Goal: Task Accomplishment & Management: Use online tool/utility

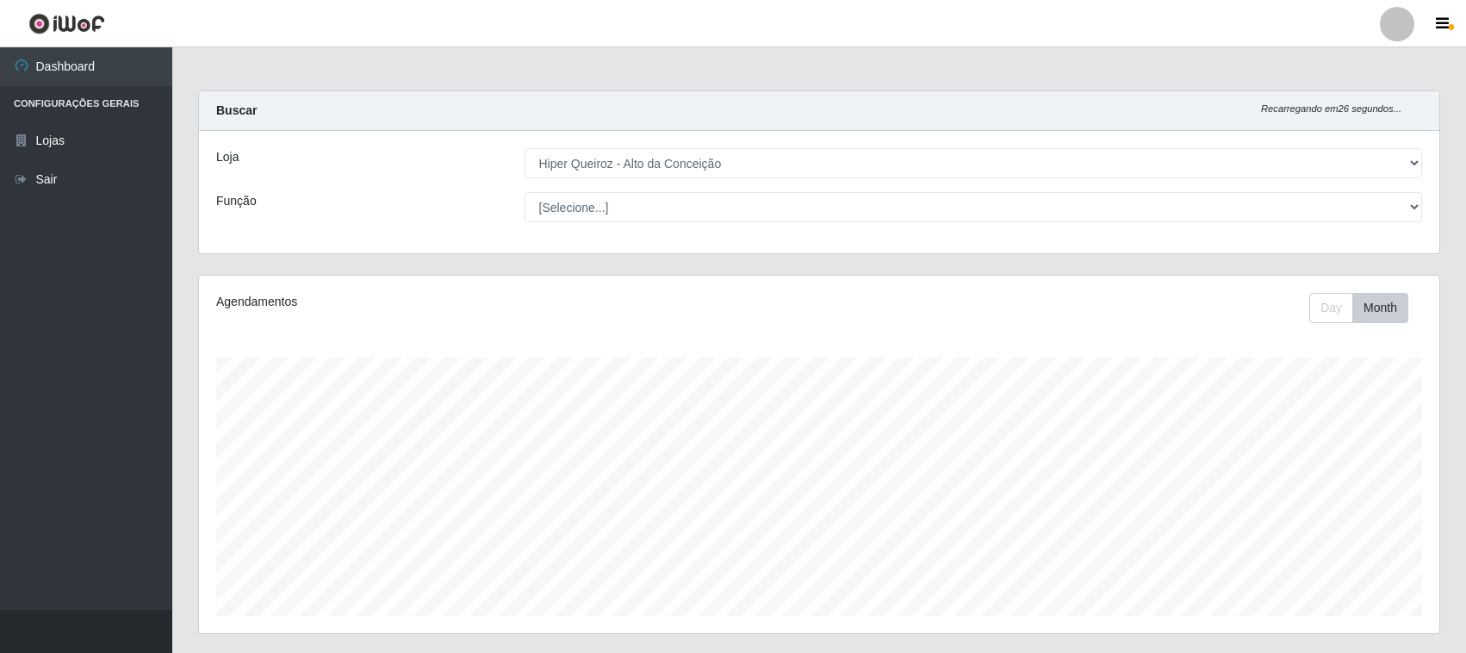
select select "515"
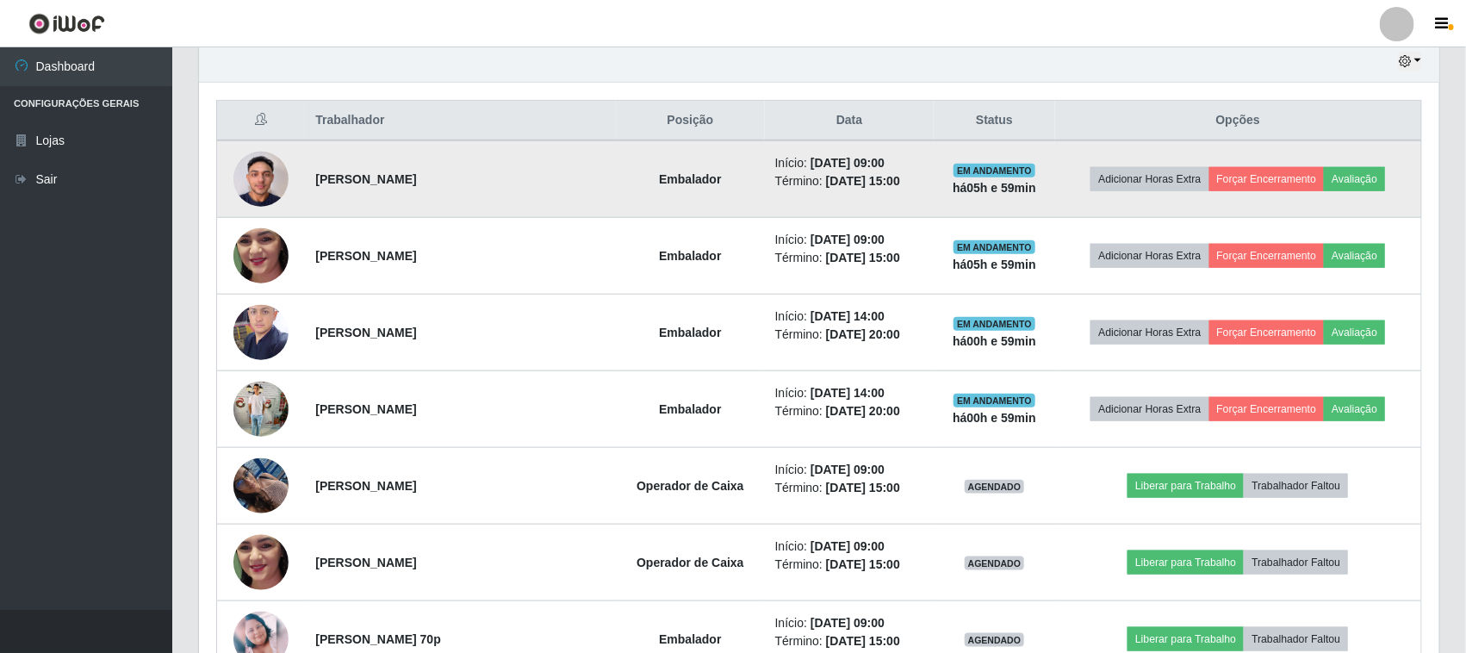
scroll to position [358, 1240]
click at [1239, 187] on button "Forçar Encerramento" at bounding box center [1266, 179] width 115 height 24
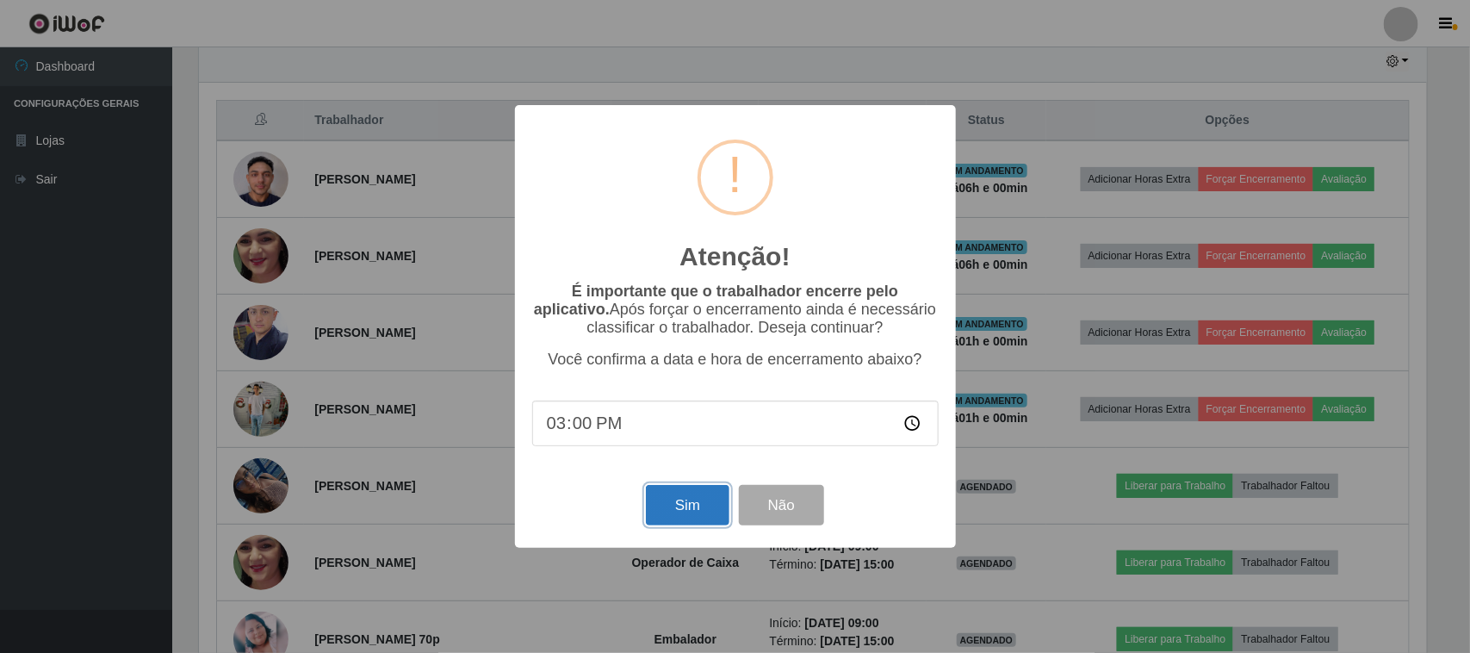
click at [681, 511] on button "Sim" at bounding box center [688, 505] width 84 height 40
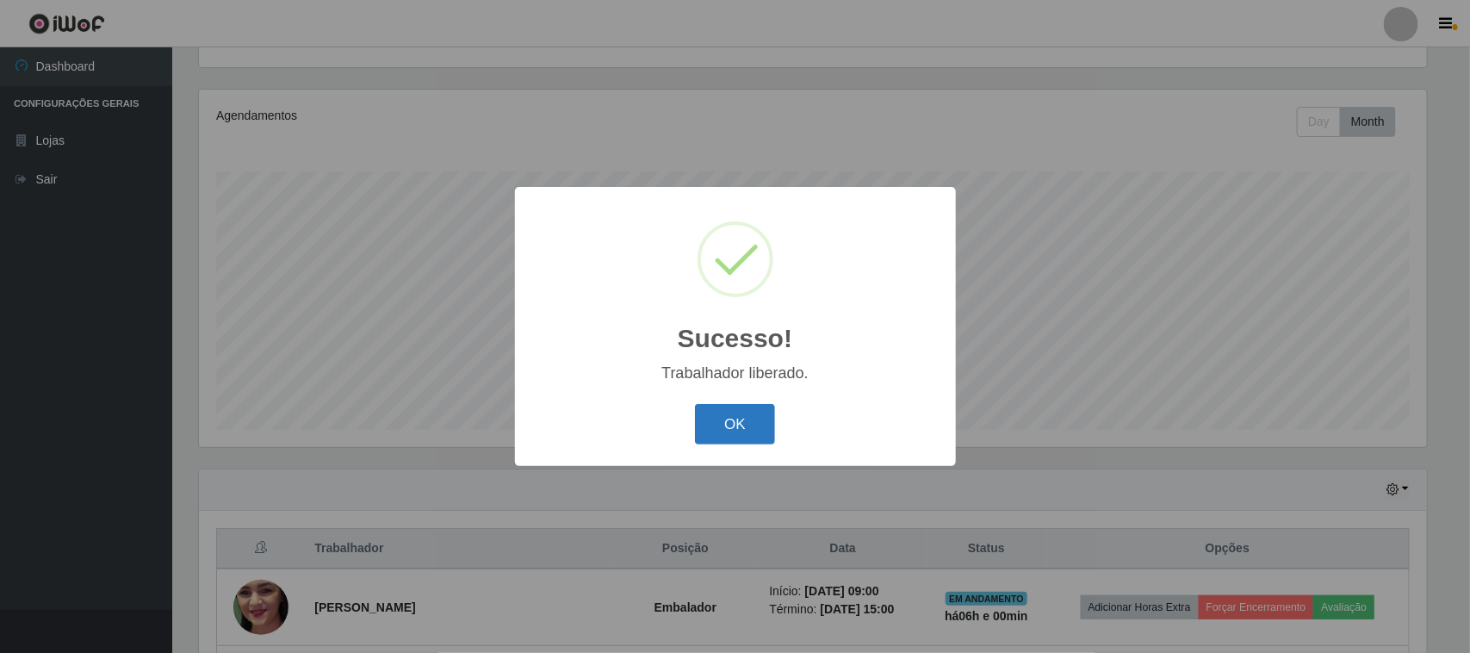
click at [725, 431] on button "OK" at bounding box center [735, 424] width 80 height 40
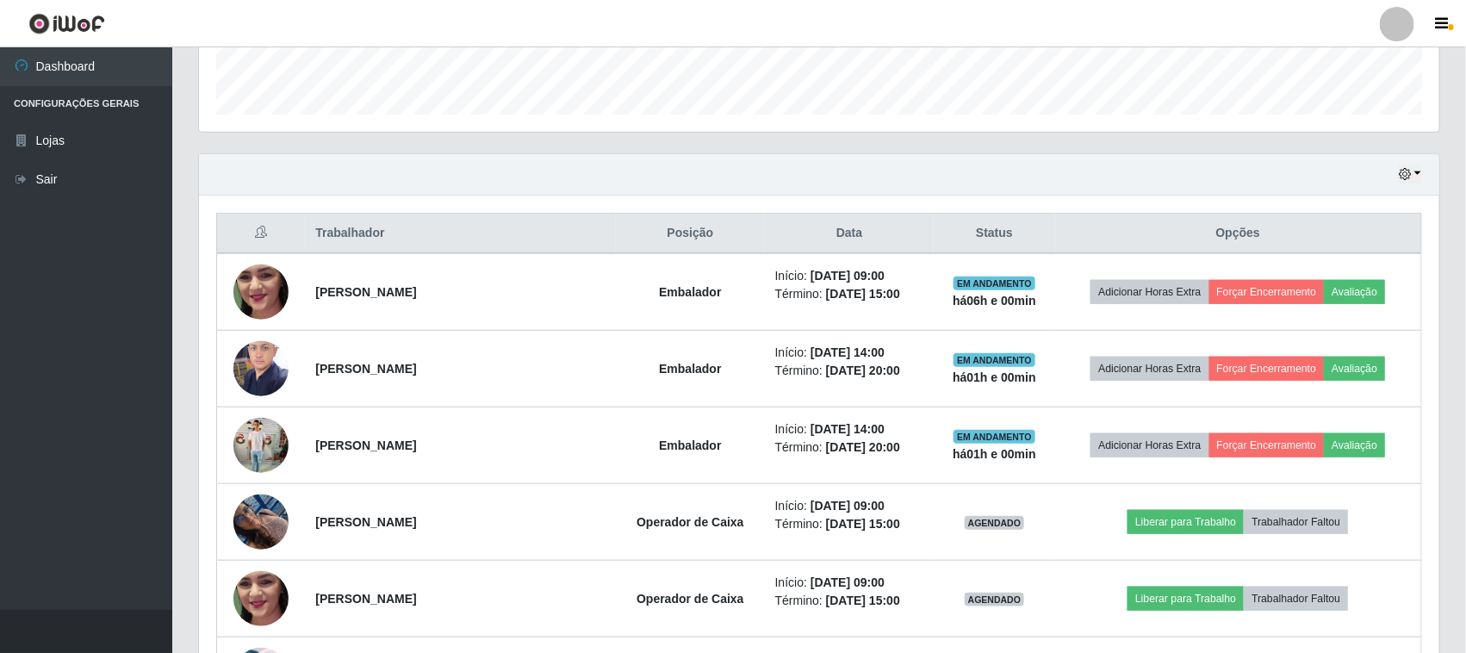
scroll to position [509, 0]
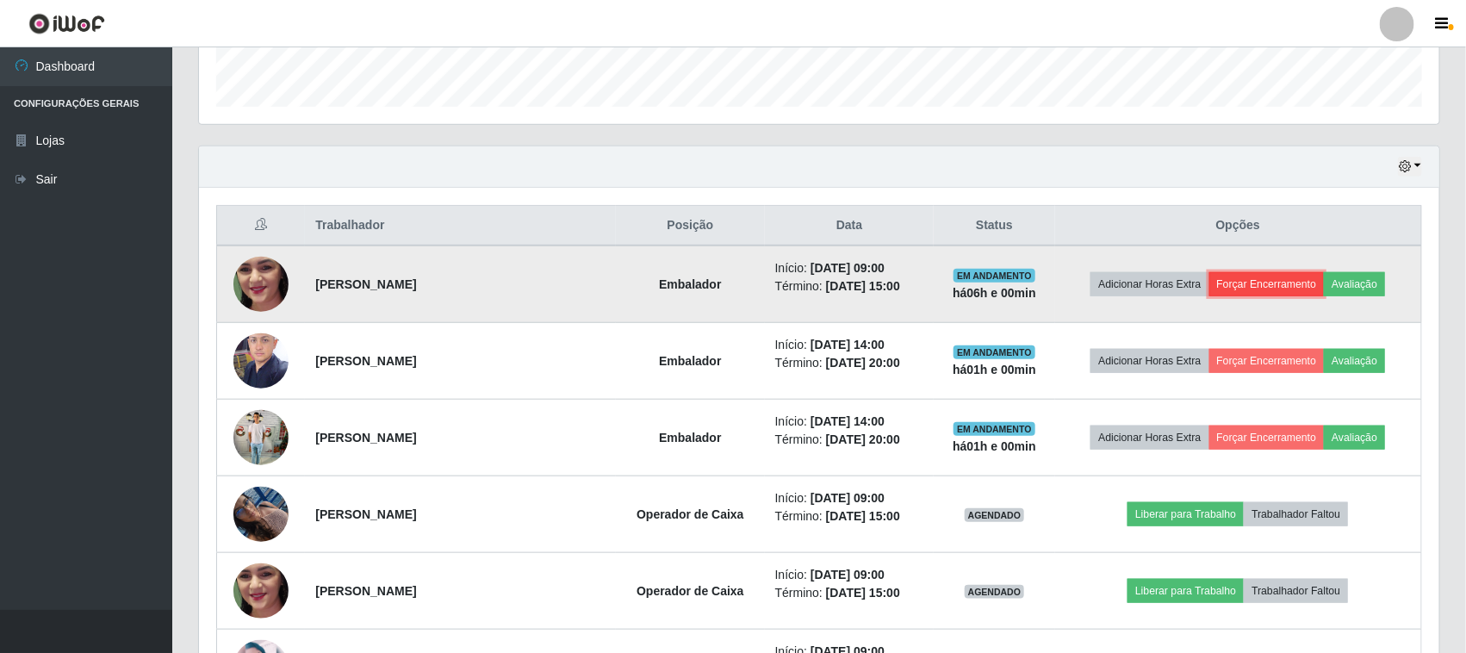
click at [1249, 280] on button "Forçar Encerramento" at bounding box center [1266, 284] width 115 height 24
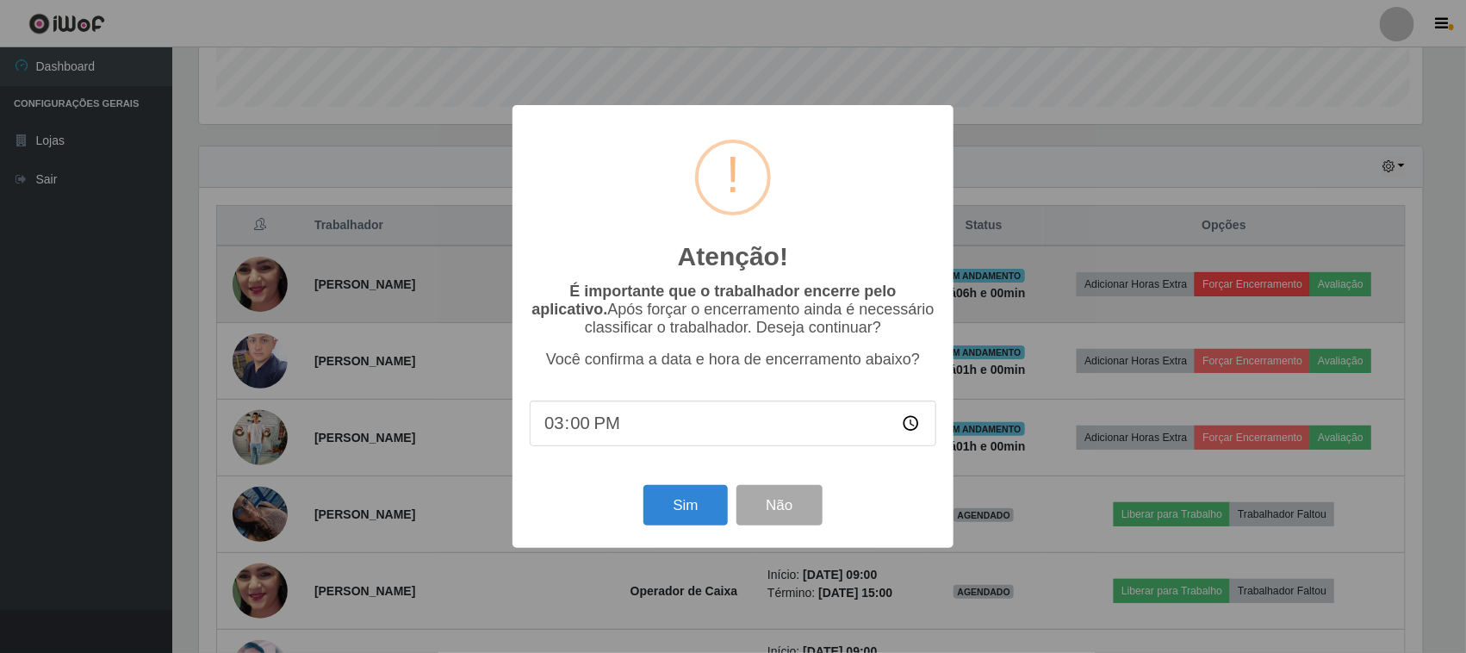
scroll to position [358, 1228]
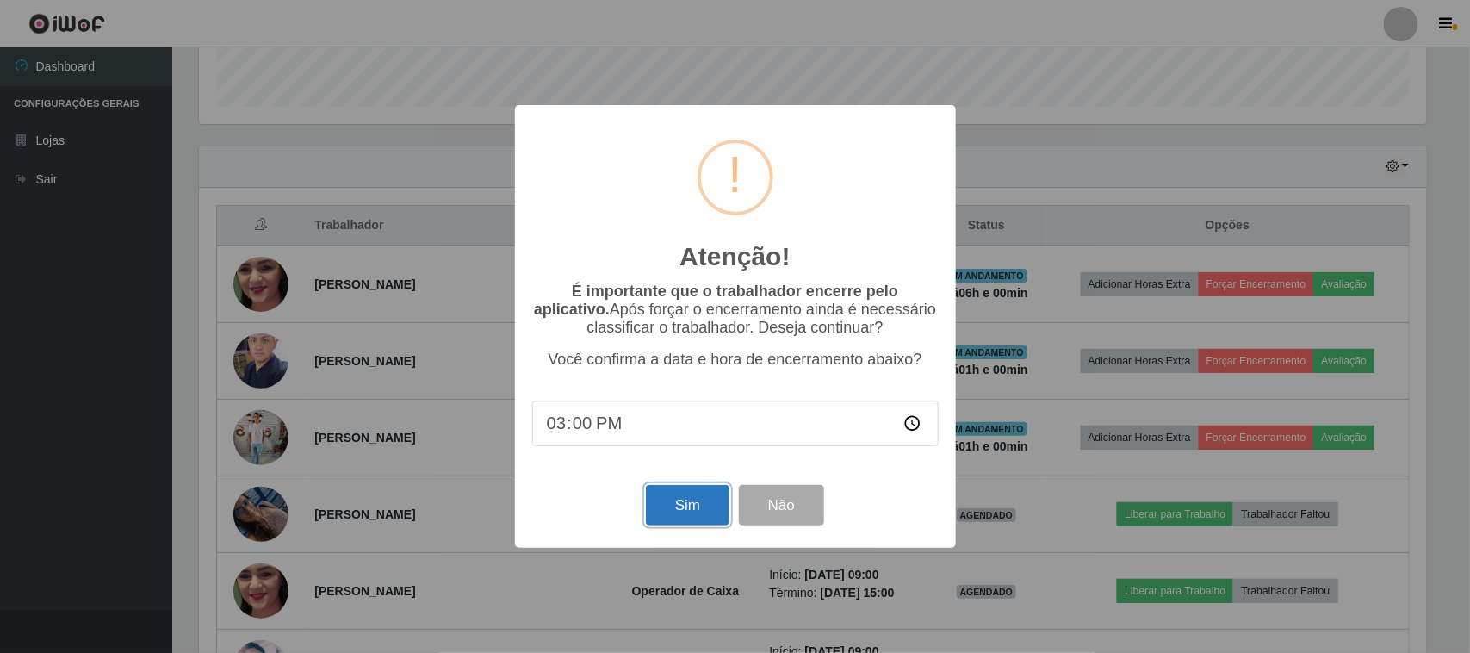
click at [694, 502] on button "Sim" at bounding box center [688, 505] width 84 height 40
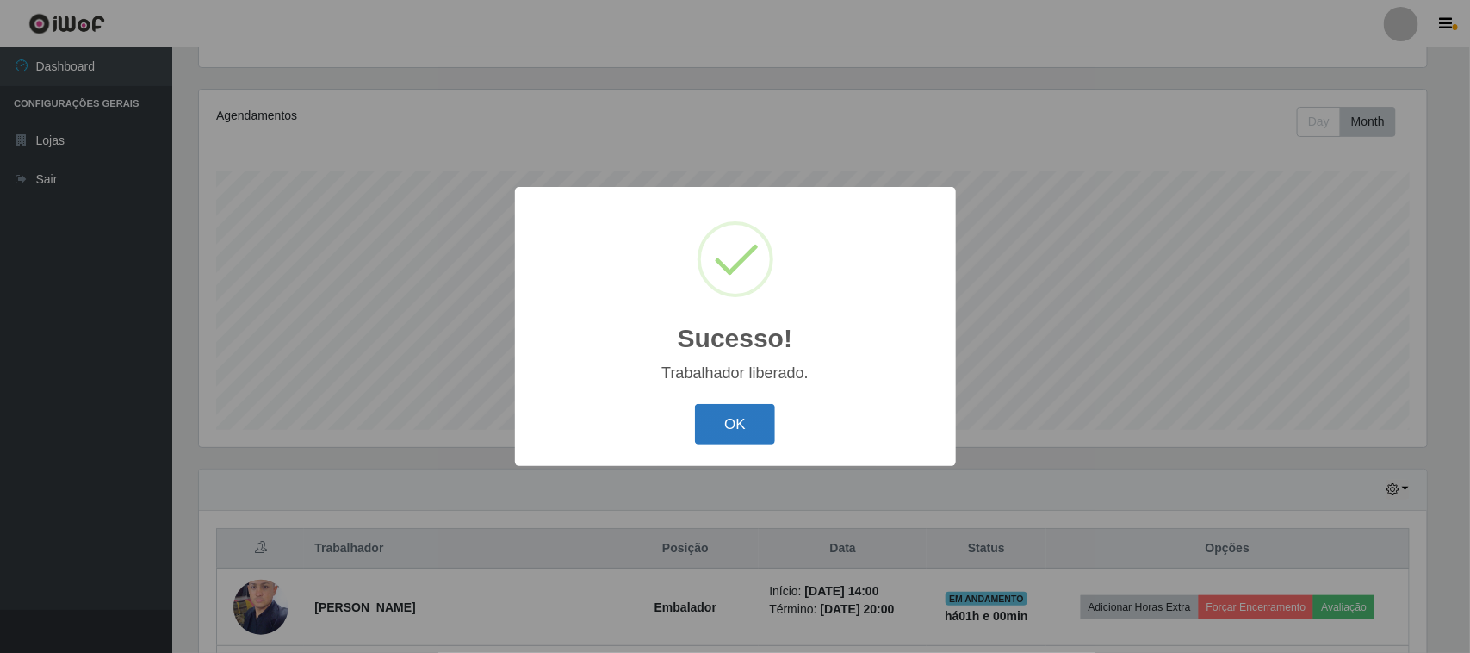
click at [707, 435] on button "OK" at bounding box center [735, 424] width 80 height 40
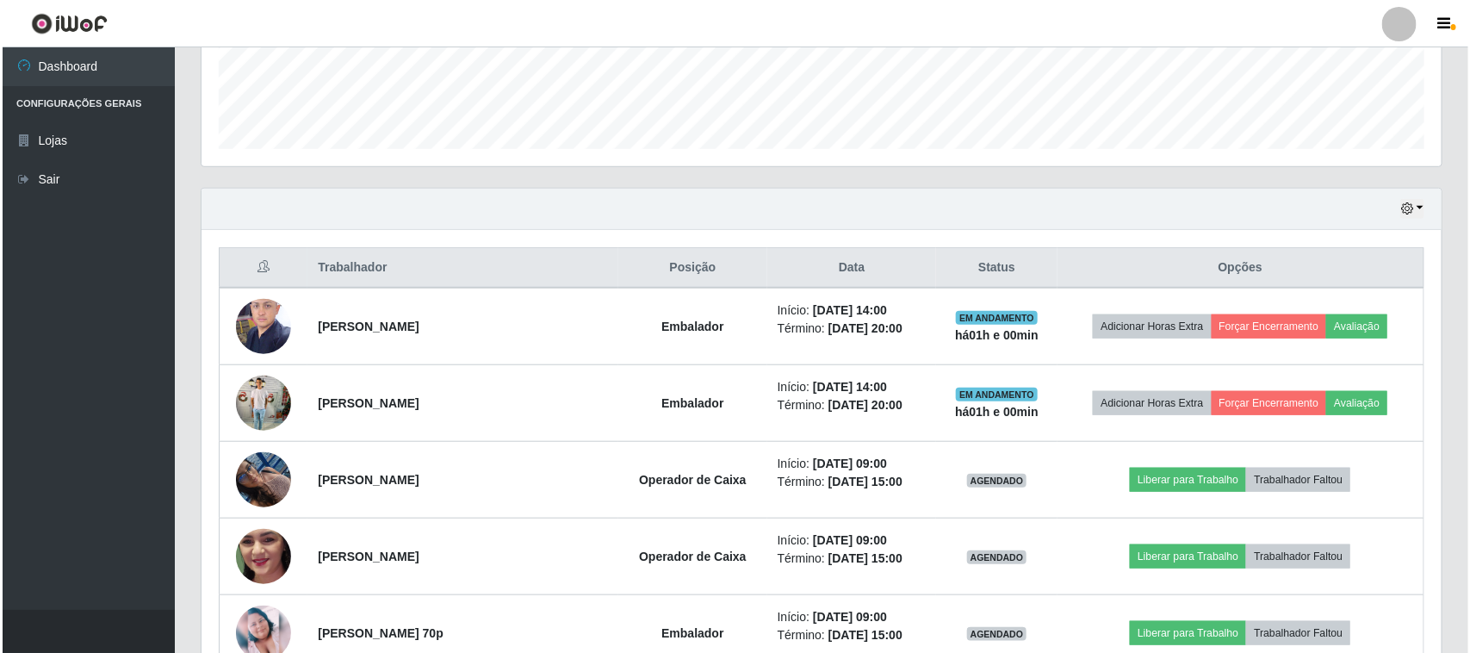
scroll to position [509, 0]
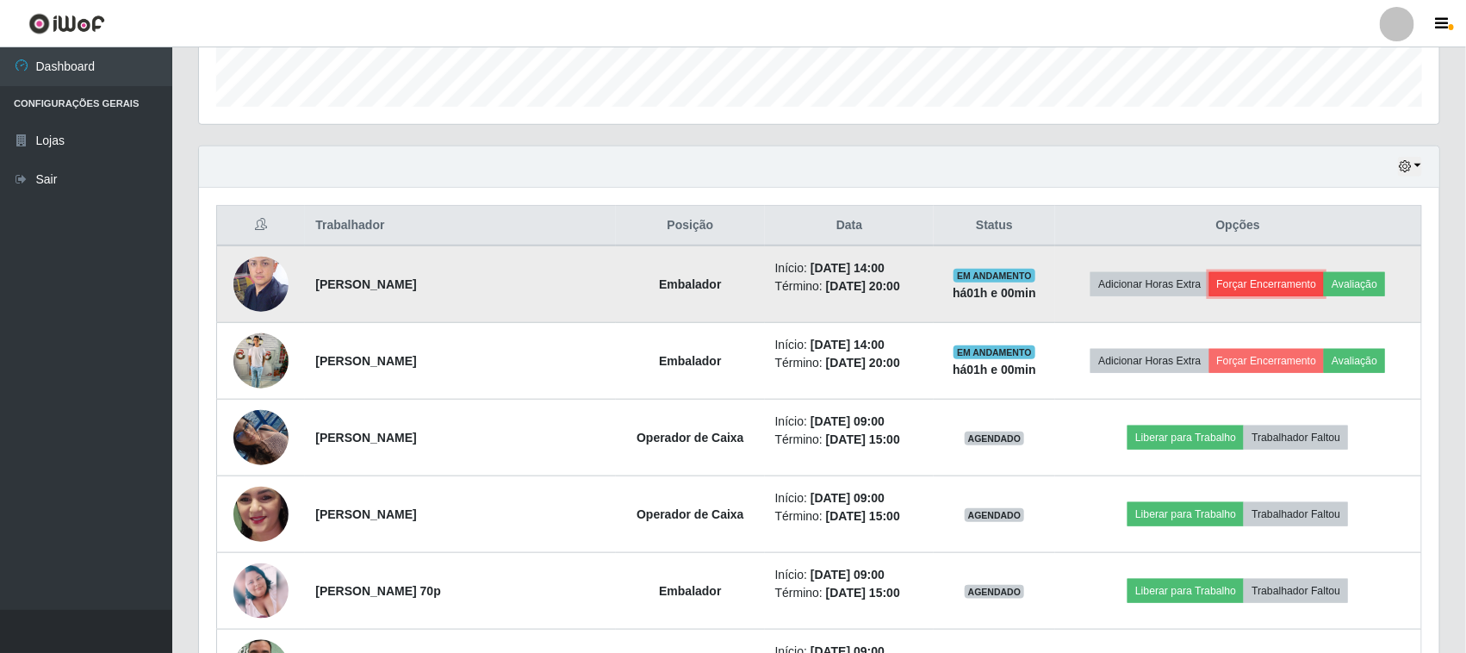
click at [1242, 281] on button "Forçar Encerramento" at bounding box center [1266, 284] width 115 height 24
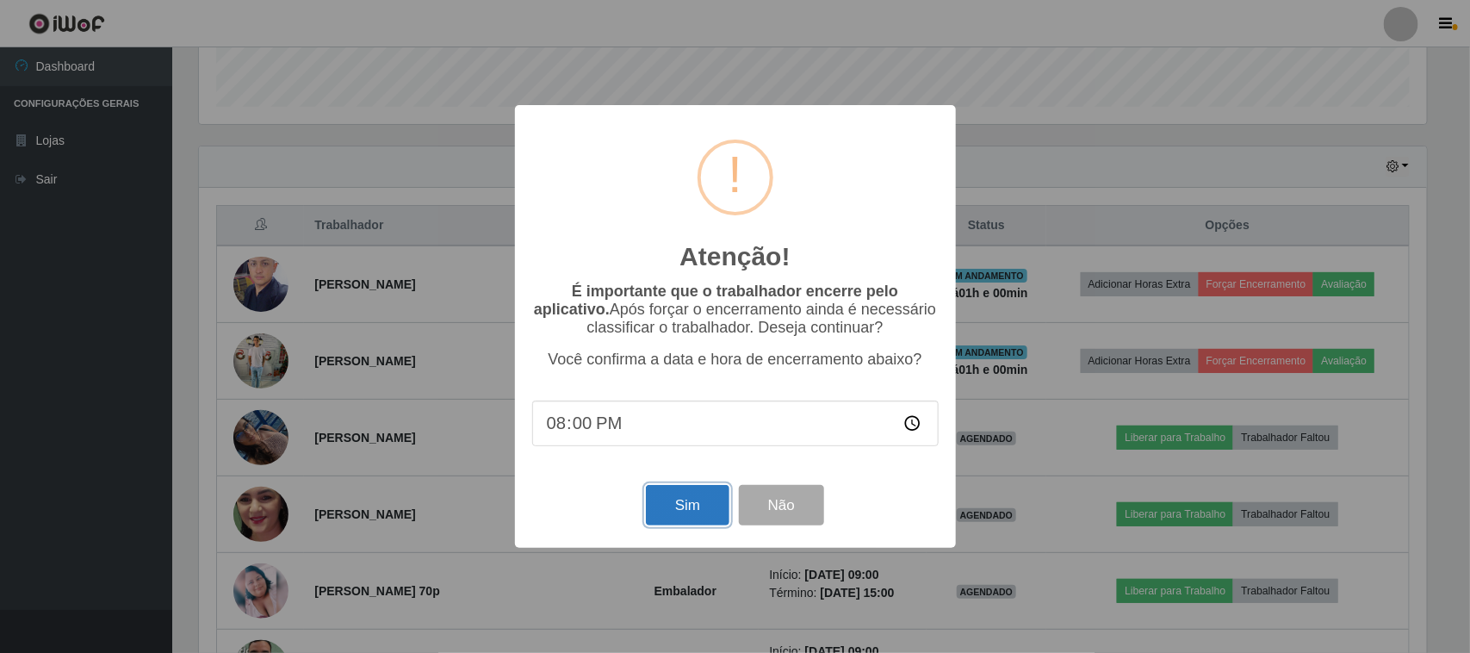
click at [690, 522] on button "Sim" at bounding box center [688, 505] width 84 height 40
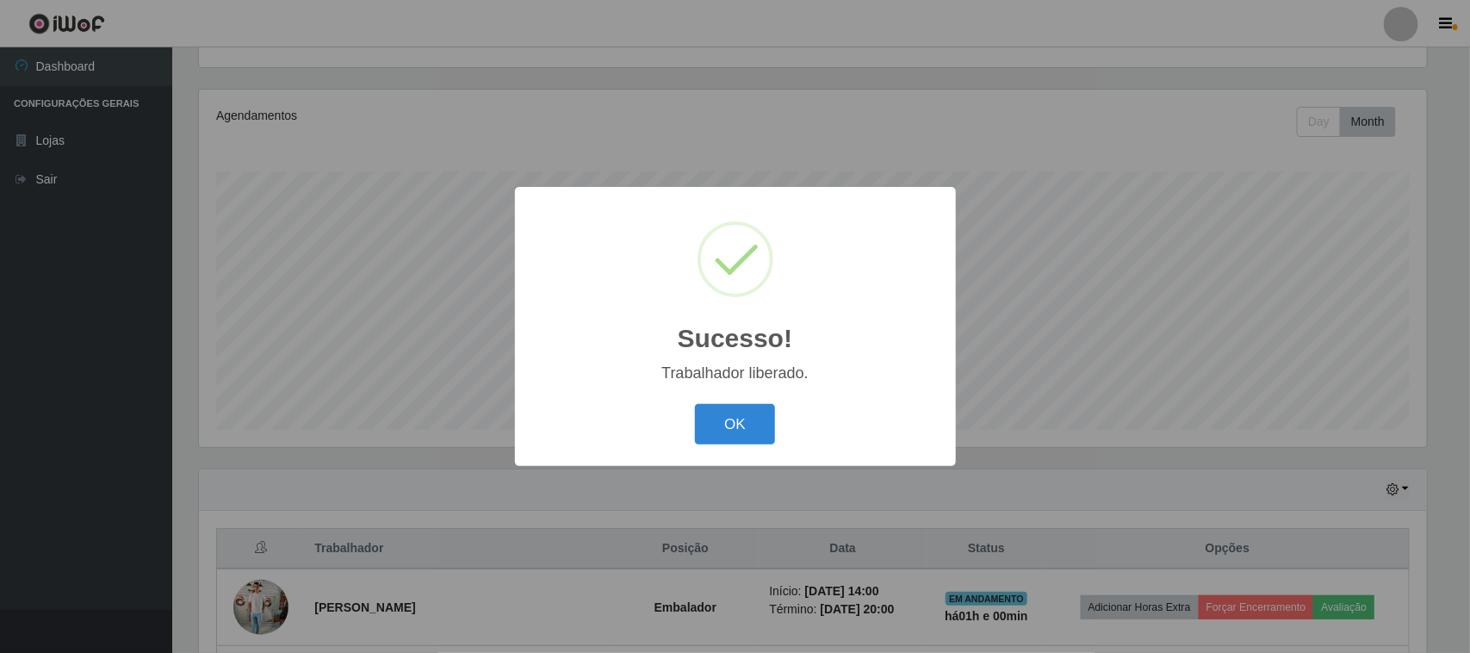
click at [737, 428] on button "OK" at bounding box center [735, 424] width 80 height 40
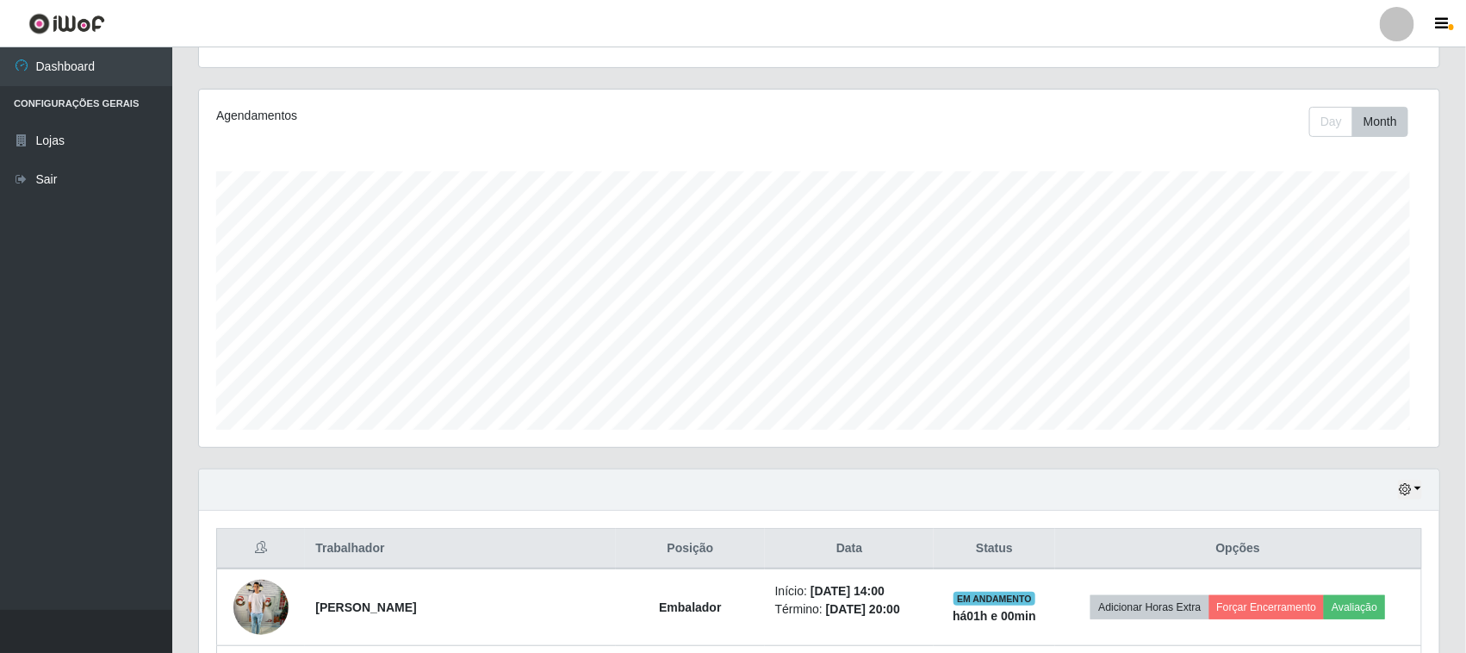
scroll to position [0, 0]
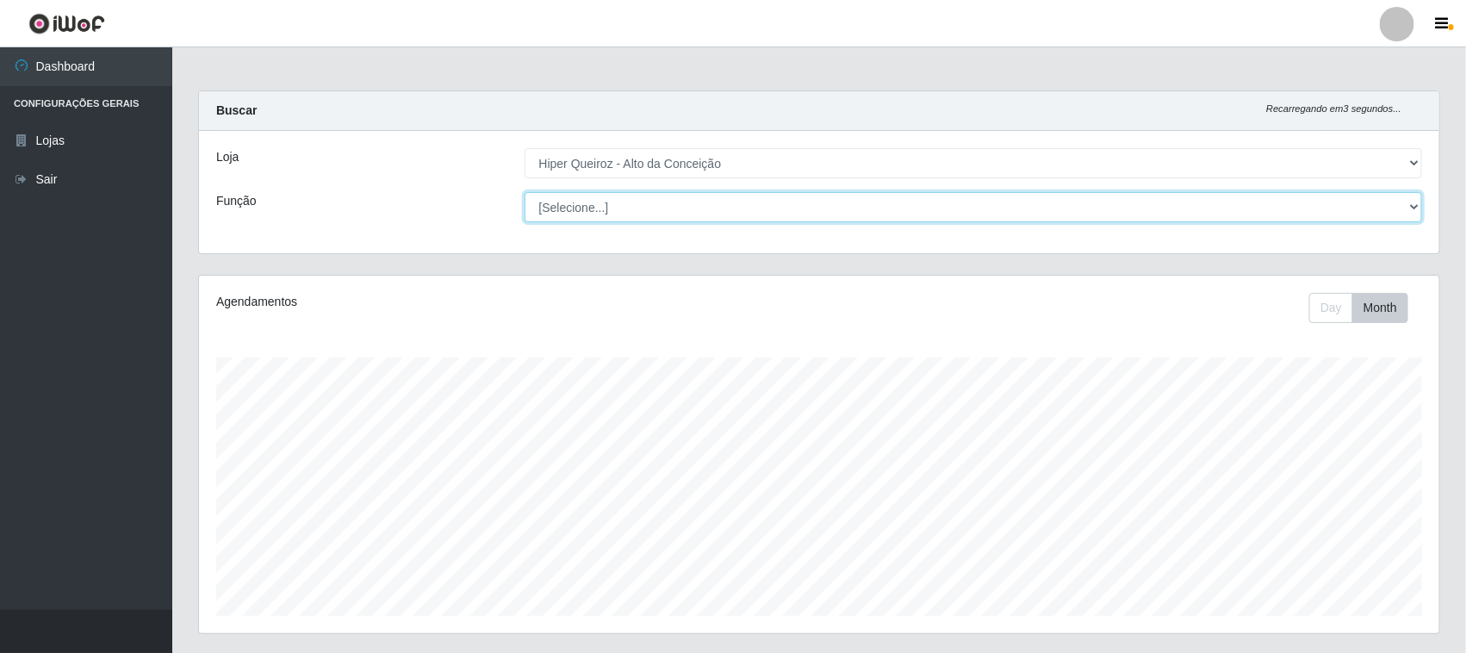
click at [620, 220] on select "[Selecione...] Embalador Embalador + Embalador ++ Operador de Caixa Operador de…" at bounding box center [974, 207] width 898 height 30
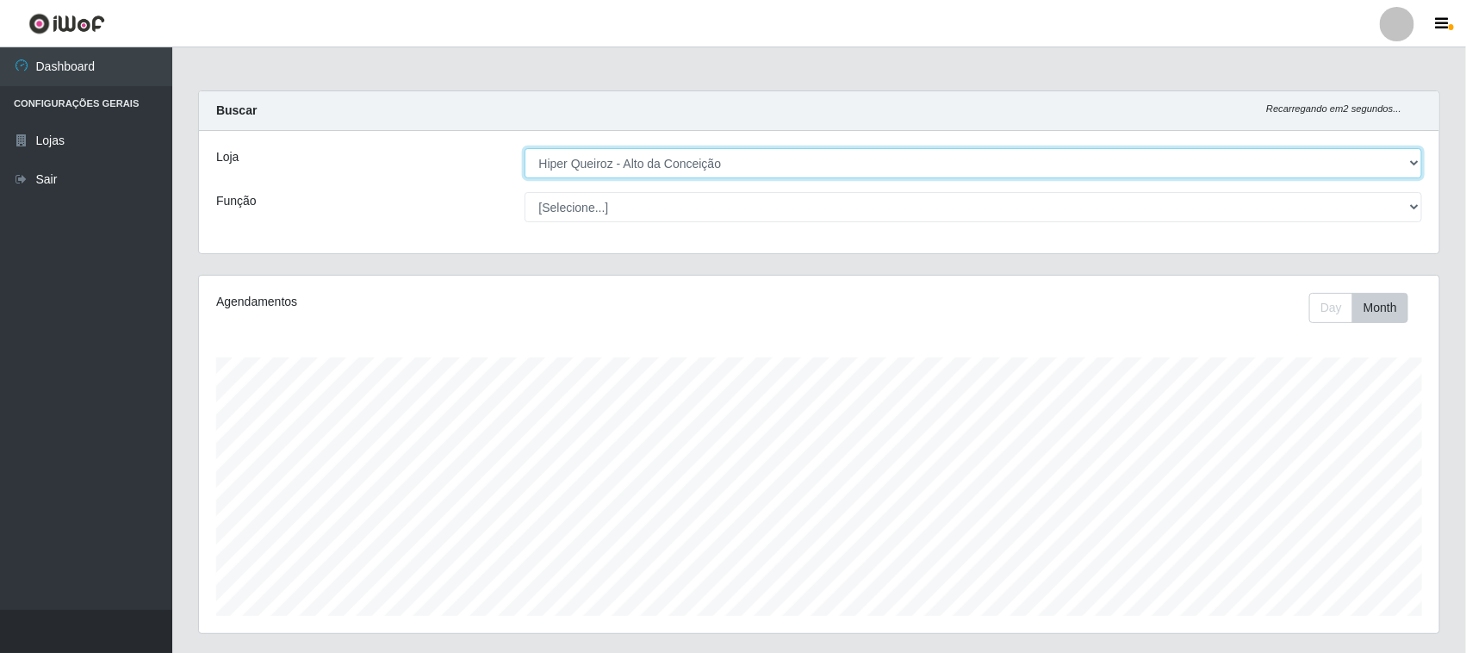
click at [664, 170] on select "[Selecione...] Hiper Queiroz - [GEOGRAPHIC_DATA]" at bounding box center [974, 163] width 898 height 30
click at [525, 148] on select "[Selecione...] Hiper Queiroz - [GEOGRAPHIC_DATA]" at bounding box center [974, 163] width 898 height 30
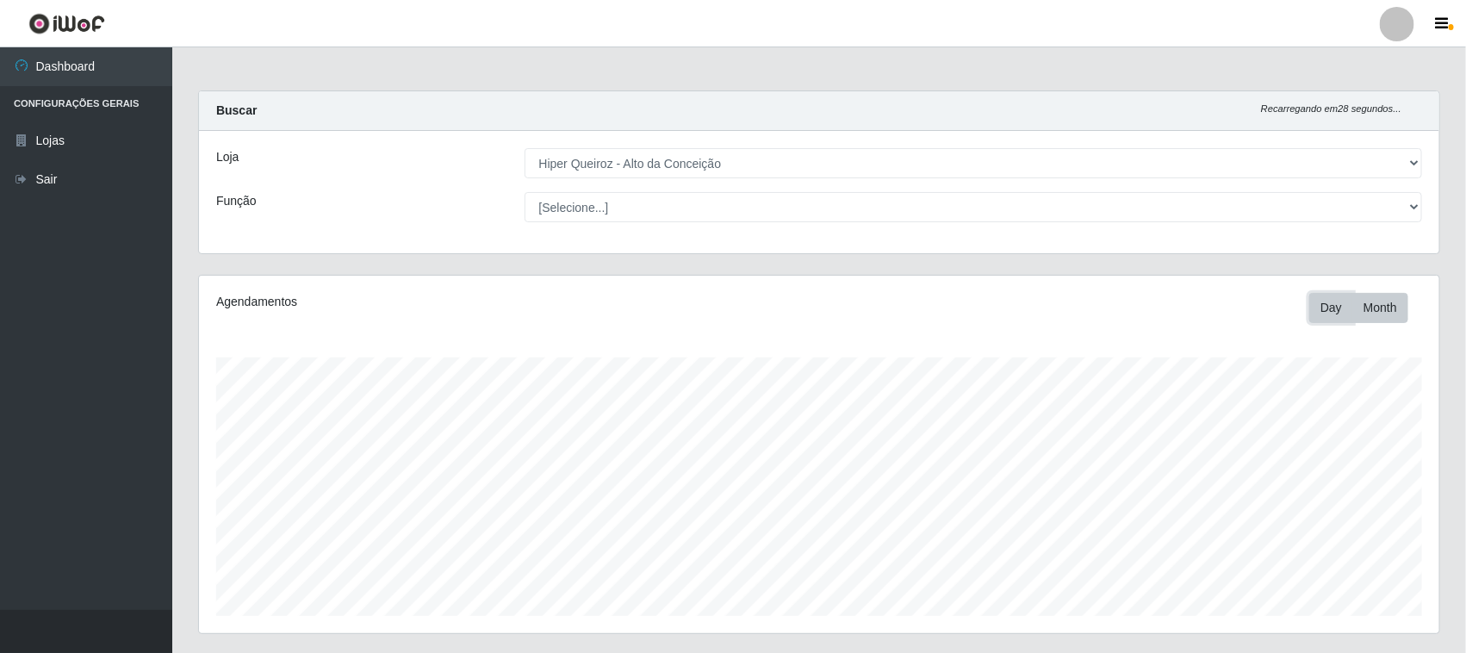
click at [1341, 308] on button "Day" at bounding box center [1331, 308] width 44 height 30
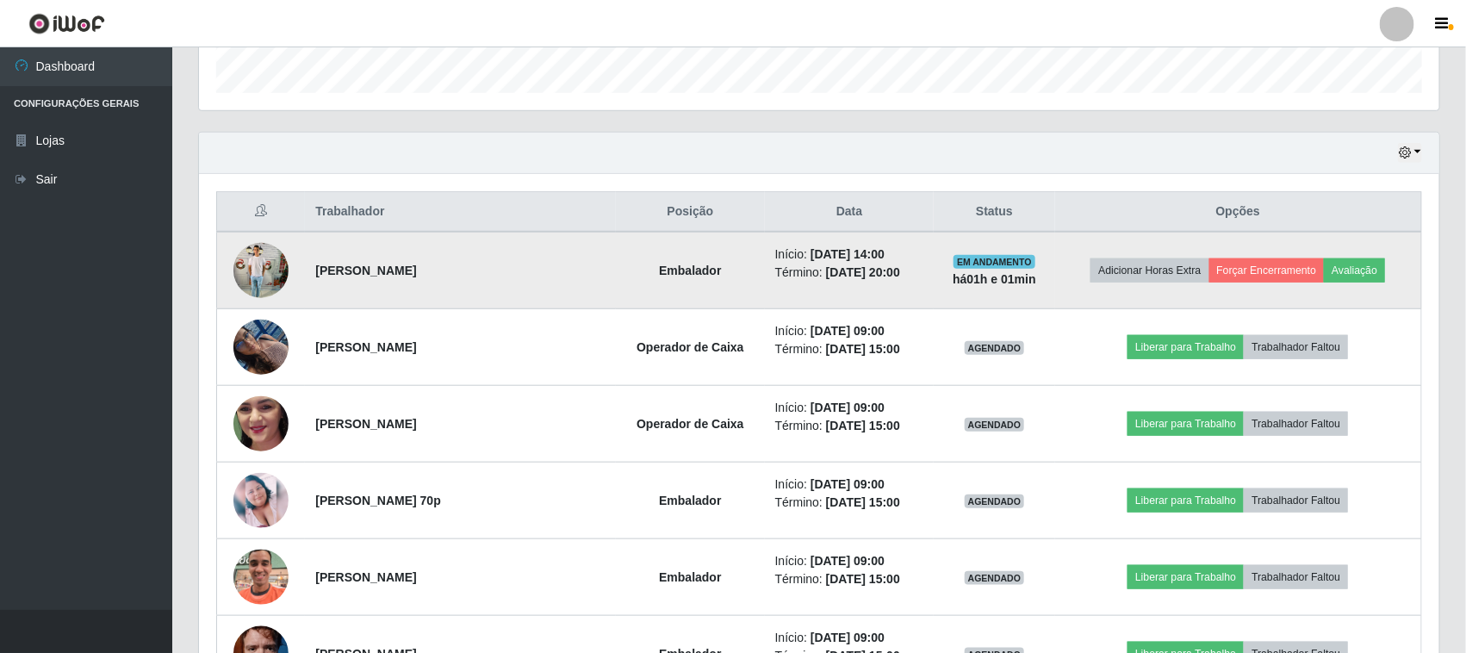
click at [246, 269] on img at bounding box center [260, 269] width 55 height 73
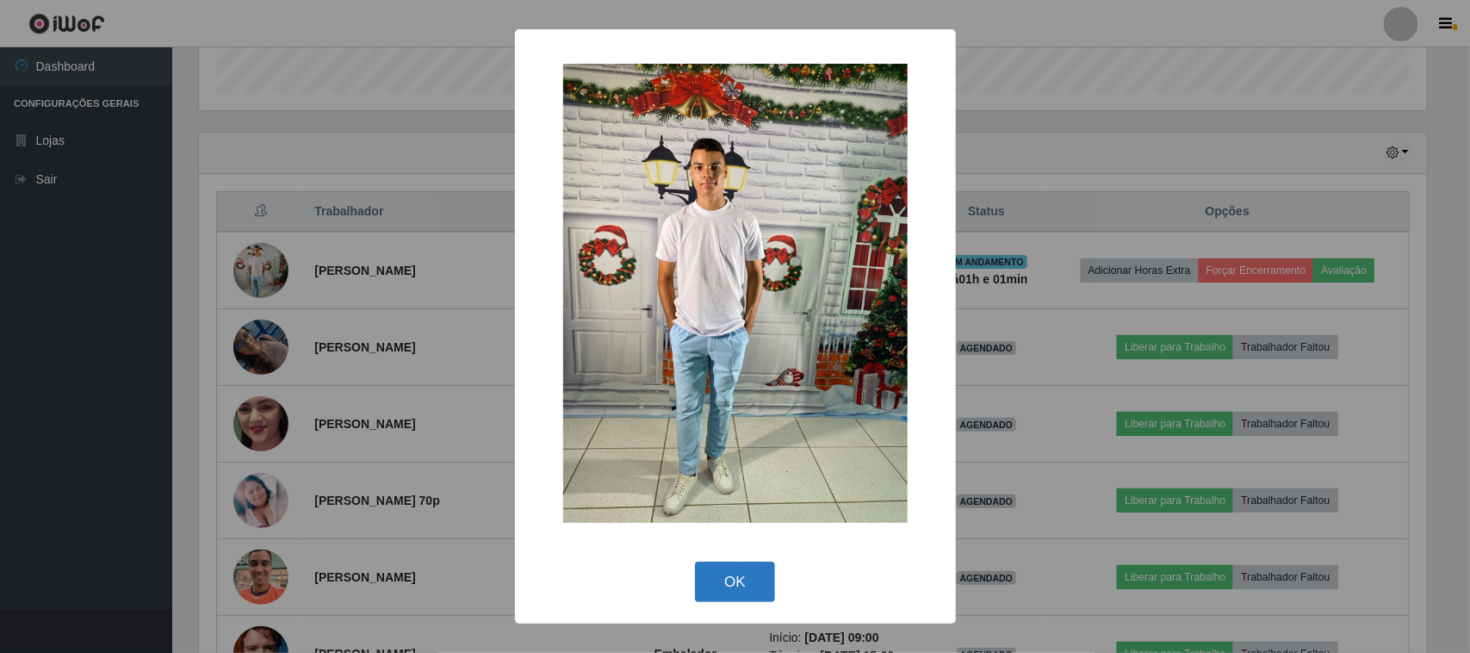
click at [724, 571] on button "OK" at bounding box center [735, 582] width 80 height 40
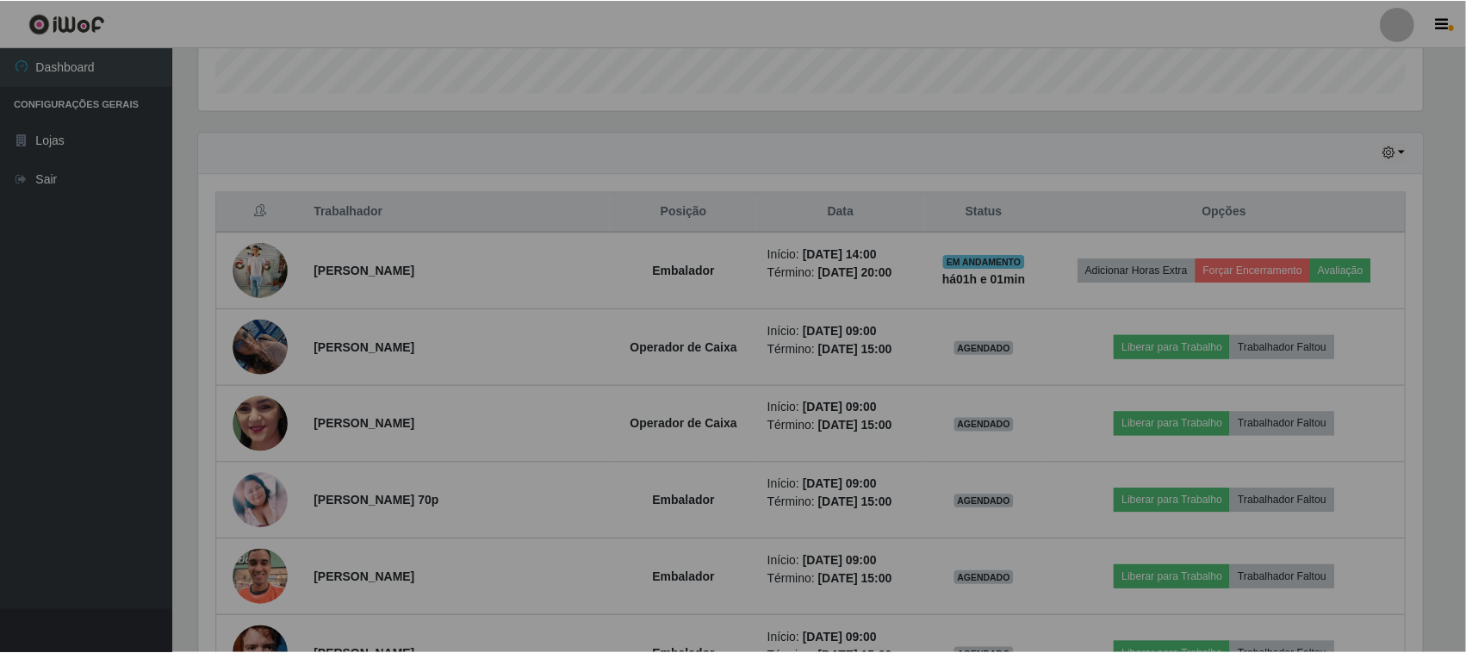
scroll to position [358, 1240]
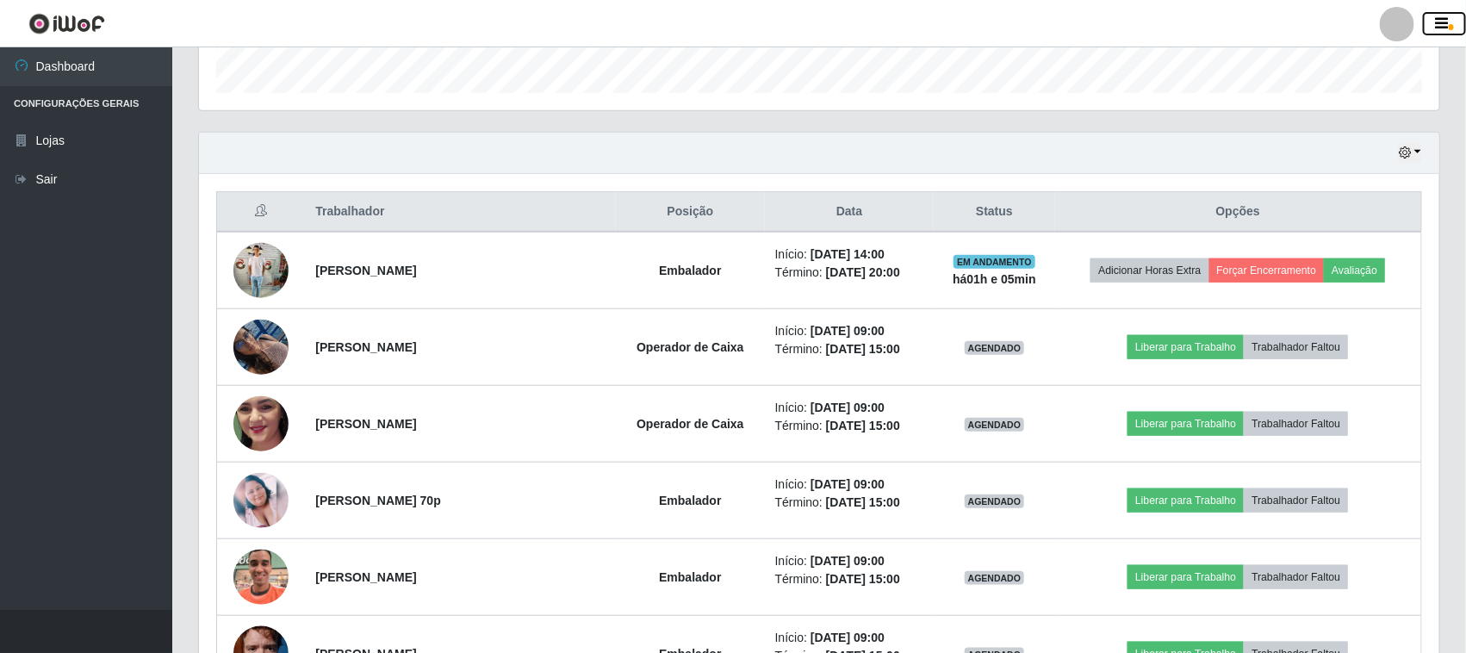
click at [1441, 28] on icon "button" at bounding box center [1442, 24] width 13 height 16
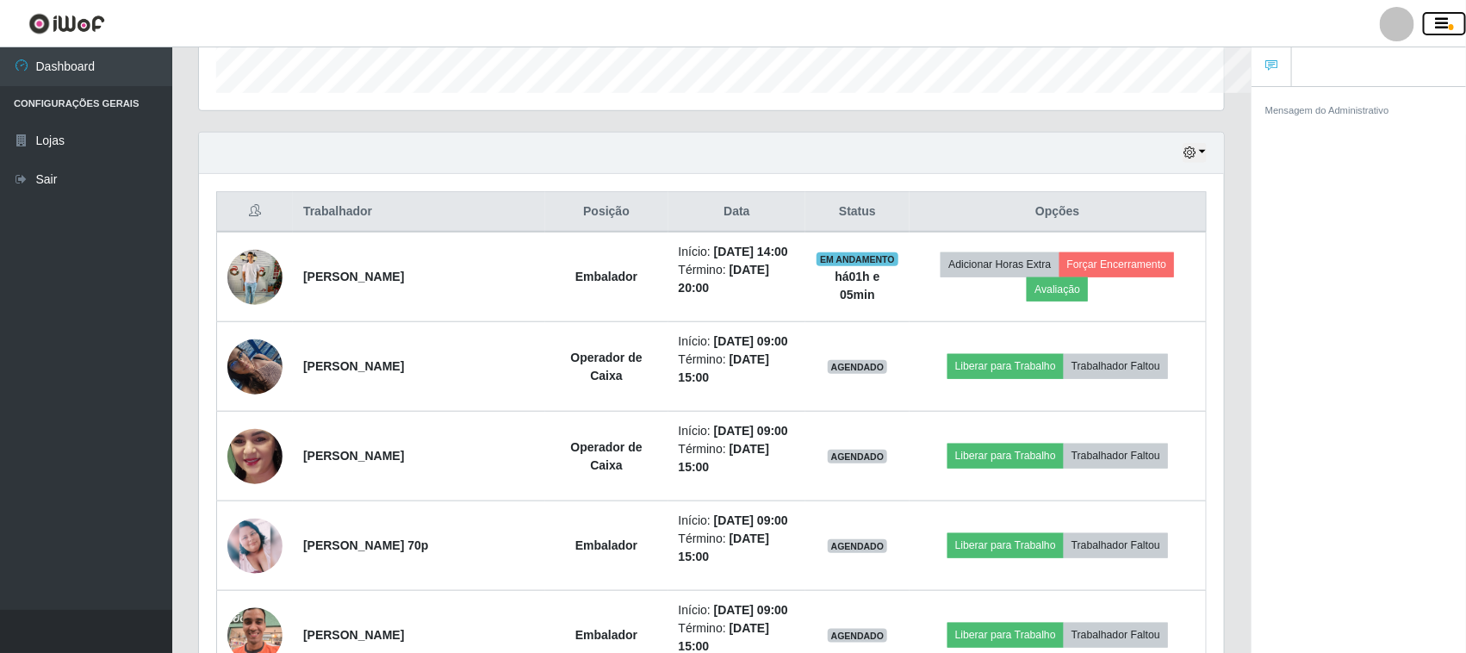
scroll to position [861071, 860404]
click at [1441, 28] on icon "button" at bounding box center [1442, 24] width 13 height 16
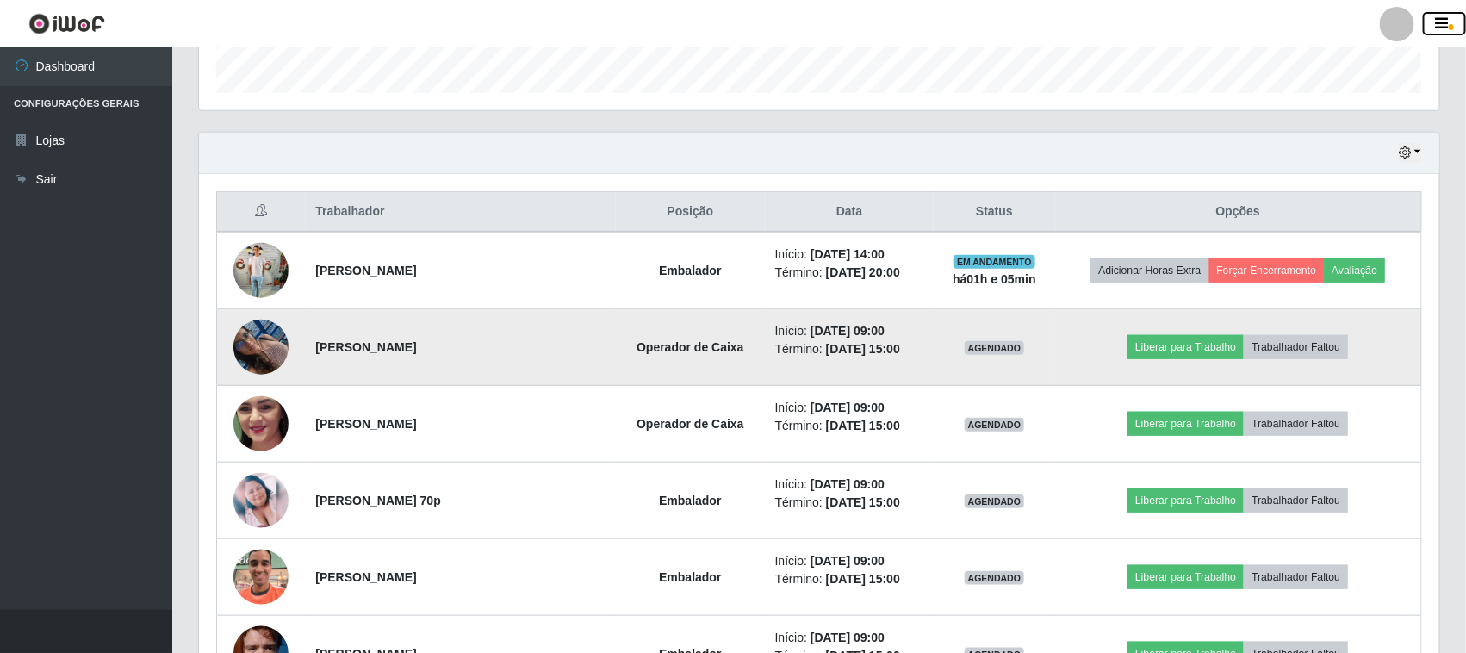
scroll to position [415, 0]
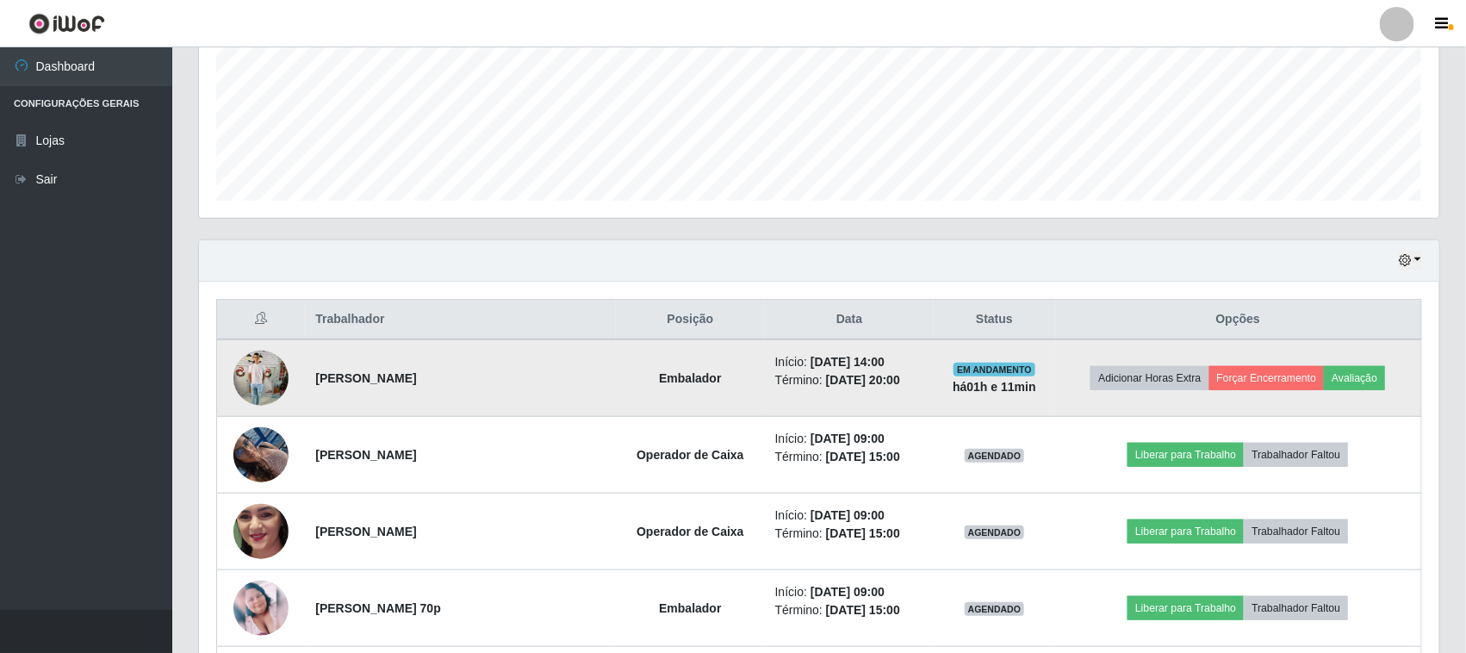
click at [1032, 380] on strong "há 01 h e 11 min" at bounding box center [995, 387] width 84 height 14
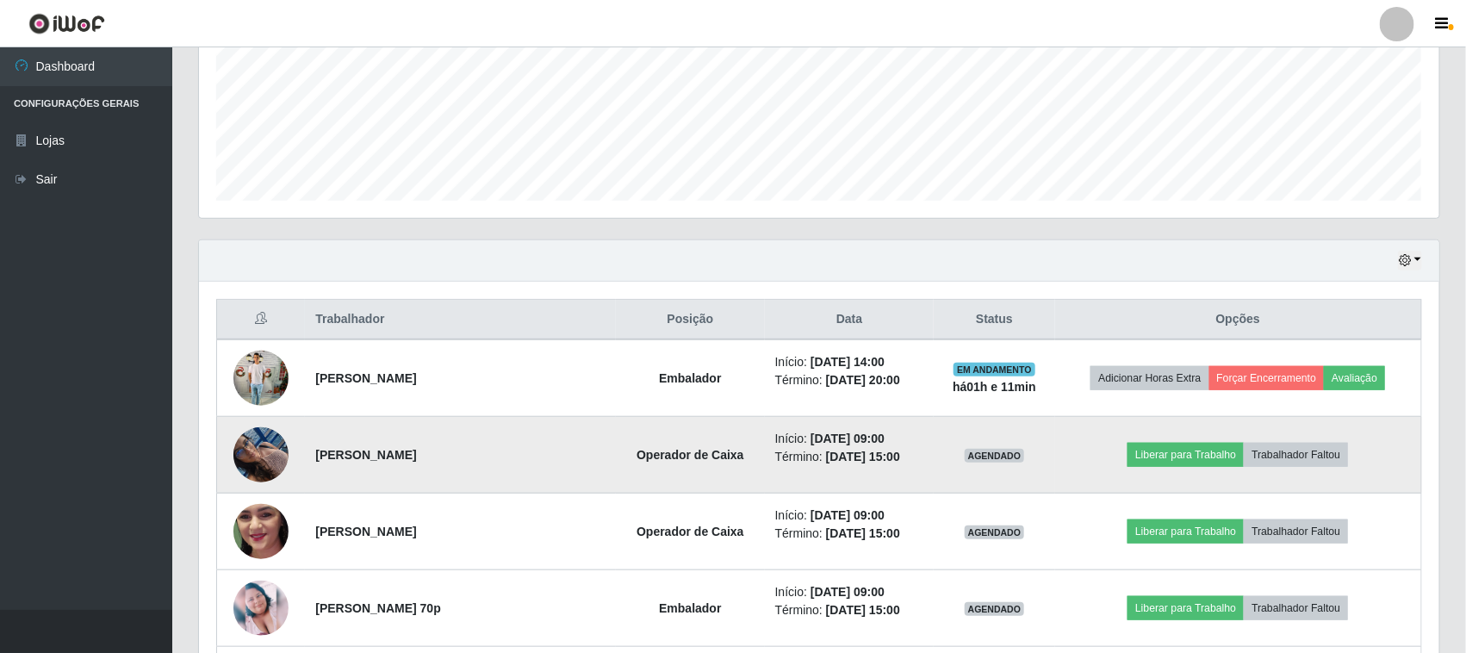
click at [887, 463] on time "[DATE] 15:00" at bounding box center [863, 457] width 74 height 14
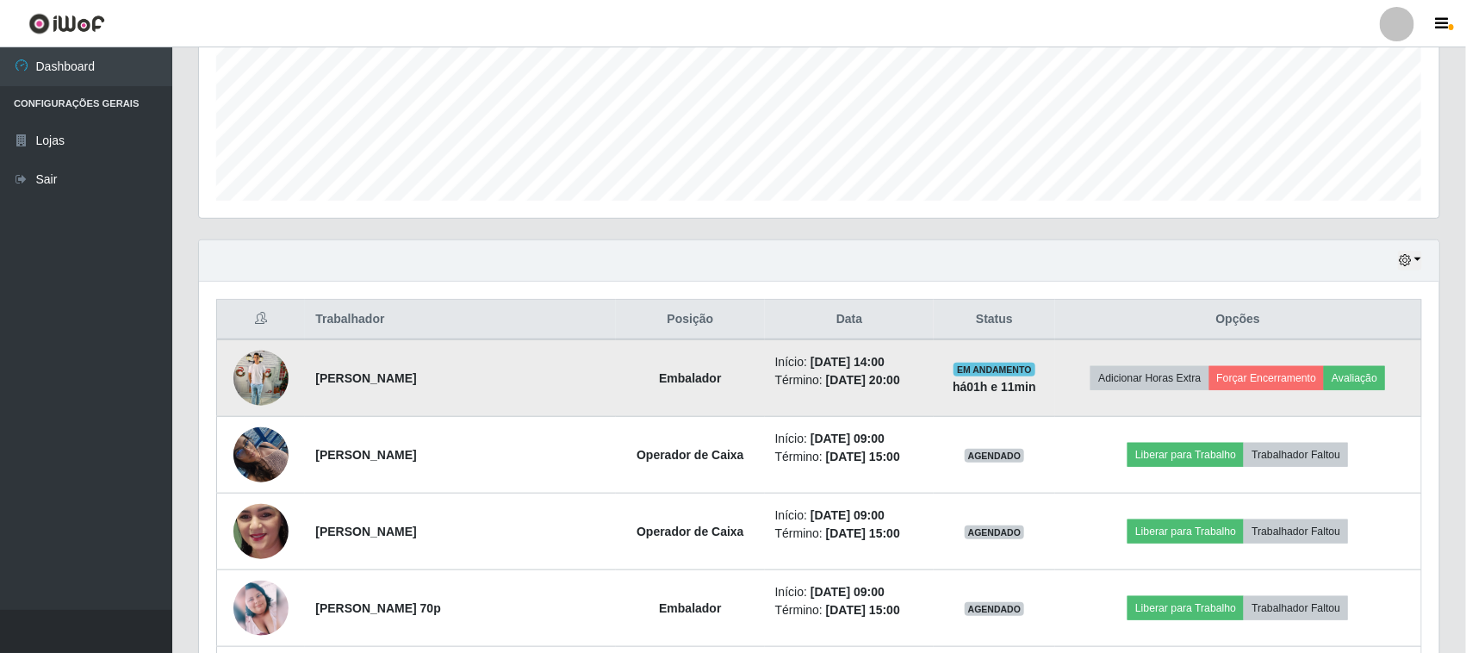
click at [797, 385] on li "Término: [DATE] 20:00" at bounding box center [849, 380] width 149 height 18
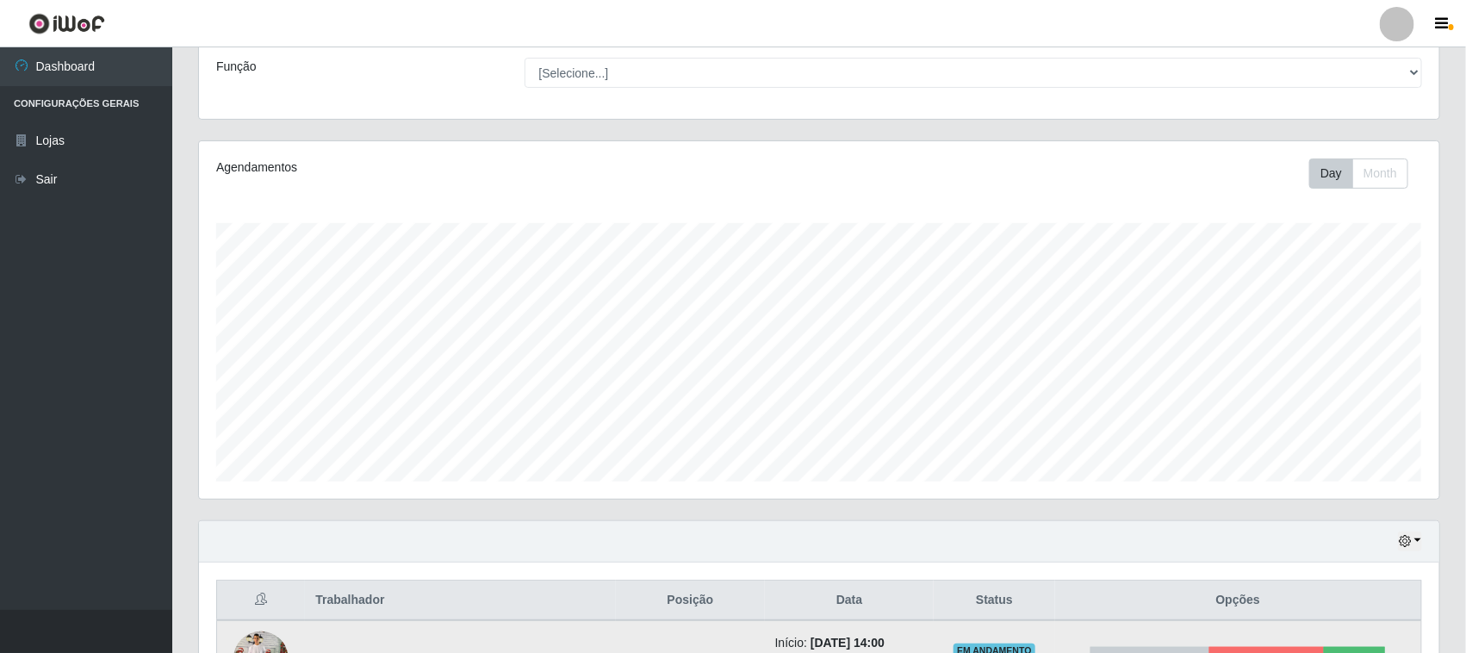
scroll to position [0, 0]
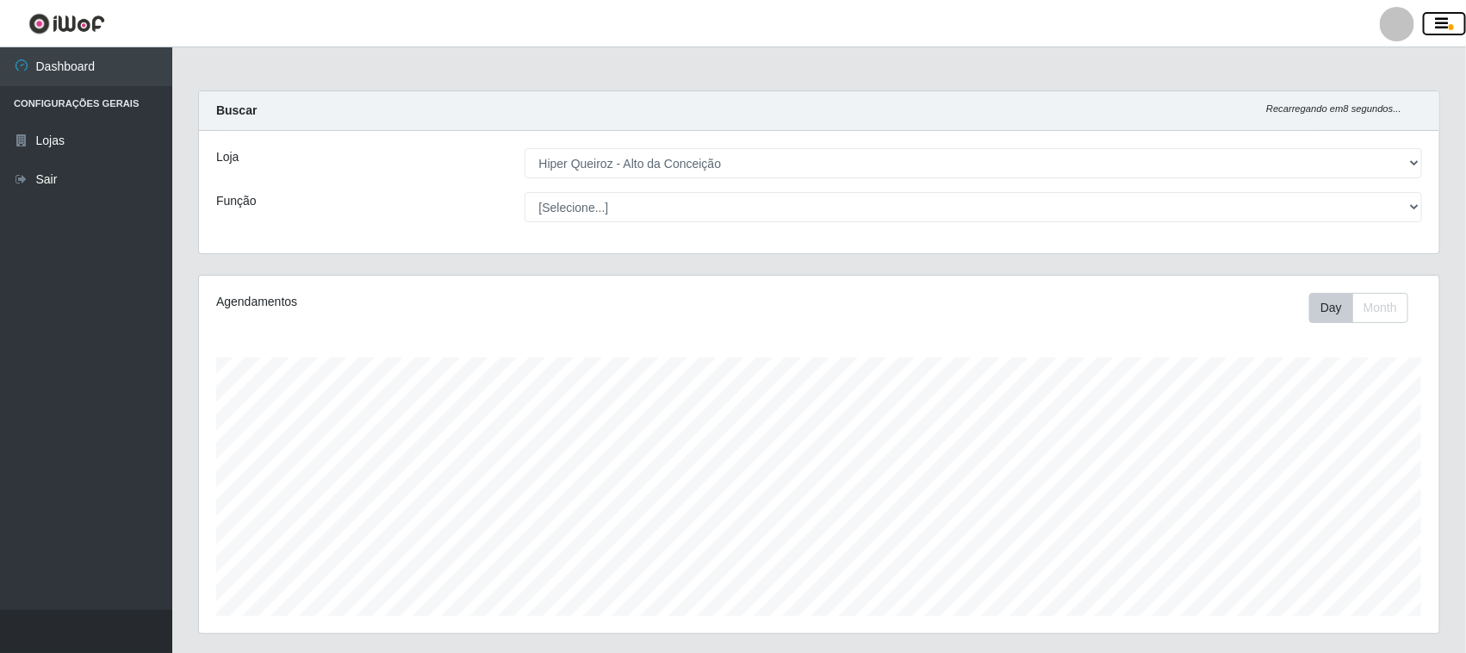
click at [1444, 15] on button "button" at bounding box center [1444, 24] width 43 height 24
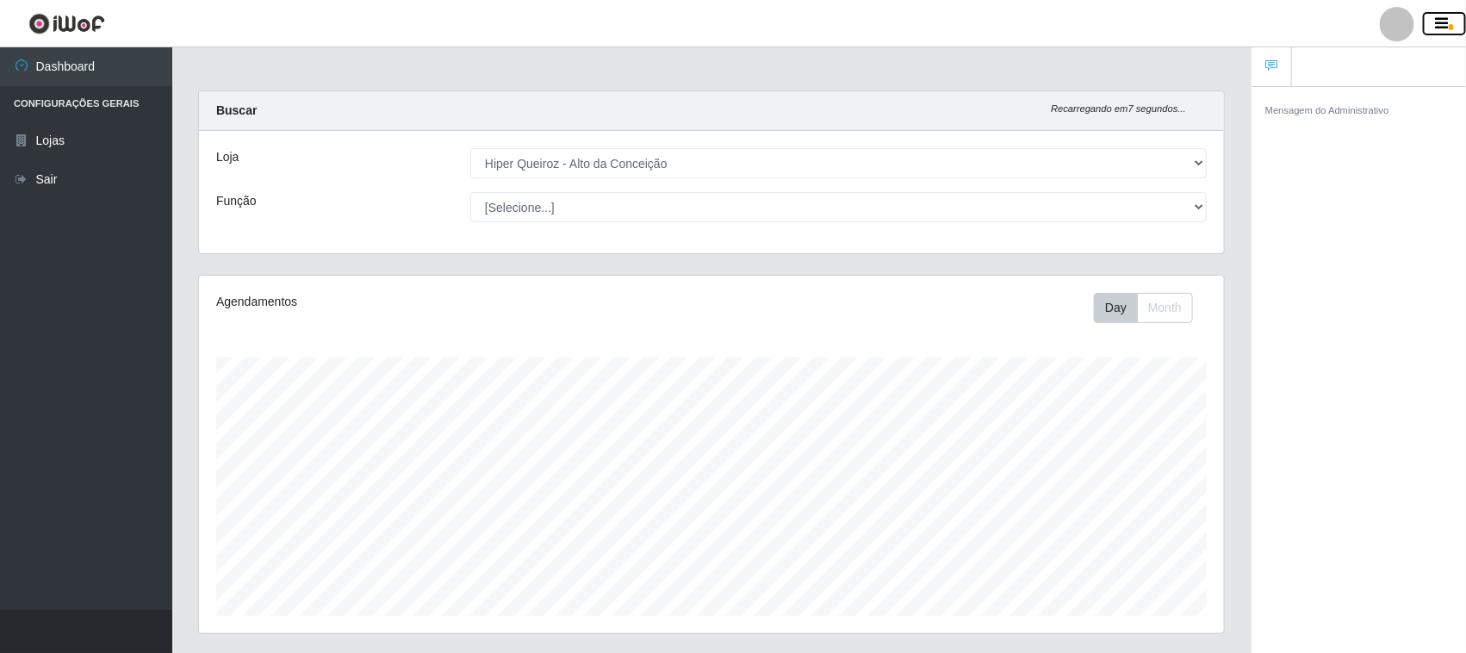
scroll to position [358, 1025]
click at [1444, 15] on button "button" at bounding box center [1444, 24] width 43 height 24
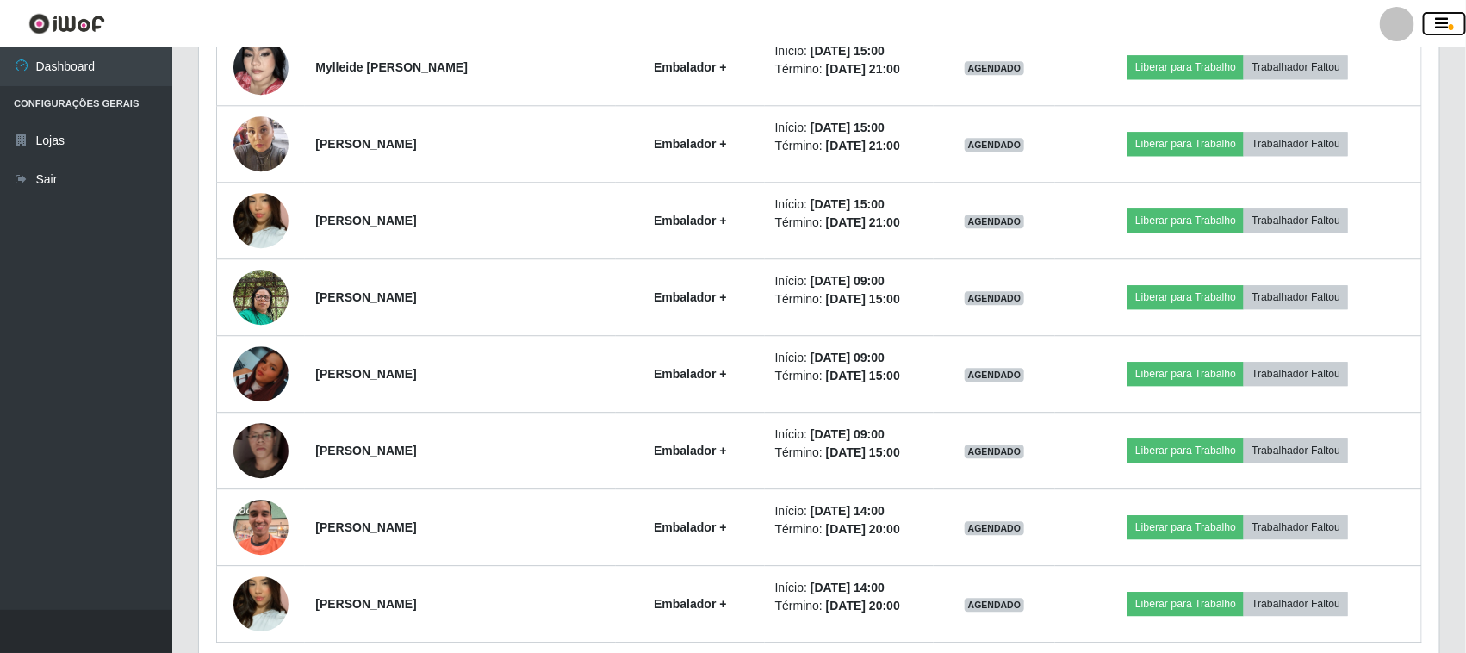
scroll to position [2030, 0]
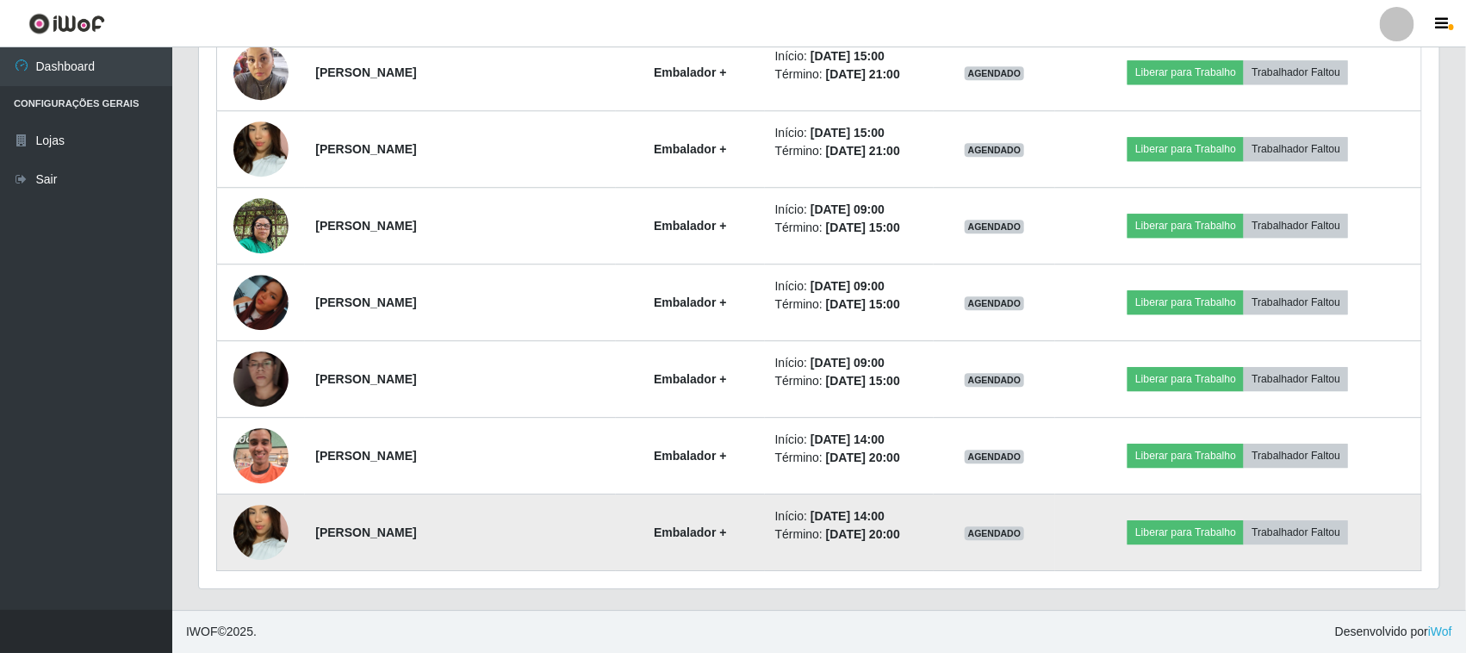
click at [271, 539] on img at bounding box center [260, 532] width 55 height 98
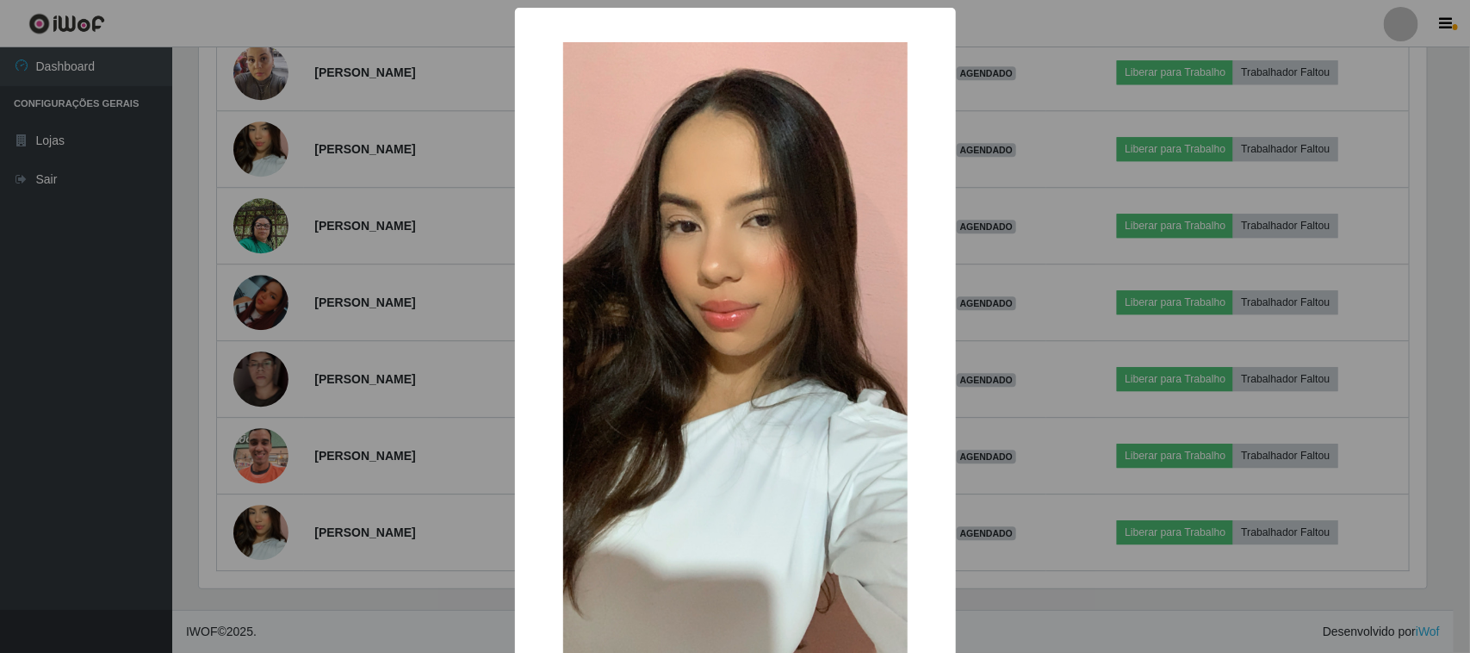
click at [377, 586] on div "× OK Cancel" at bounding box center [735, 326] width 1470 height 653
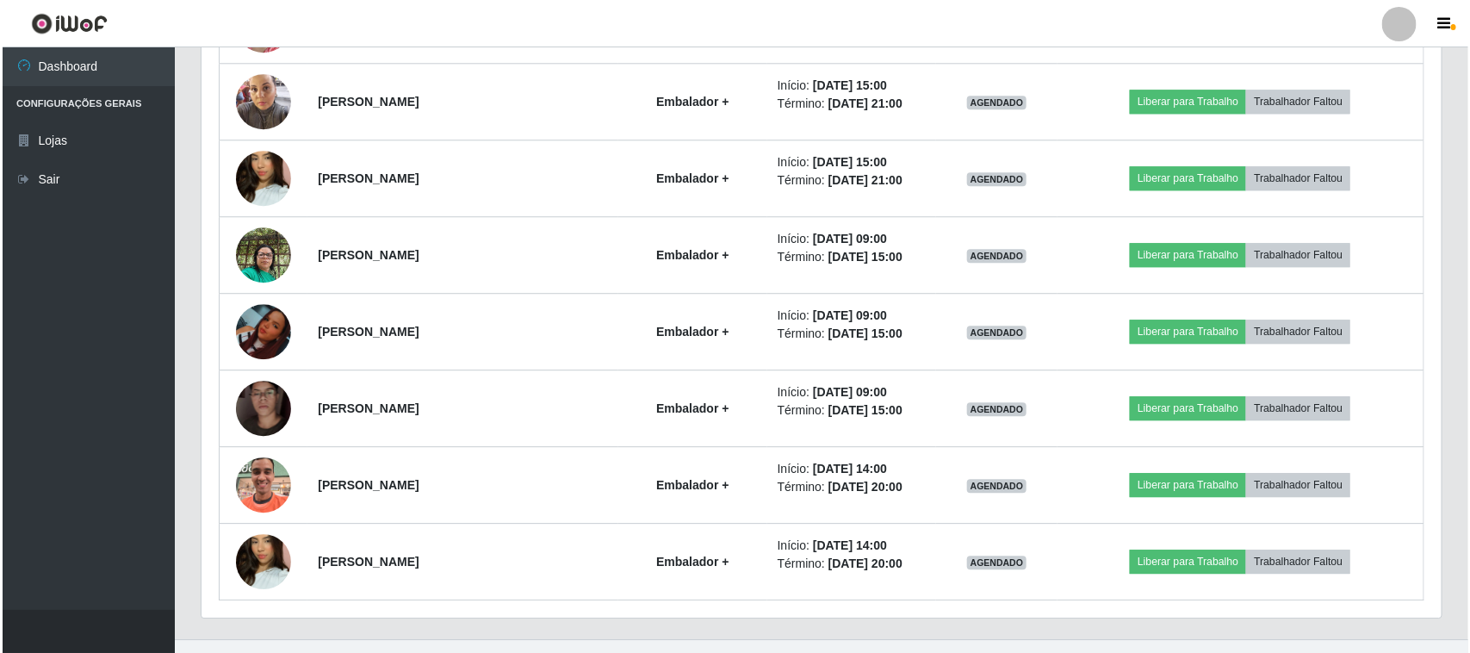
scroll to position [2030, 0]
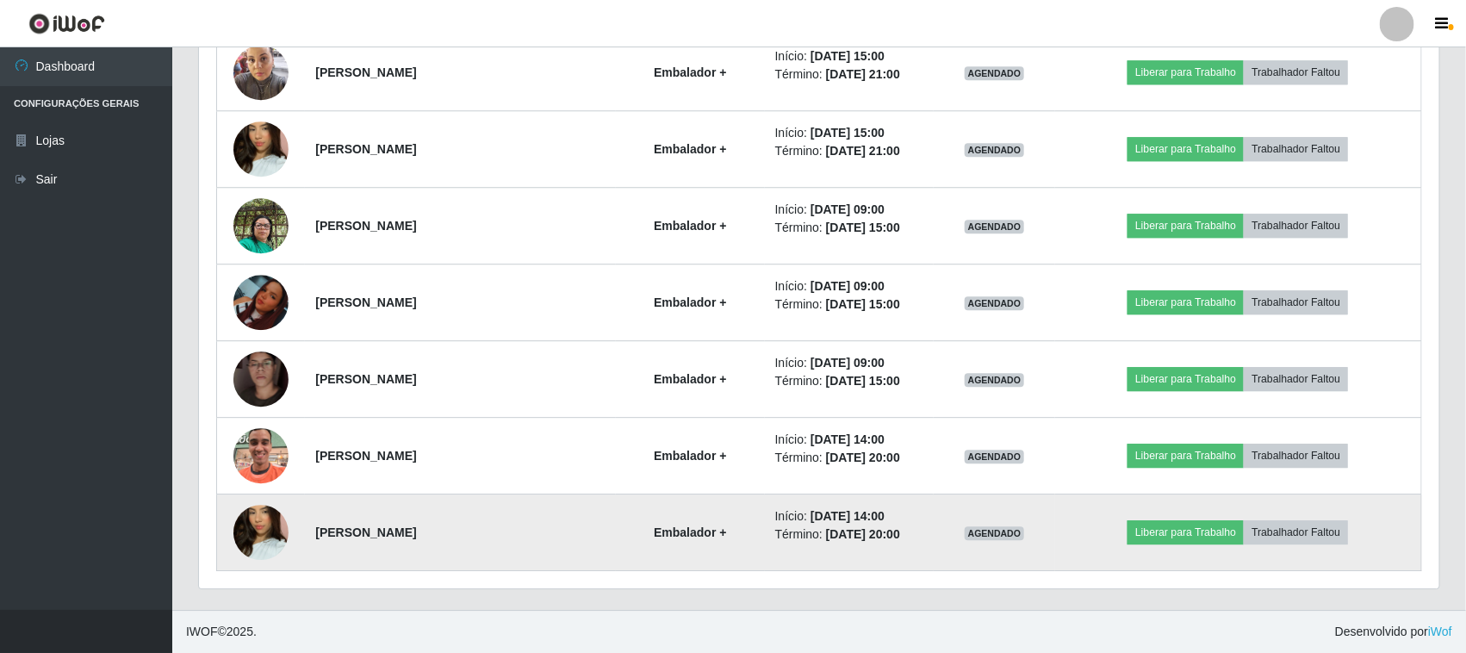
click at [246, 526] on img at bounding box center [260, 532] width 55 height 98
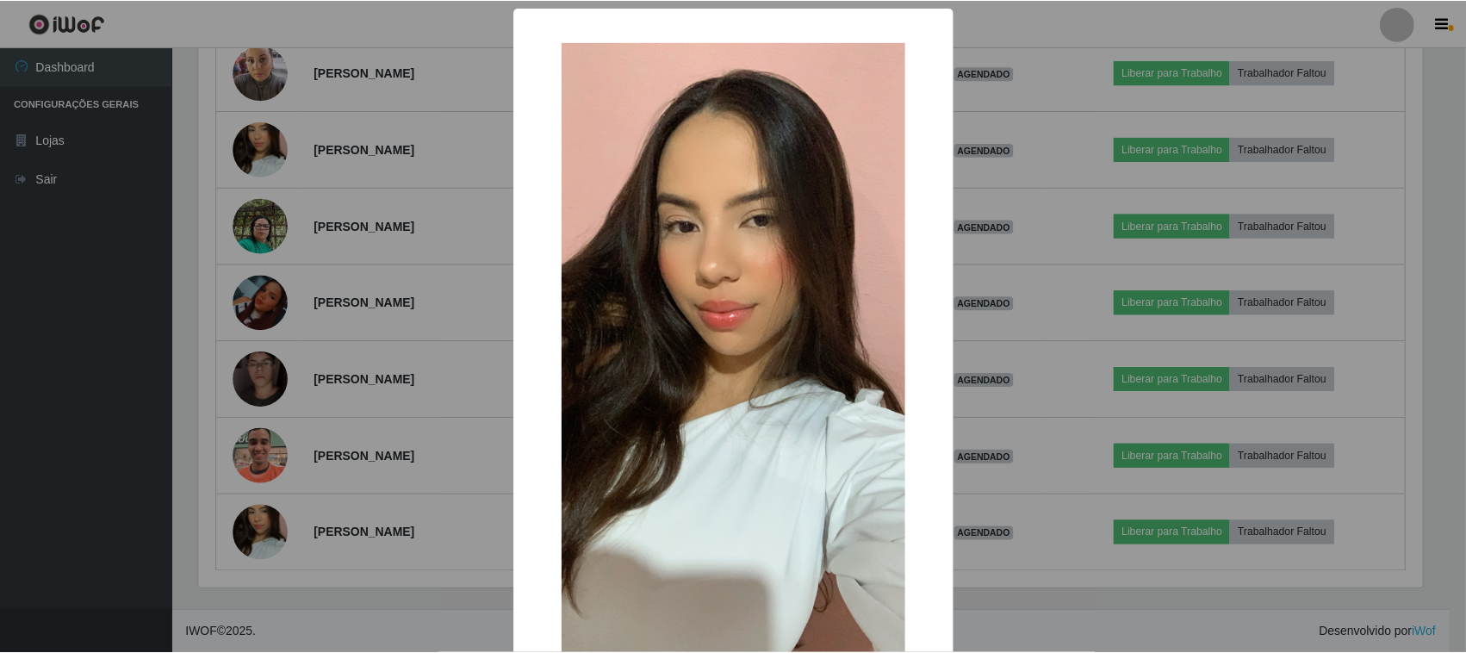
scroll to position [358, 1228]
click at [215, 476] on div "× OK Cancel" at bounding box center [735, 326] width 1470 height 653
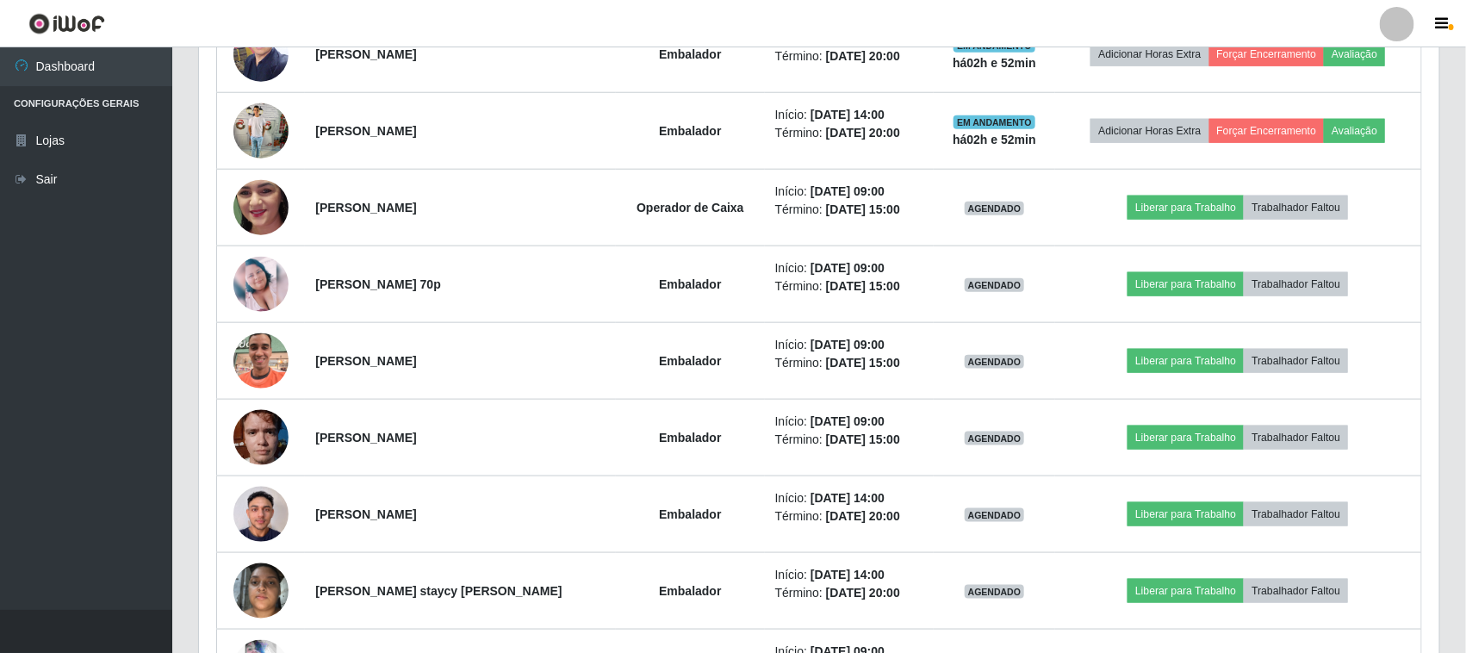
scroll to position [738, 0]
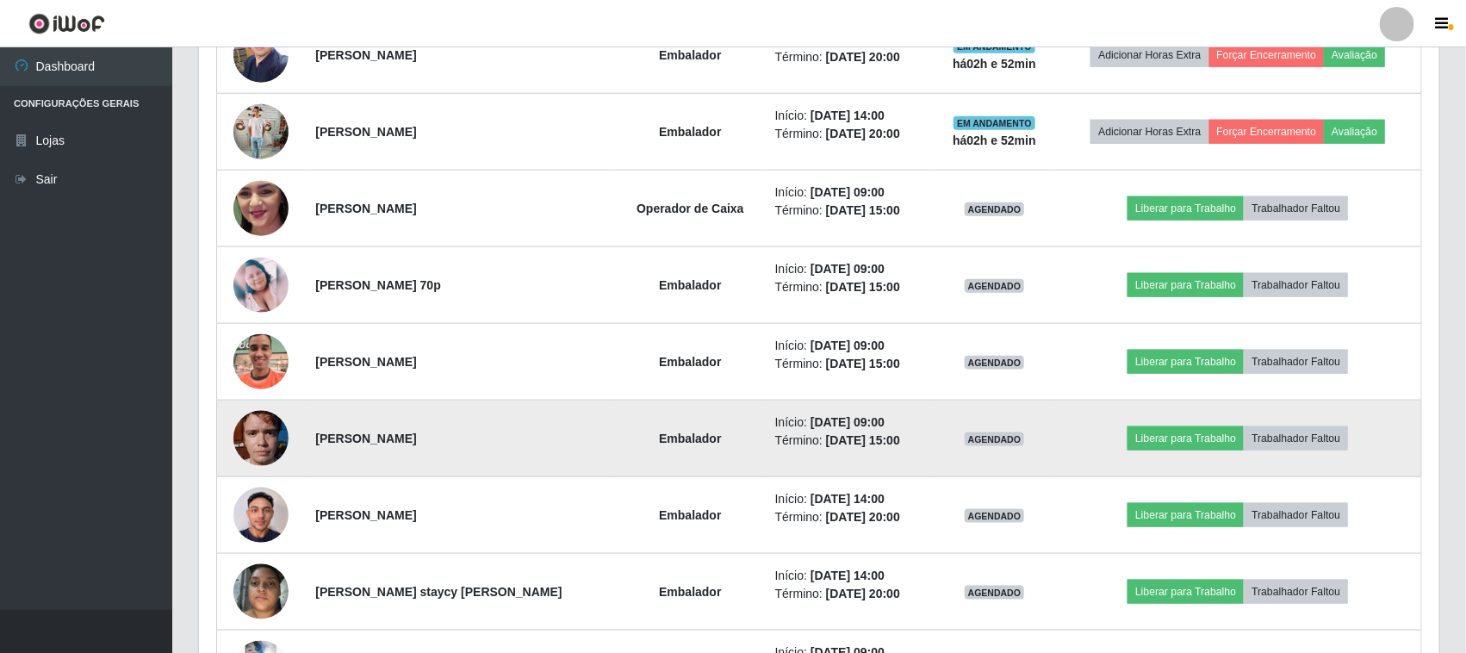
click at [271, 426] on img at bounding box center [260, 437] width 55 height 73
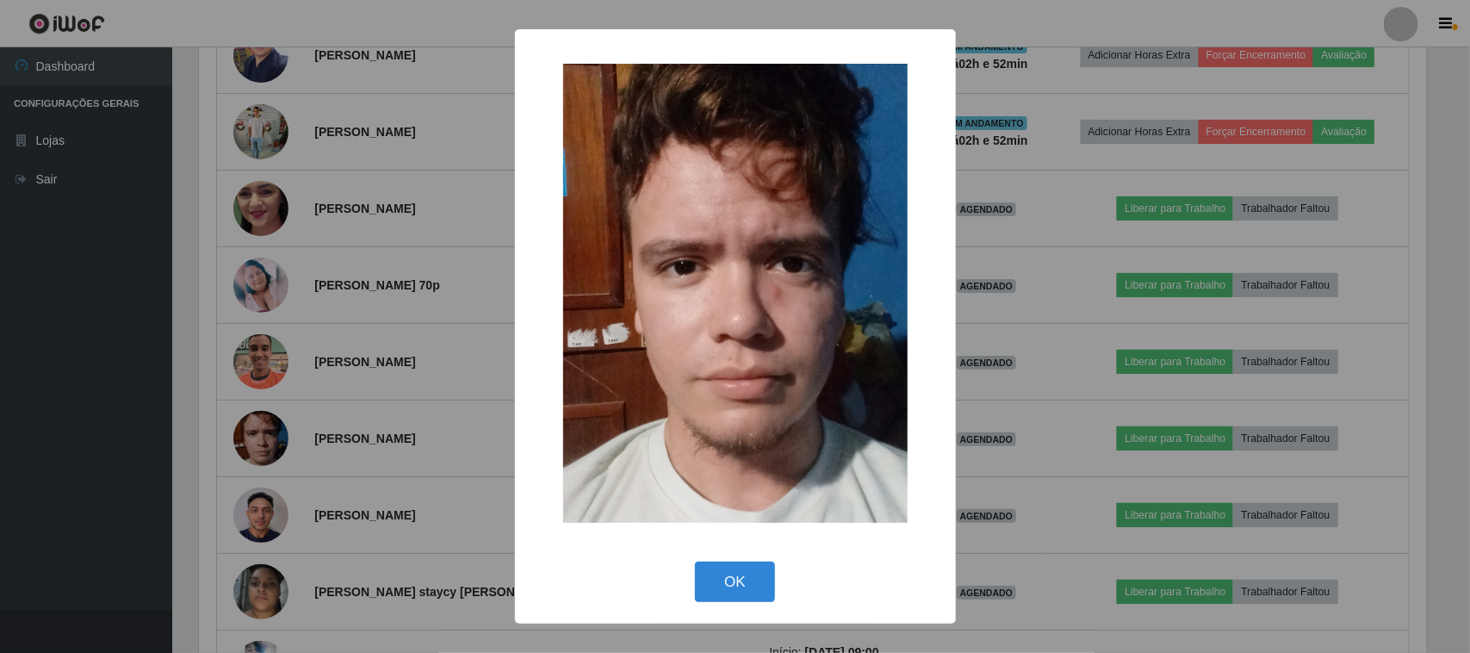
click at [214, 402] on div "× OK Cancel" at bounding box center [735, 326] width 1470 height 653
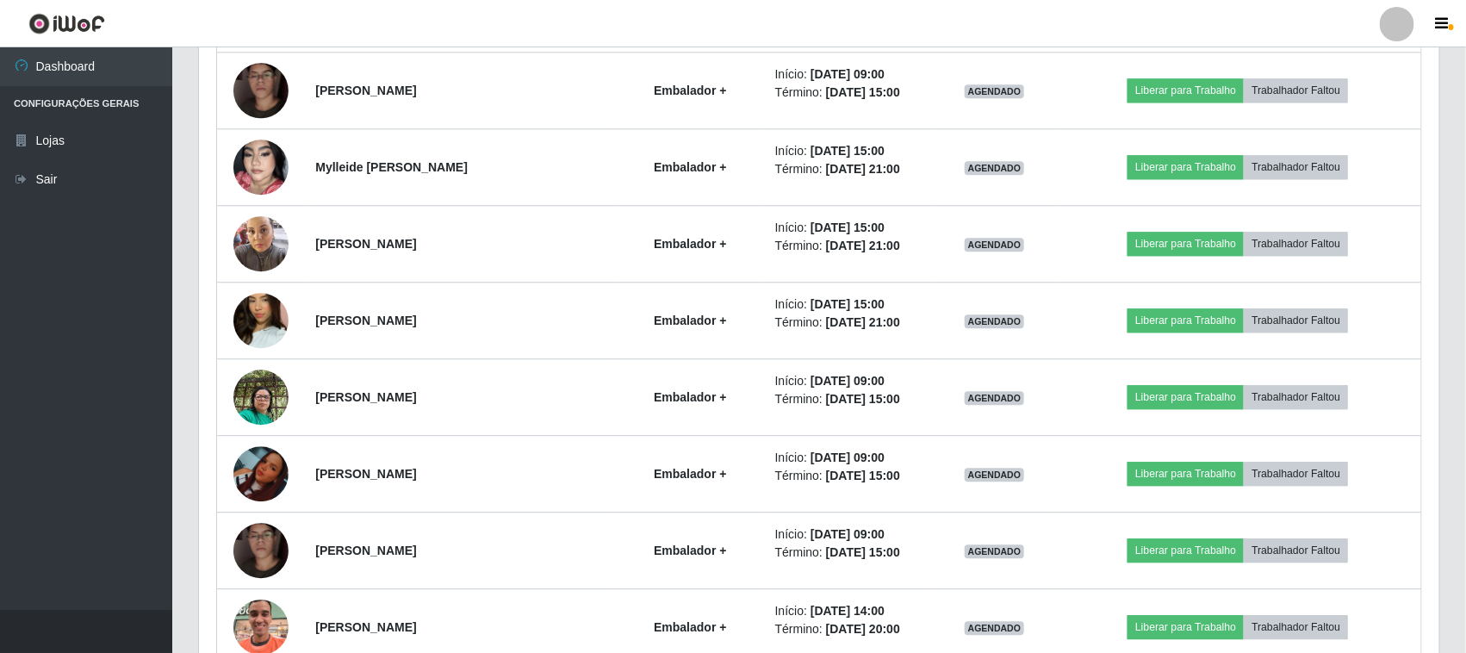
scroll to position [1815, 0]
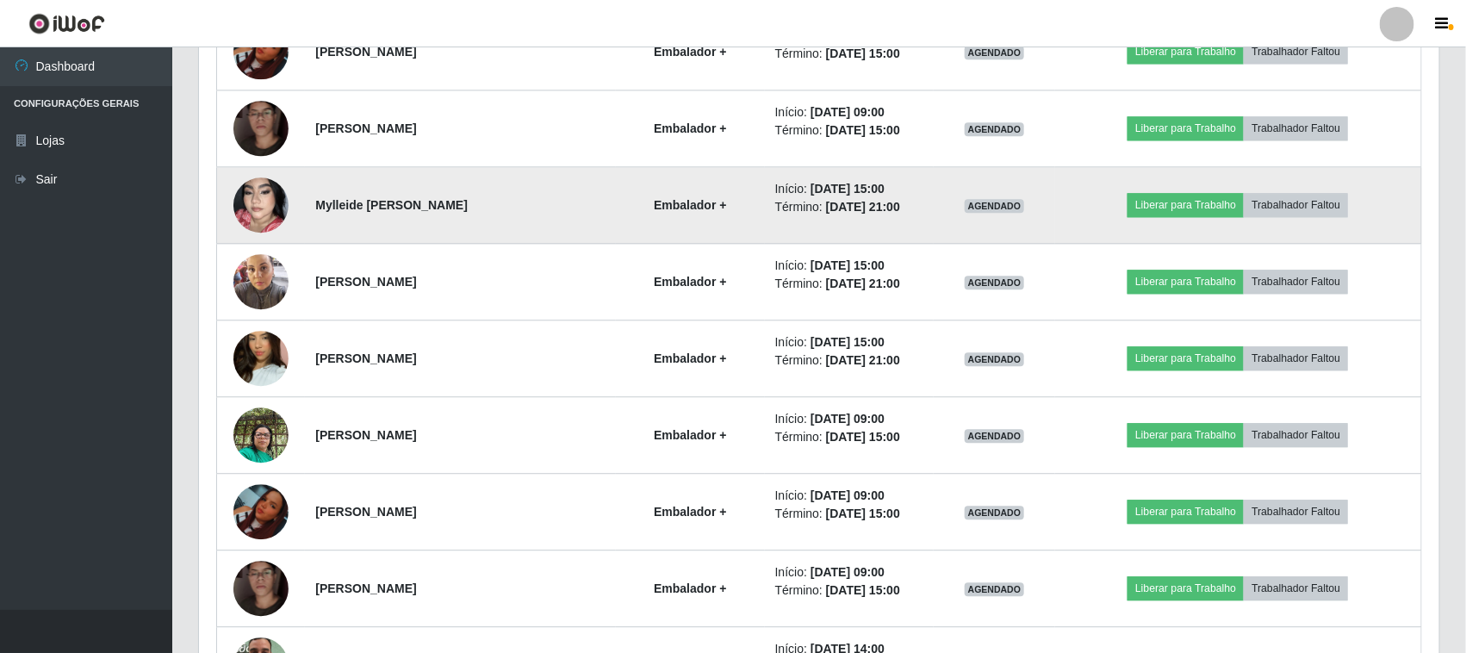
click at [265, 205] on img at bounding box center [260, 205] width 55 height 98
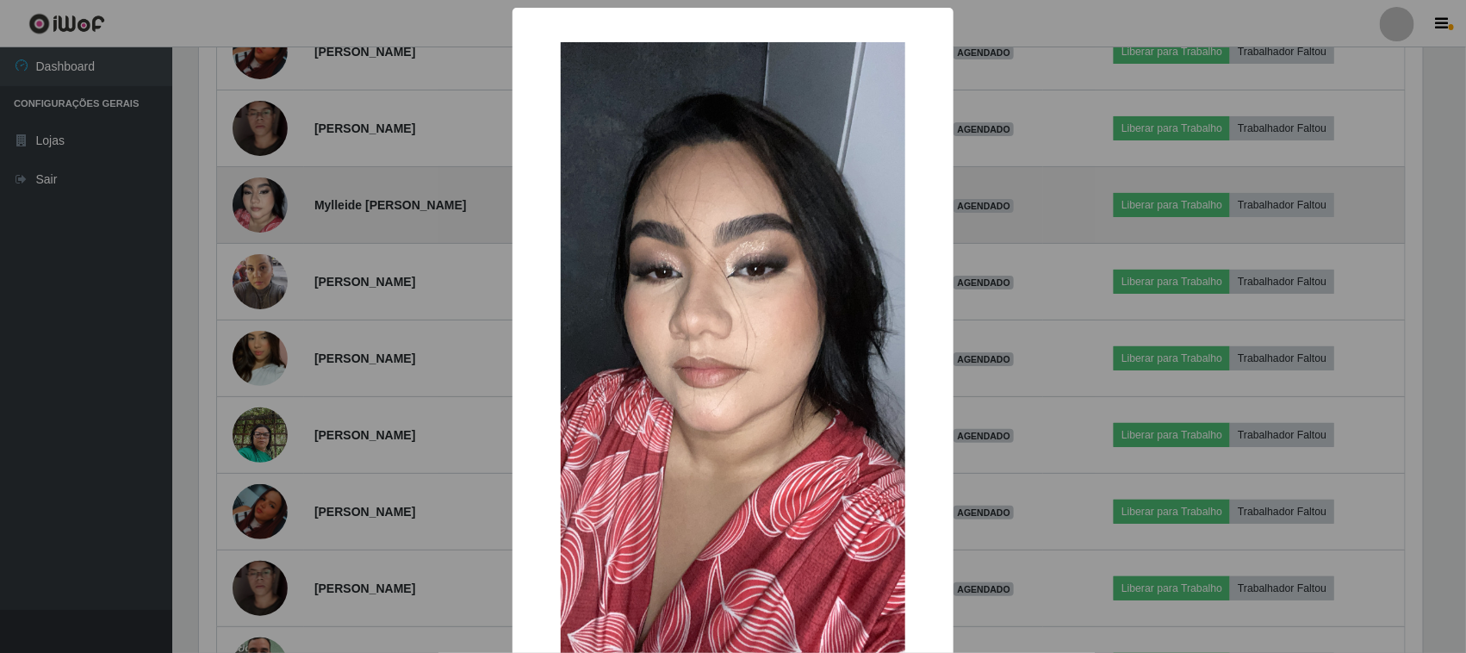
scroll to position [358, 1228]
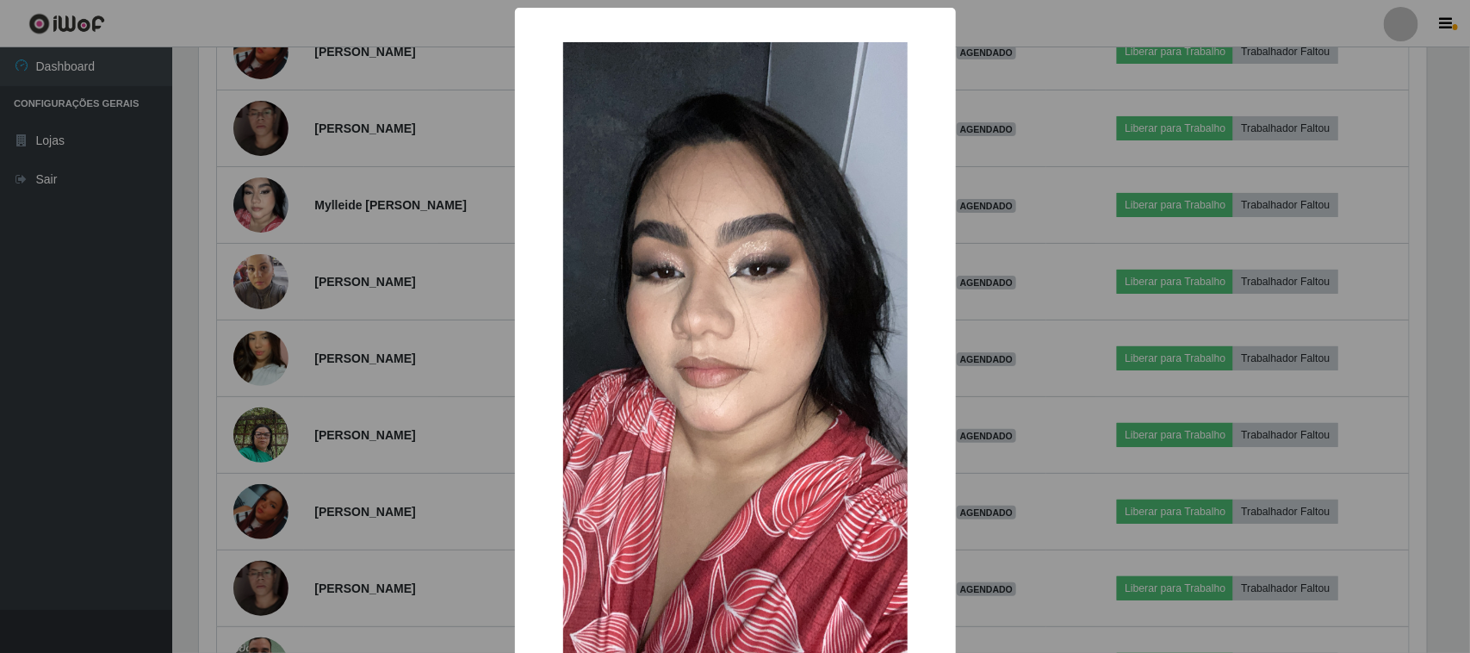
click at [222, 302] on div "× OK Cancel" at bounding box center [735, 326] width 1470 height 653
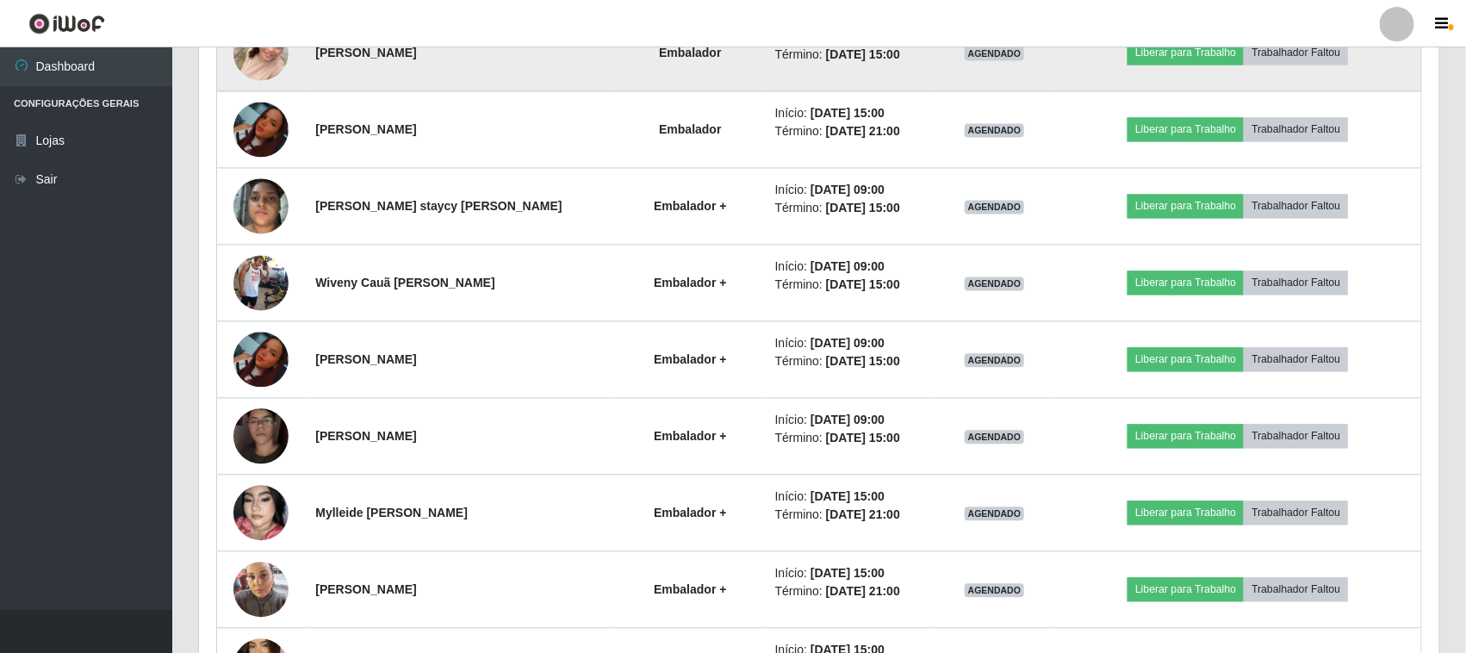
scroll to position [1292, 0]
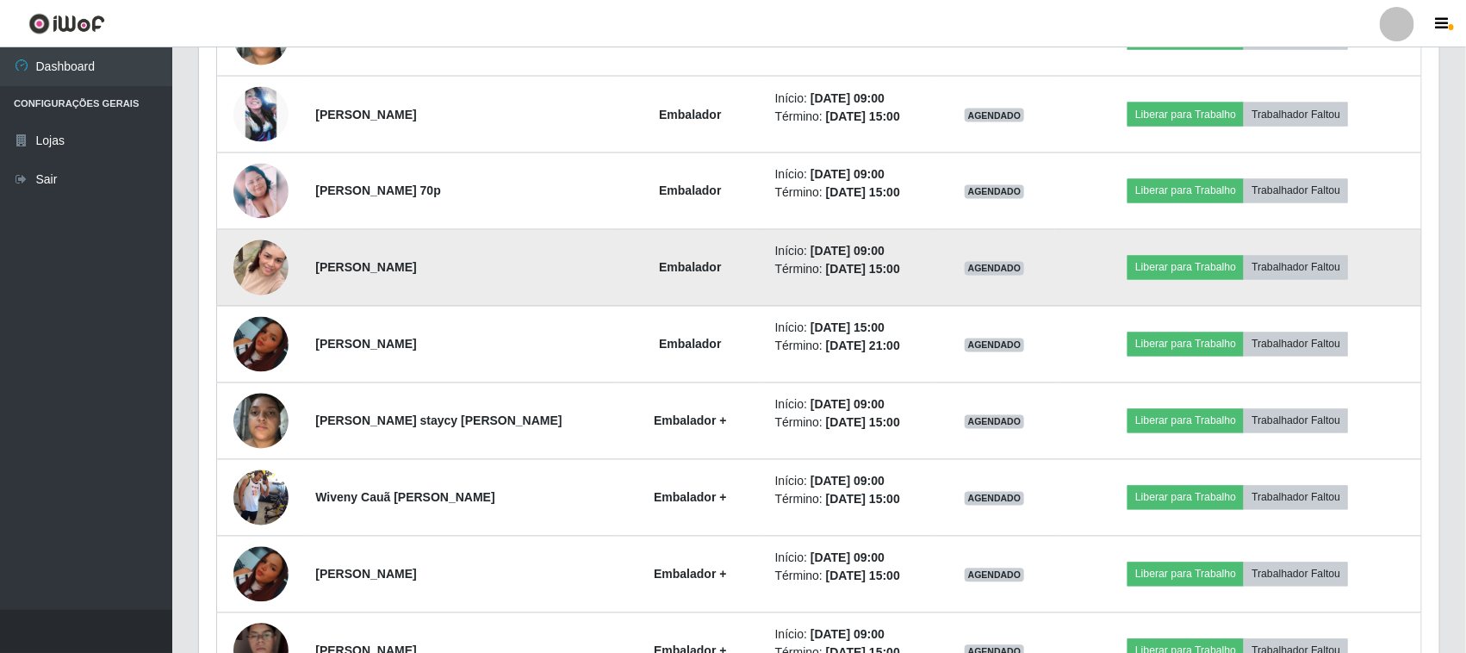
click at [269, 267] on img at bounding box center [260, 268] width 55 height 98
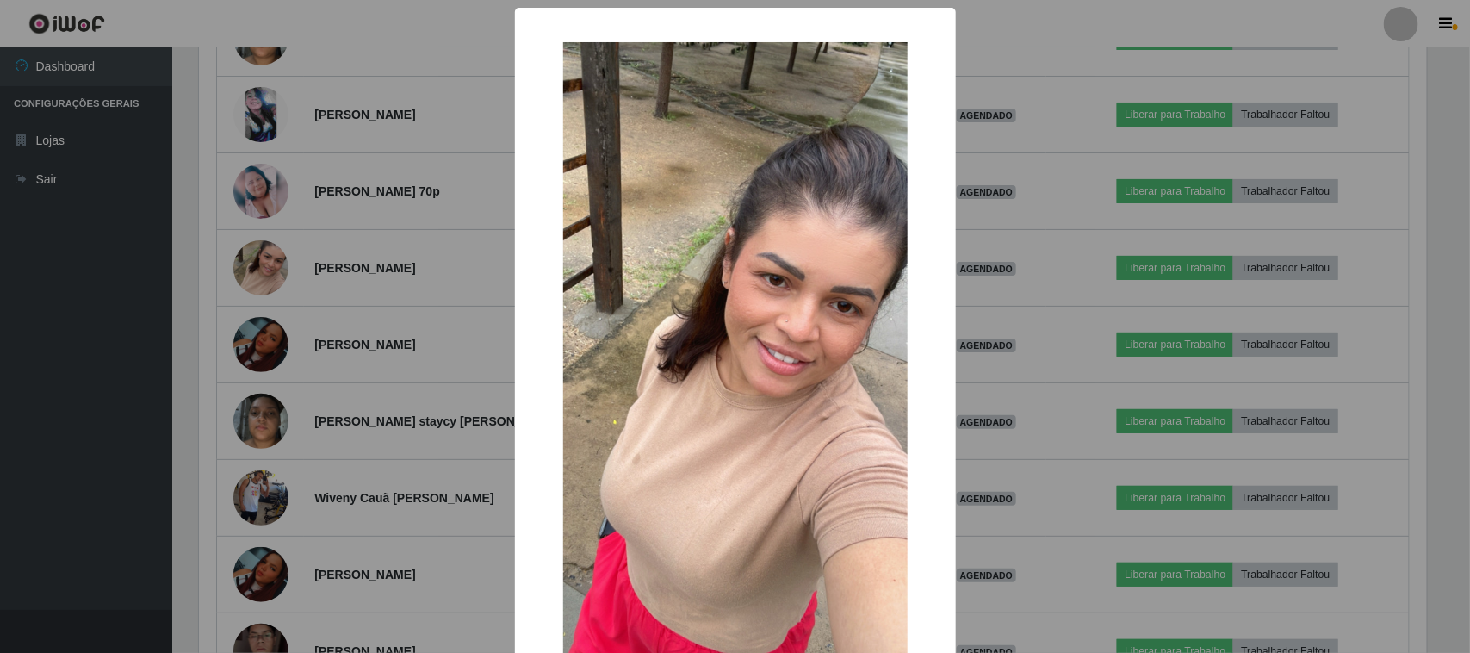
click at [221, 276] on div "× OK Cancel" at bounding box center [735, 326] width 1470 height 653
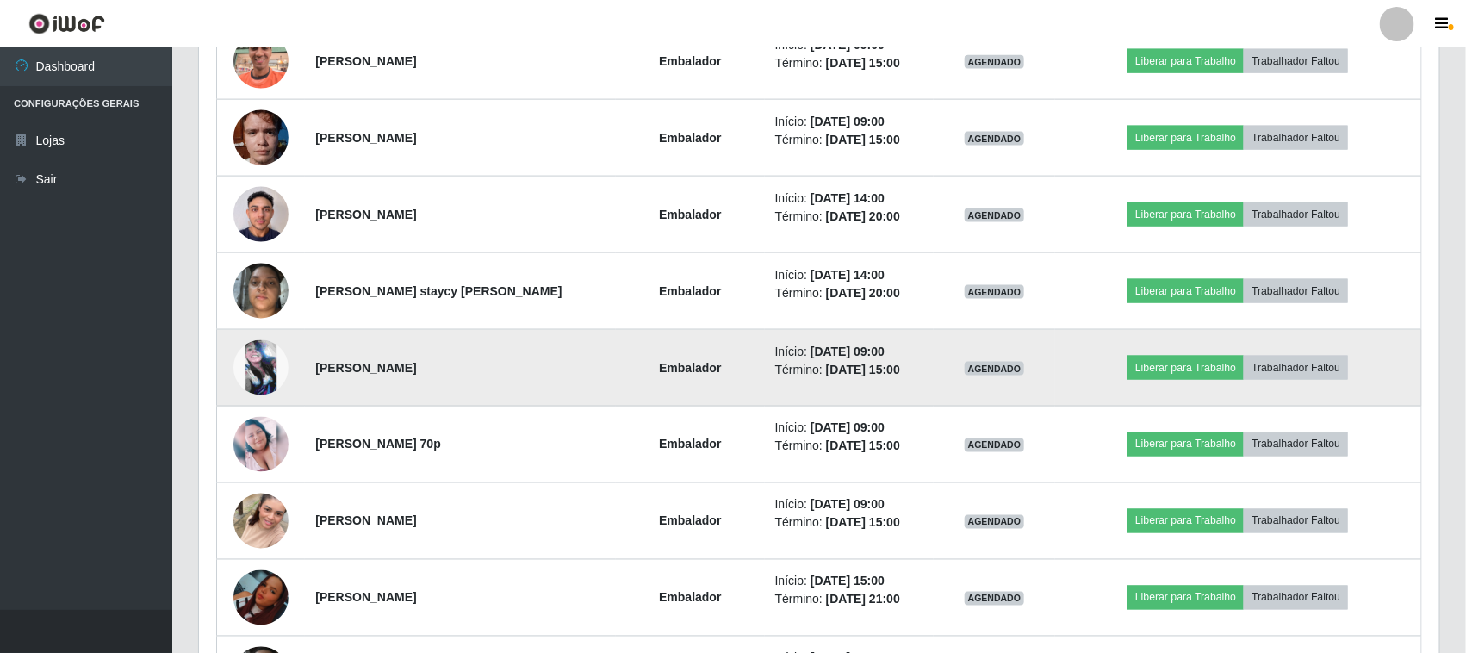
scroll to position [1077, 0]
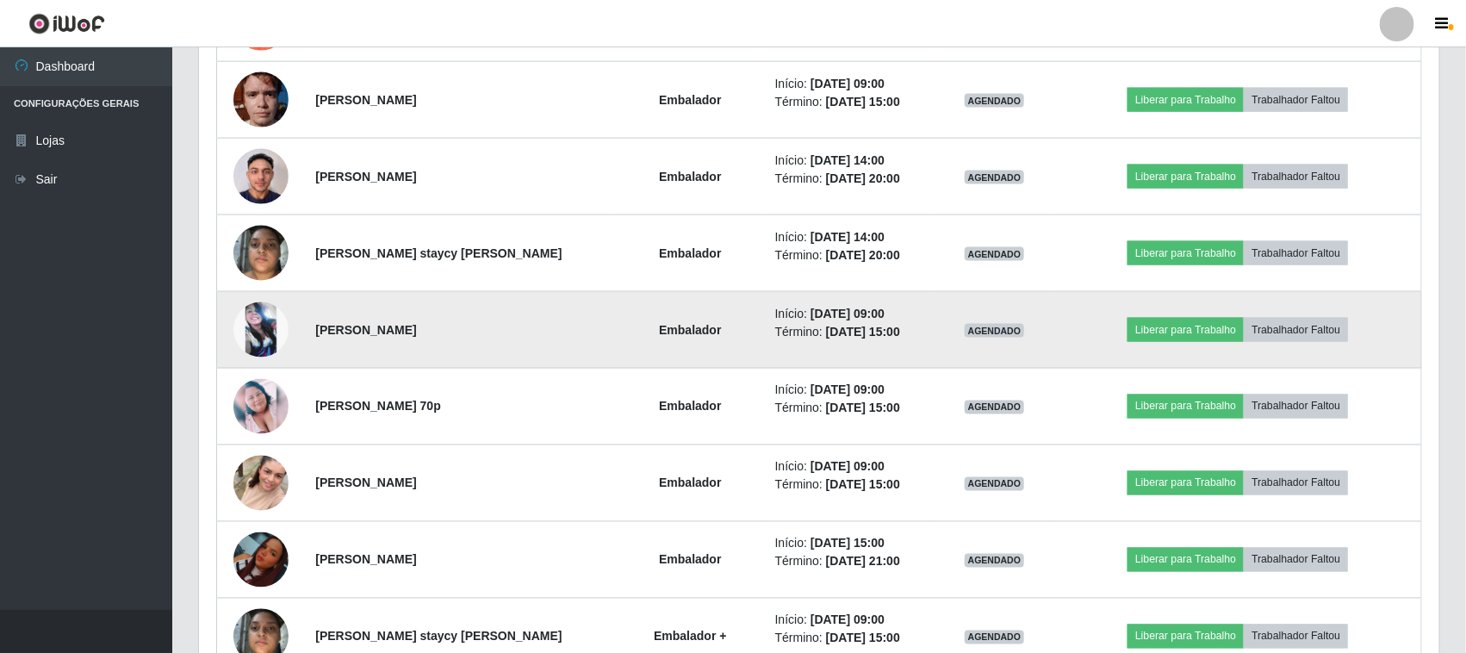
click at [261, 334] on img at bounding box center [260, 329] width 55 height 55
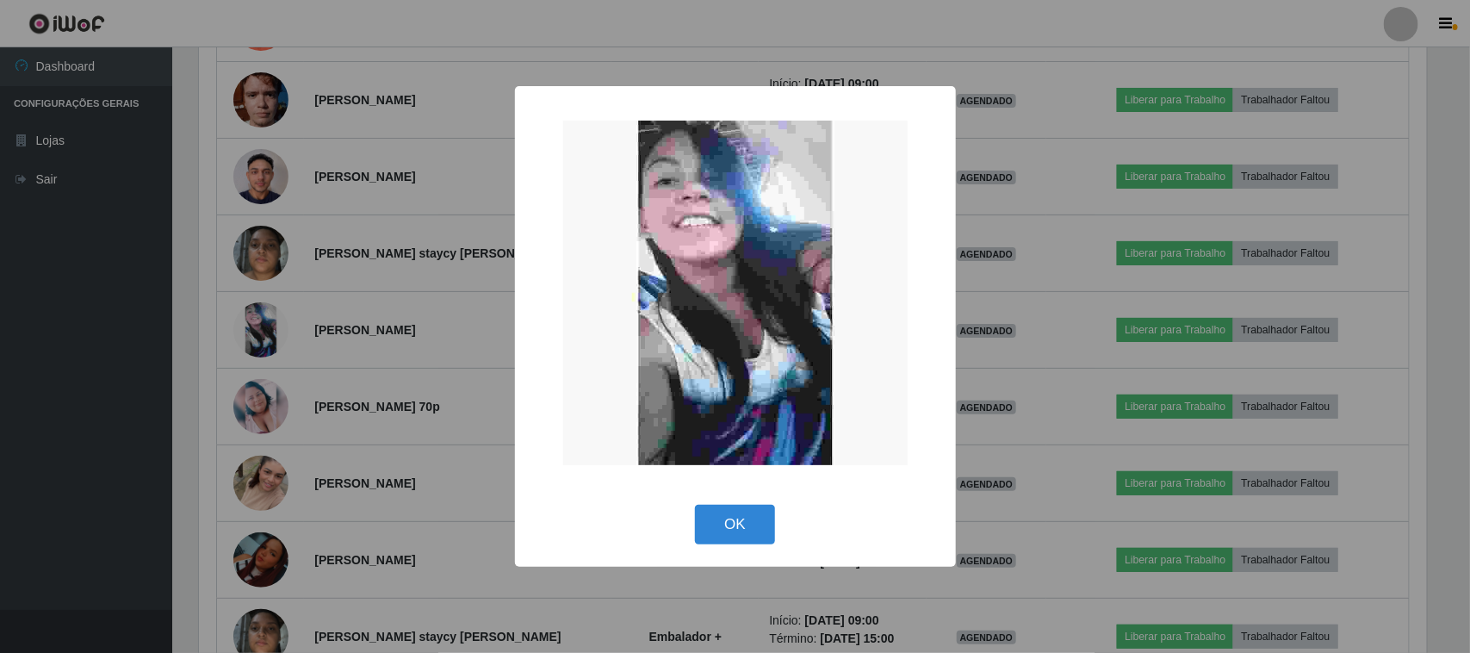
click at [320, 377] on div "× OK Cancel" at bounding box center [735, 326] width 1470 height 653
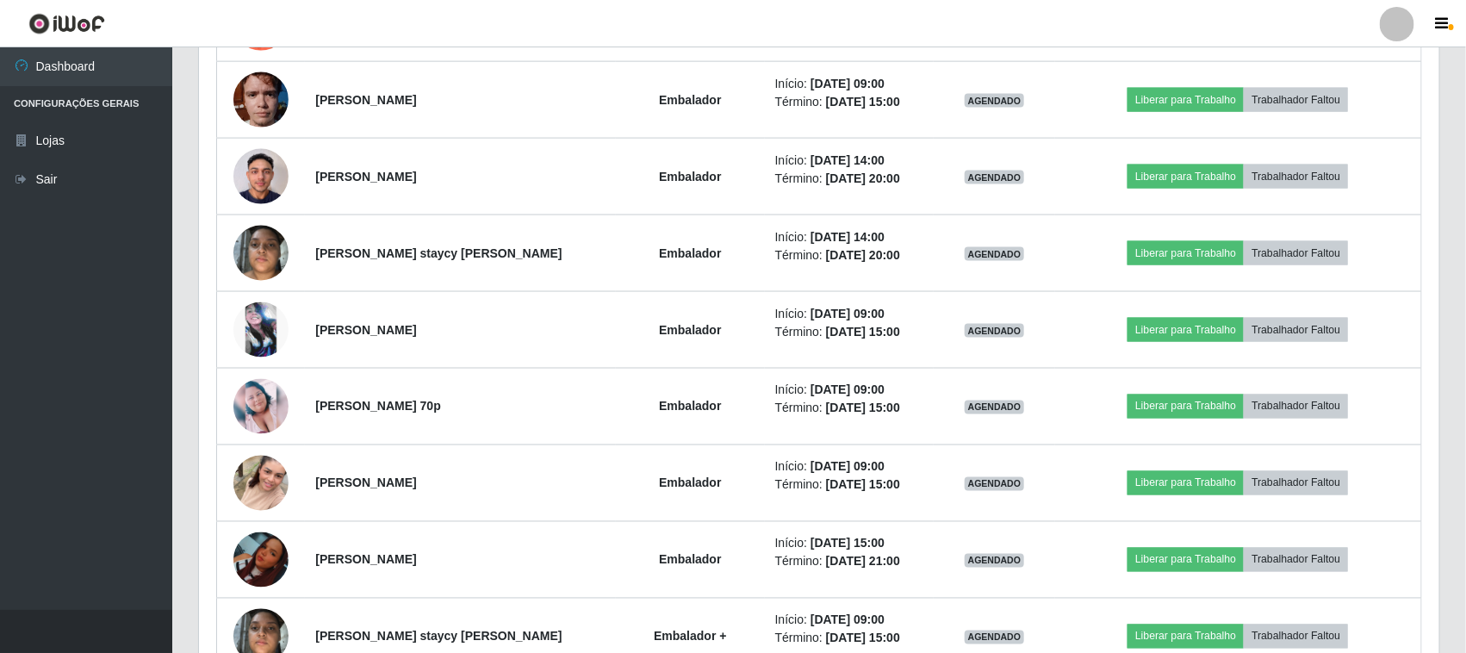
scroll to position [861071, 860188]
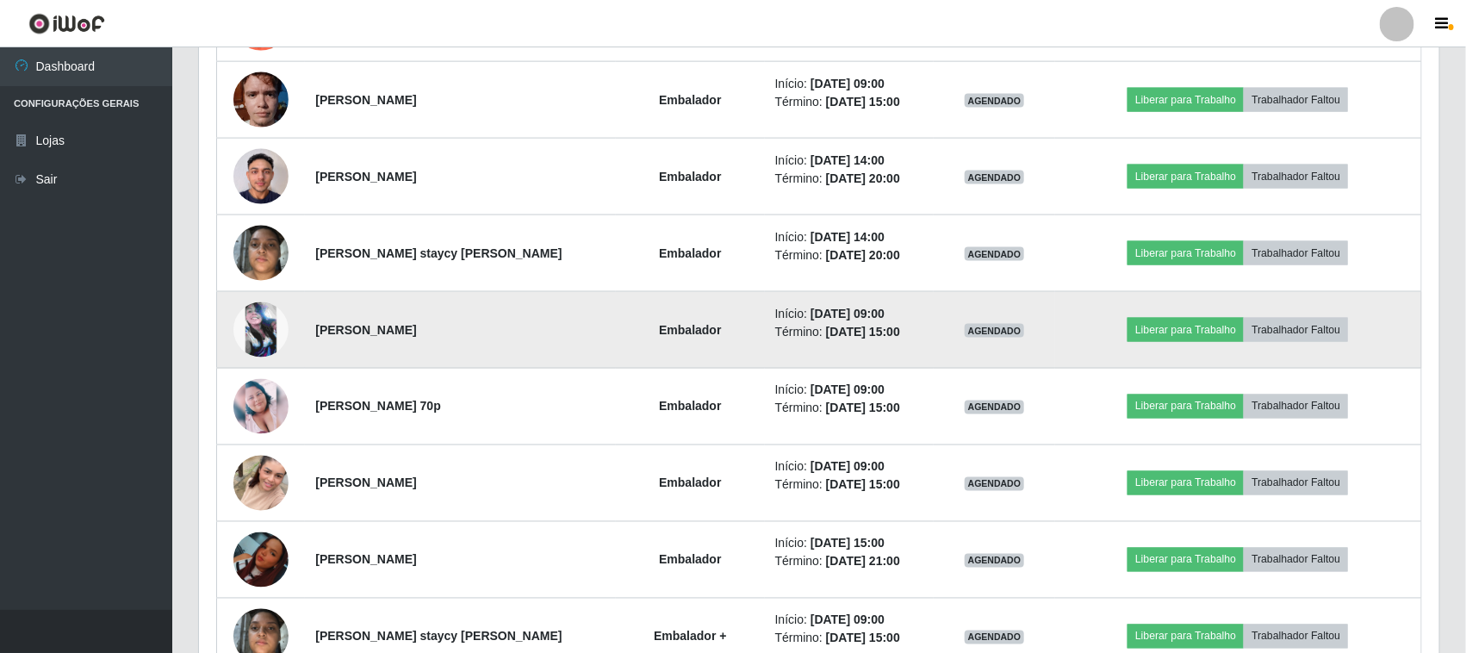
click at [229, 333] on td at bounding box center [261, 330] width 89 height 77
click at [257, 347] on img at bounding box center [260, 329] width 55 height 55
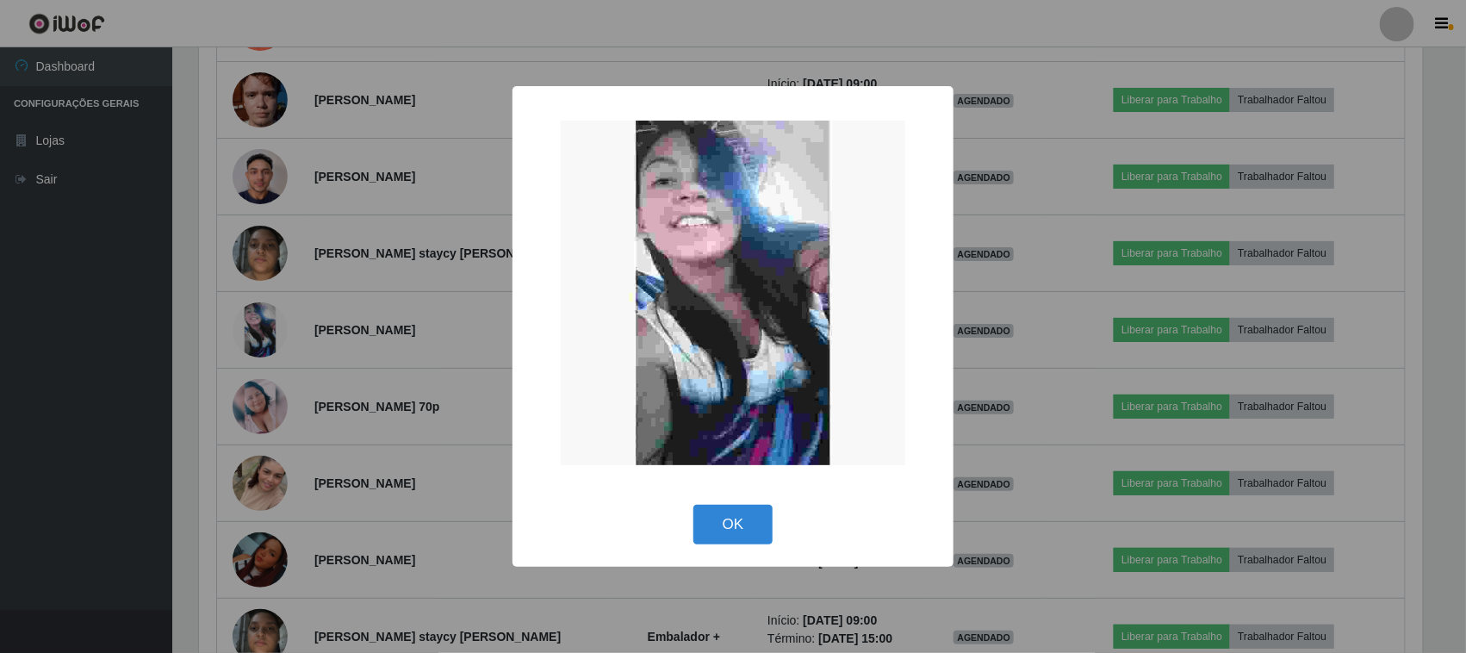
scroll to position [358, 1228]
click at [247, 425] on div "× OK Cancel" at bounding box center [735, 326] width 1470 height 653
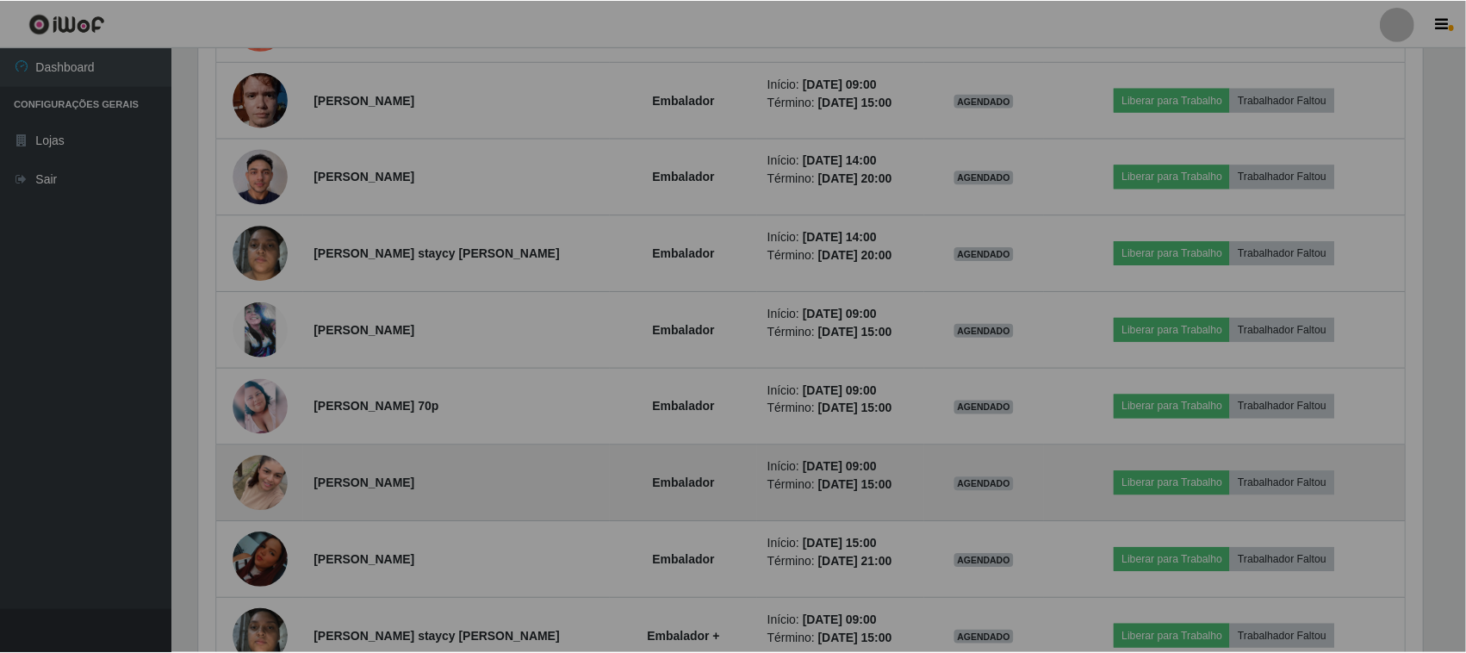
scroll to position [861071, 860188]
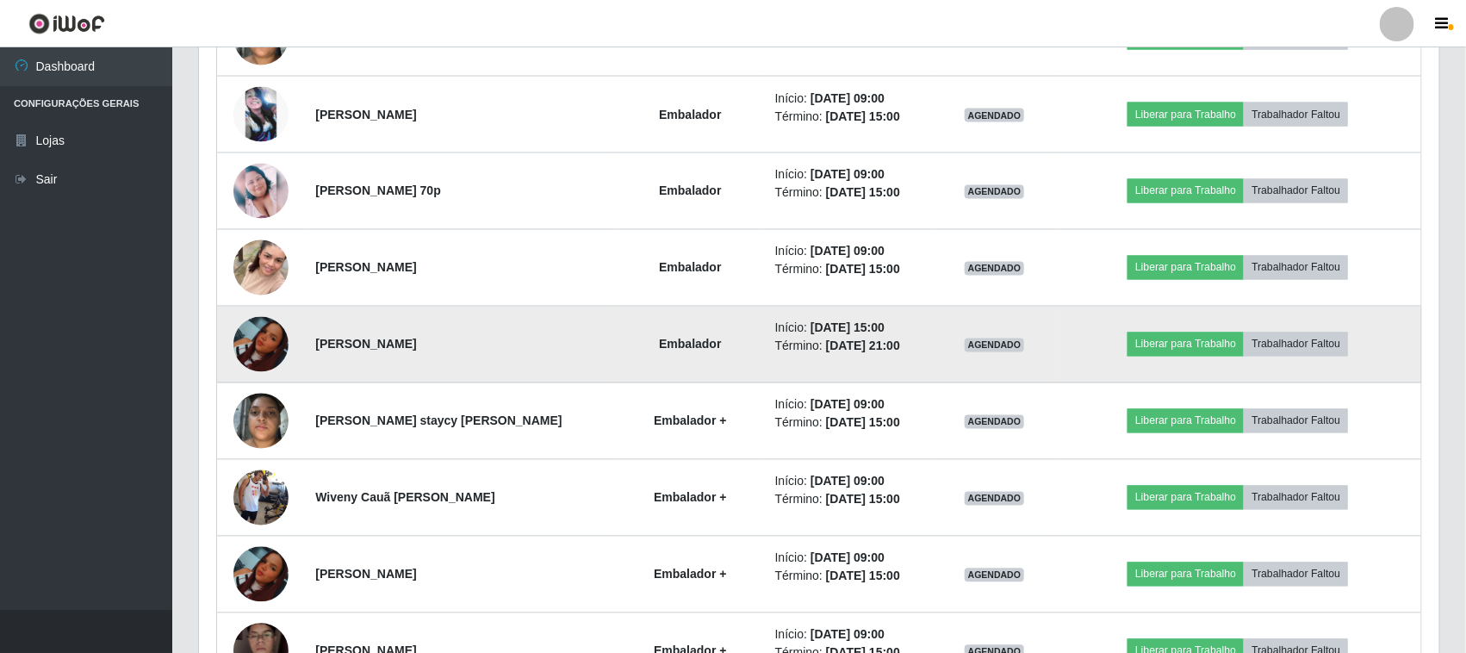
click at [242, 351] on img at bounding box center [260, 344] width 55 height 55
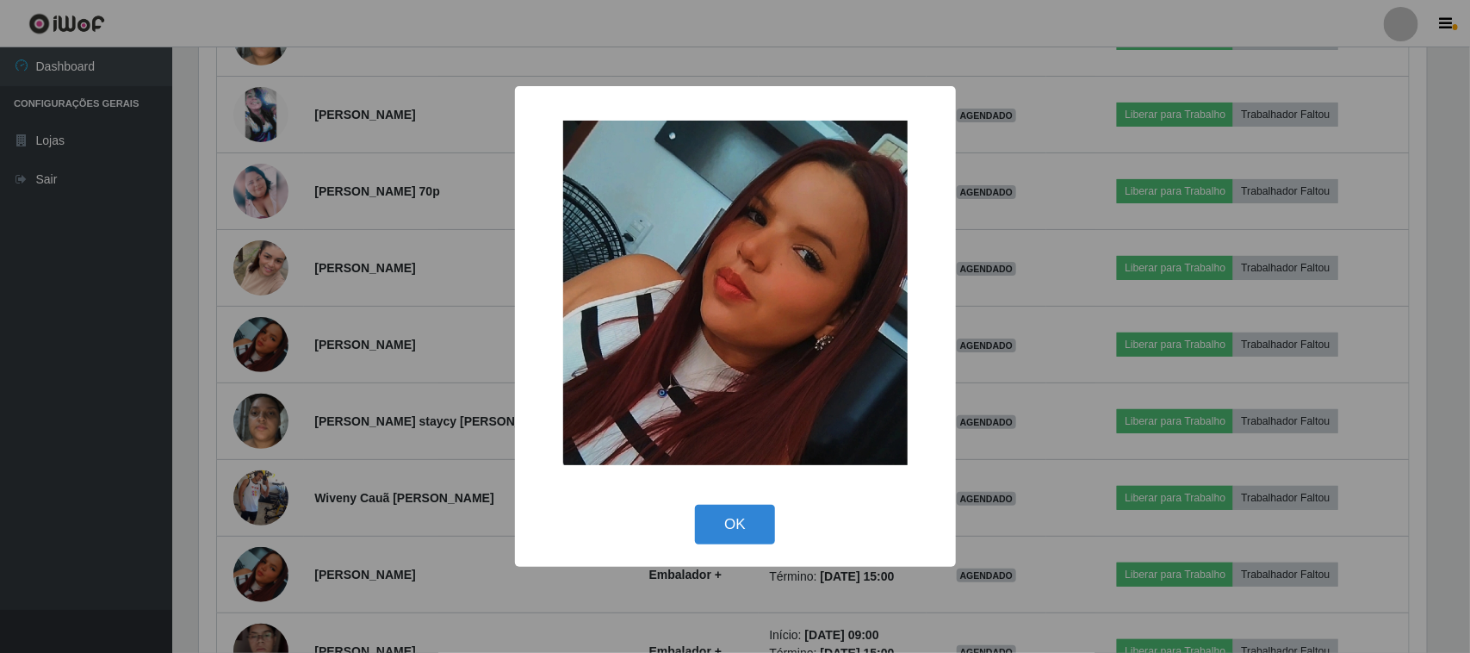
click at [252, 406] on div "× OK Cancel" at bounding box center [735, 326] width 1470 height 653
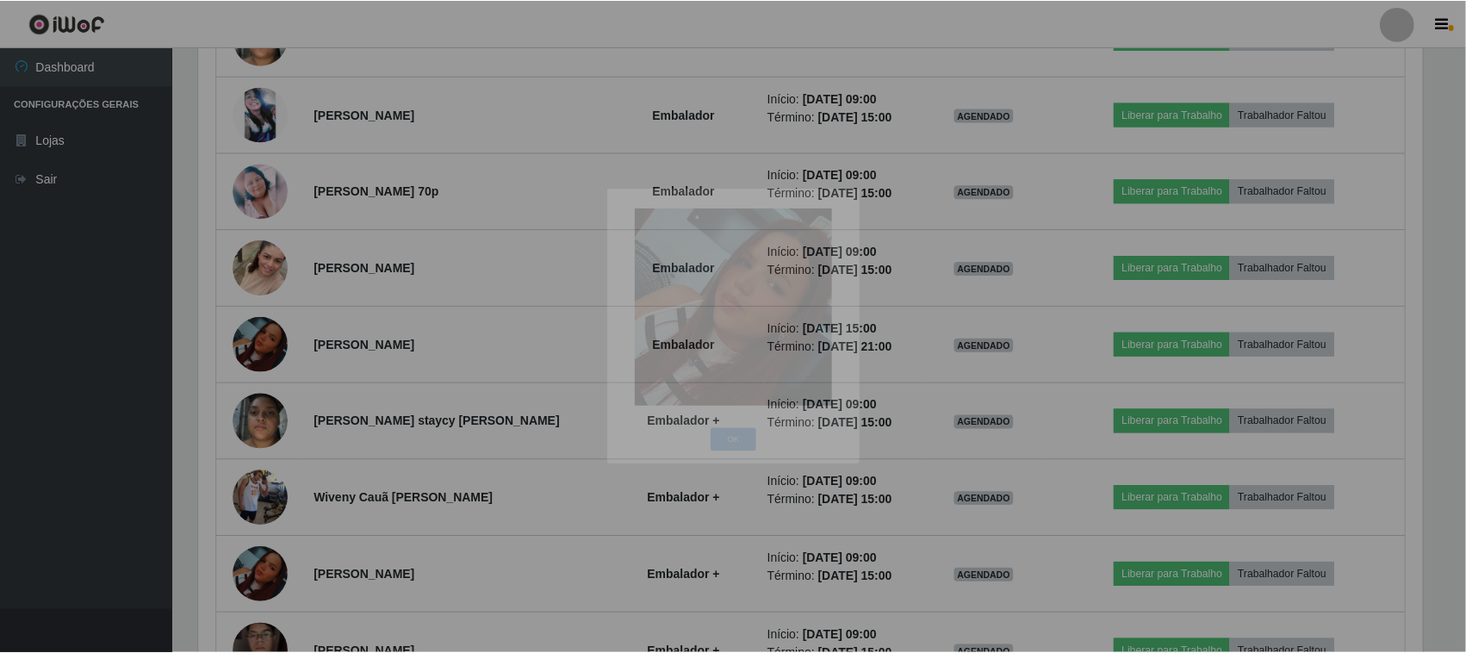
scroll to position [861071, 860188]
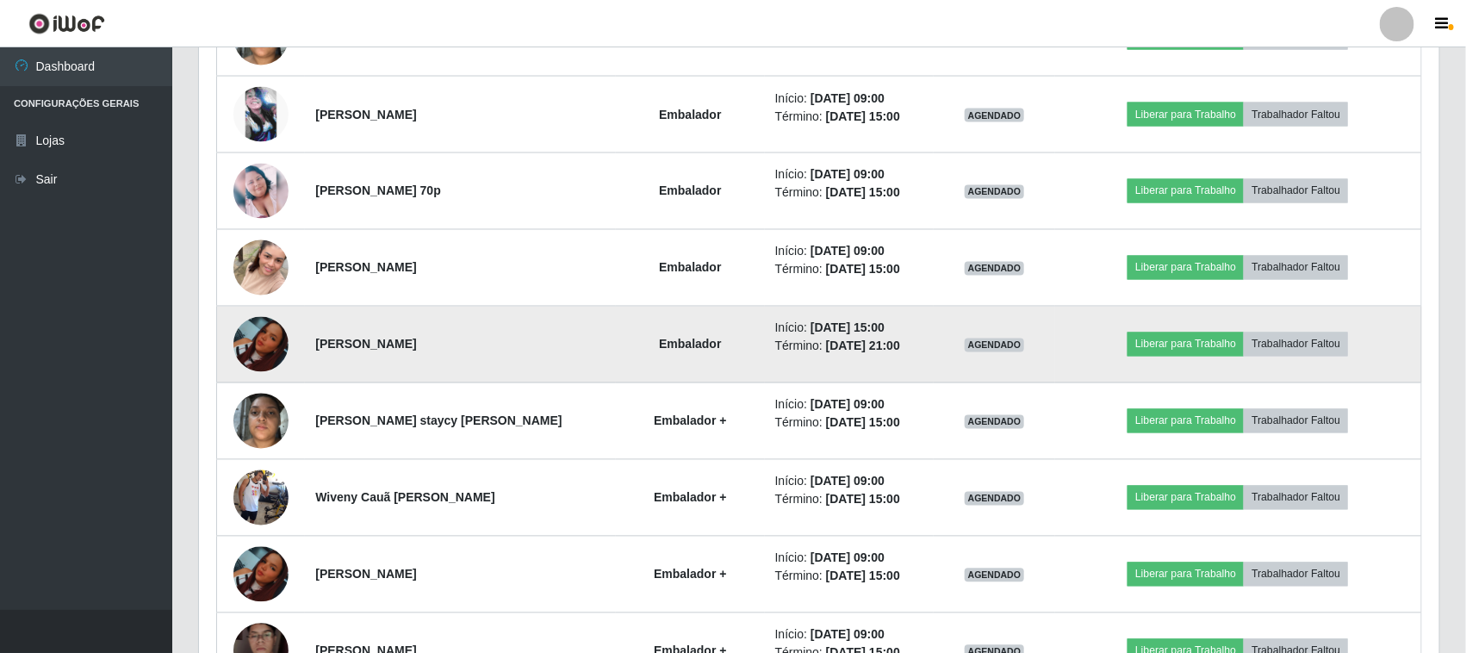
click at [255, 355] on img at bounding box center [260, 344] width 55 height 55
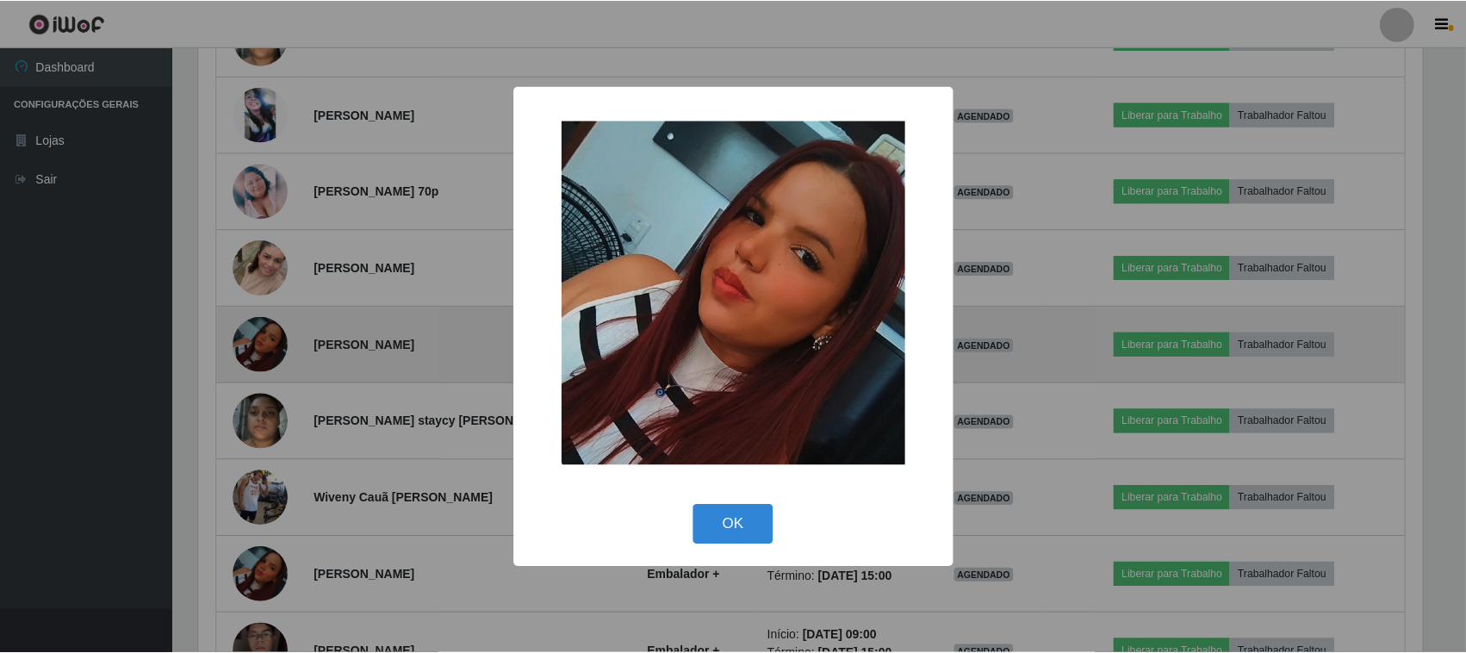
scroll to position [358, 1228]
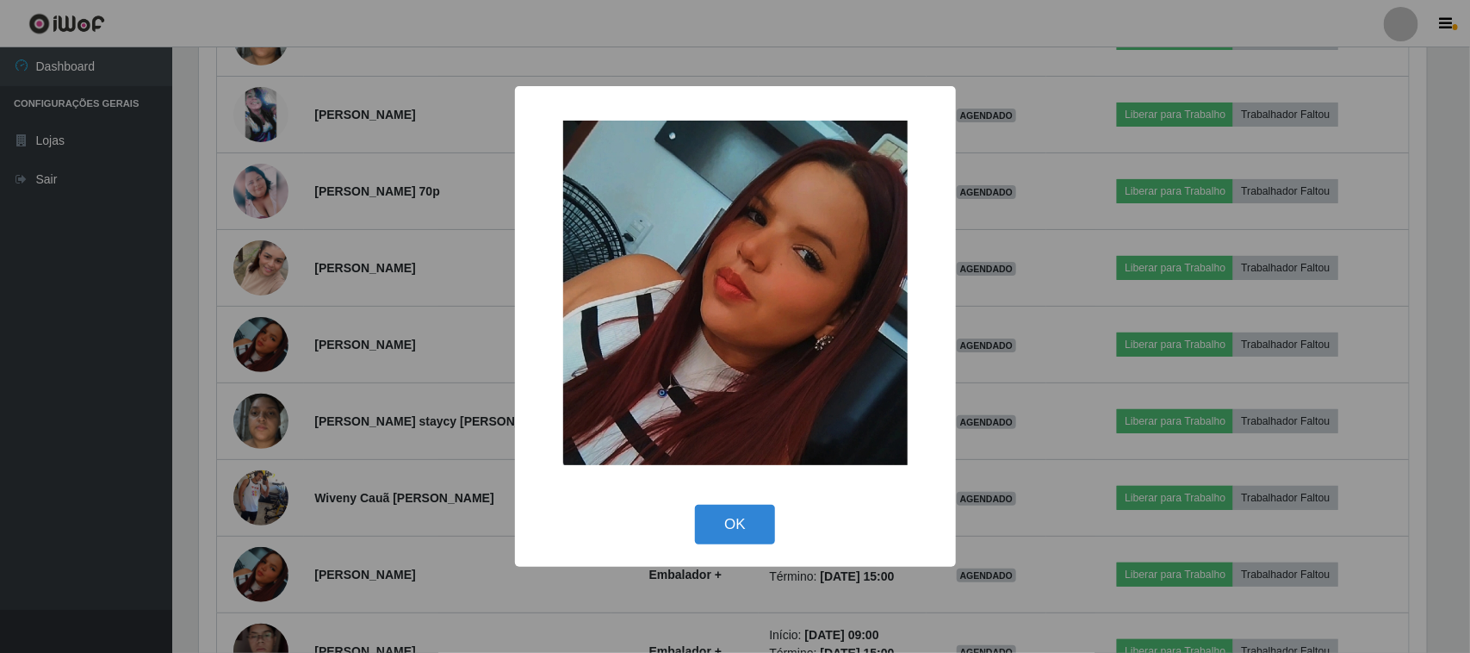
click at [347, 386] on div "× OK Cancel" at bounding box center [735, 326] width 1470 height 653
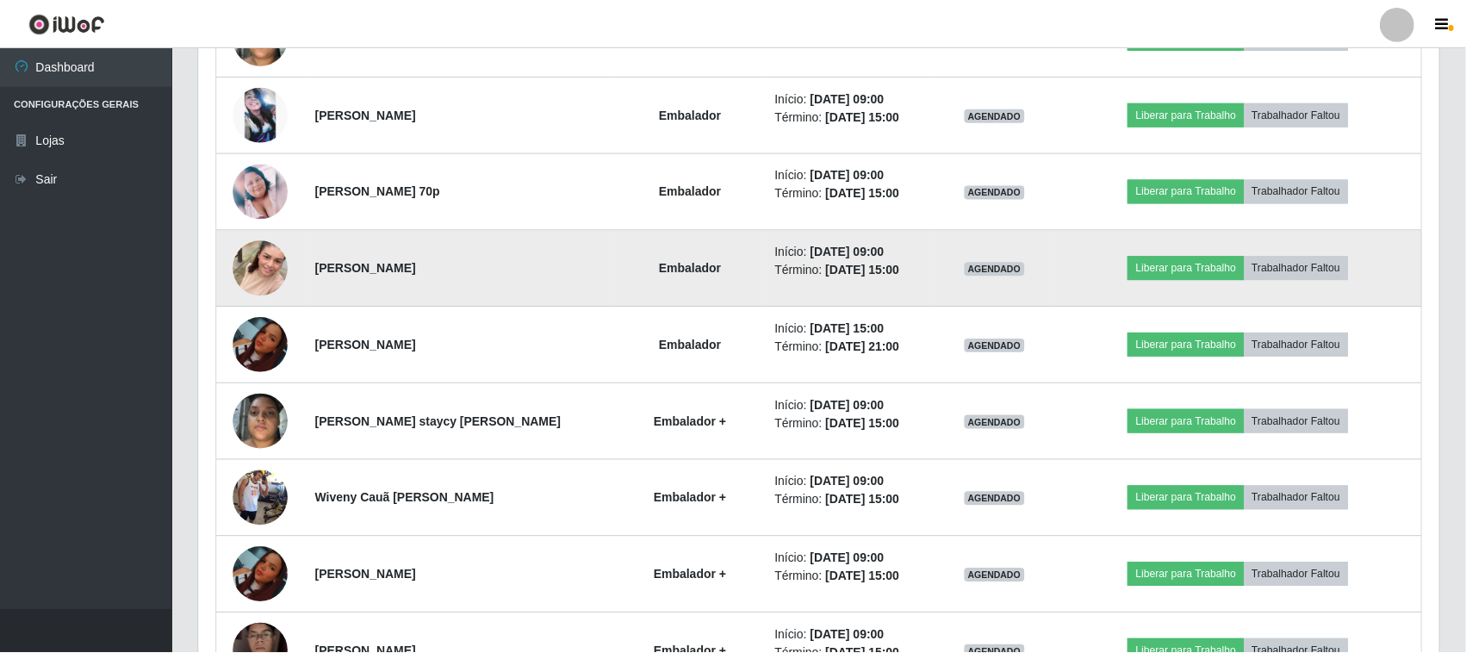
scroll to position [358, 1240]
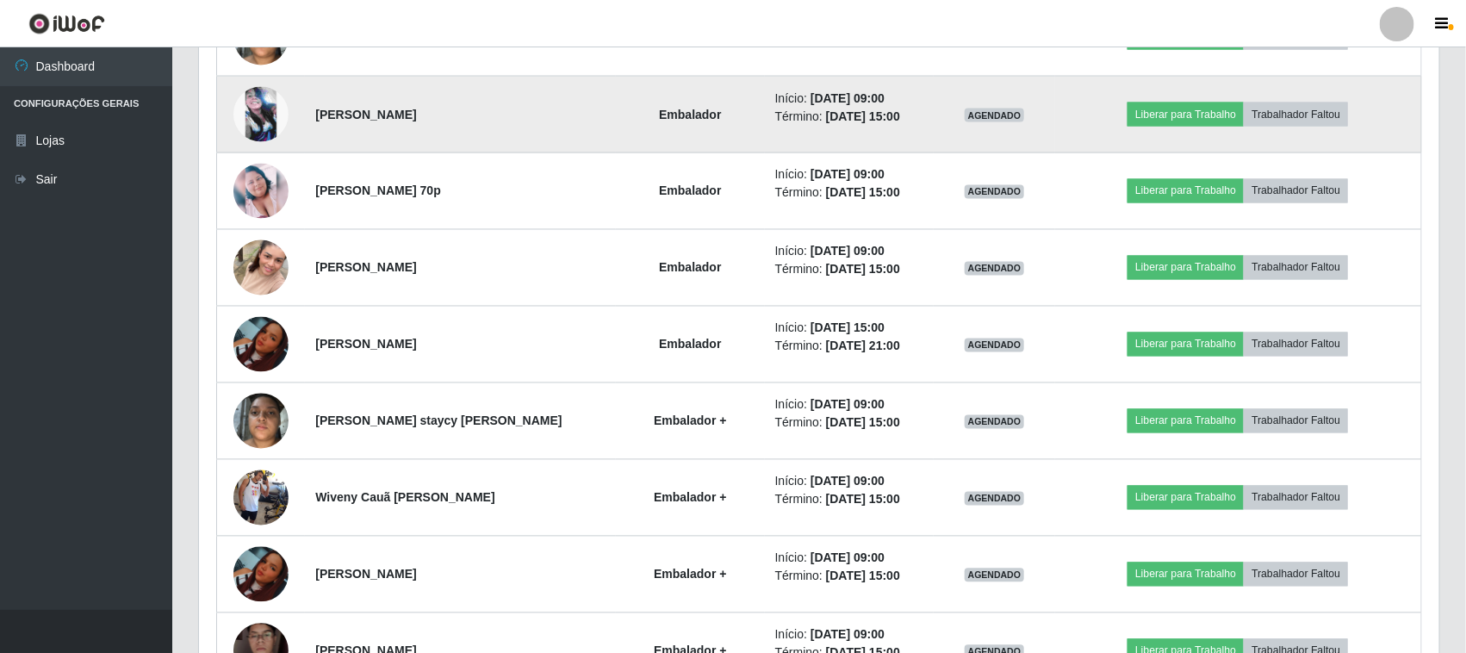
click at [260, 125] on img at bounding box center [260, 114] width 55 height 55
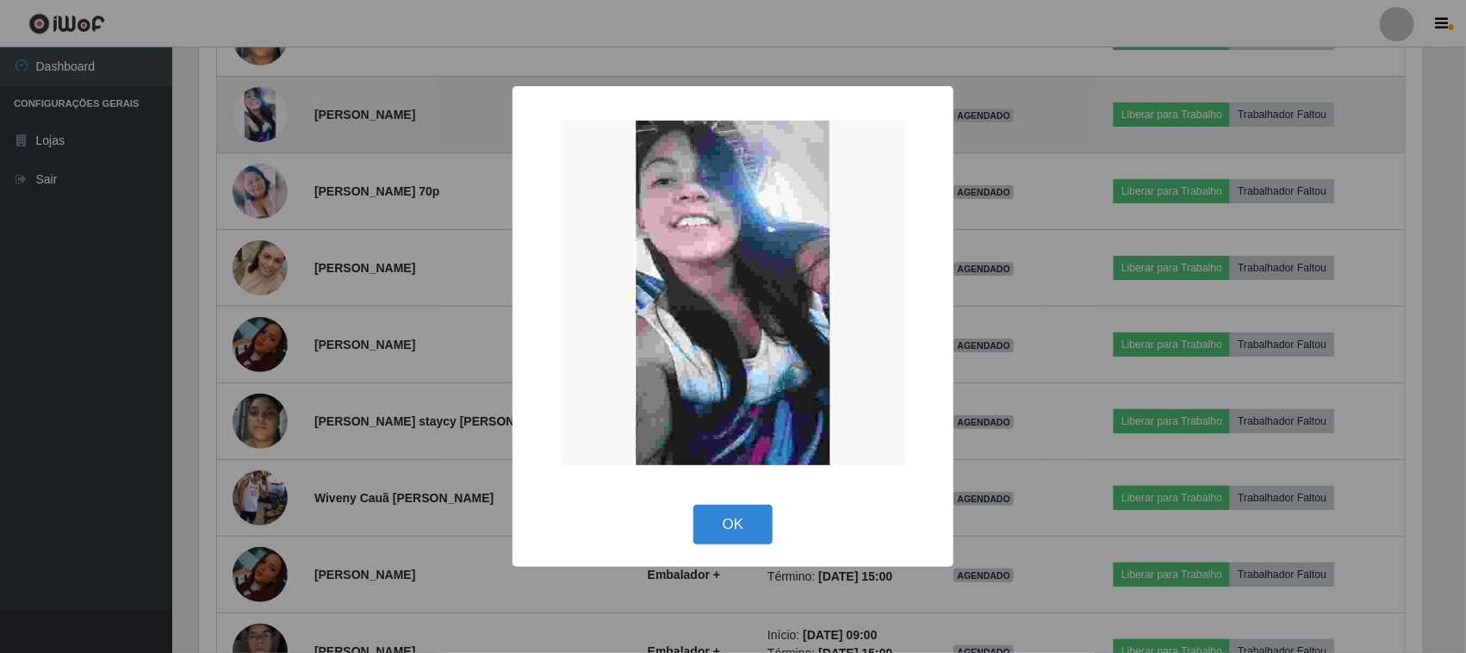
scroll to position [861071, 860200]
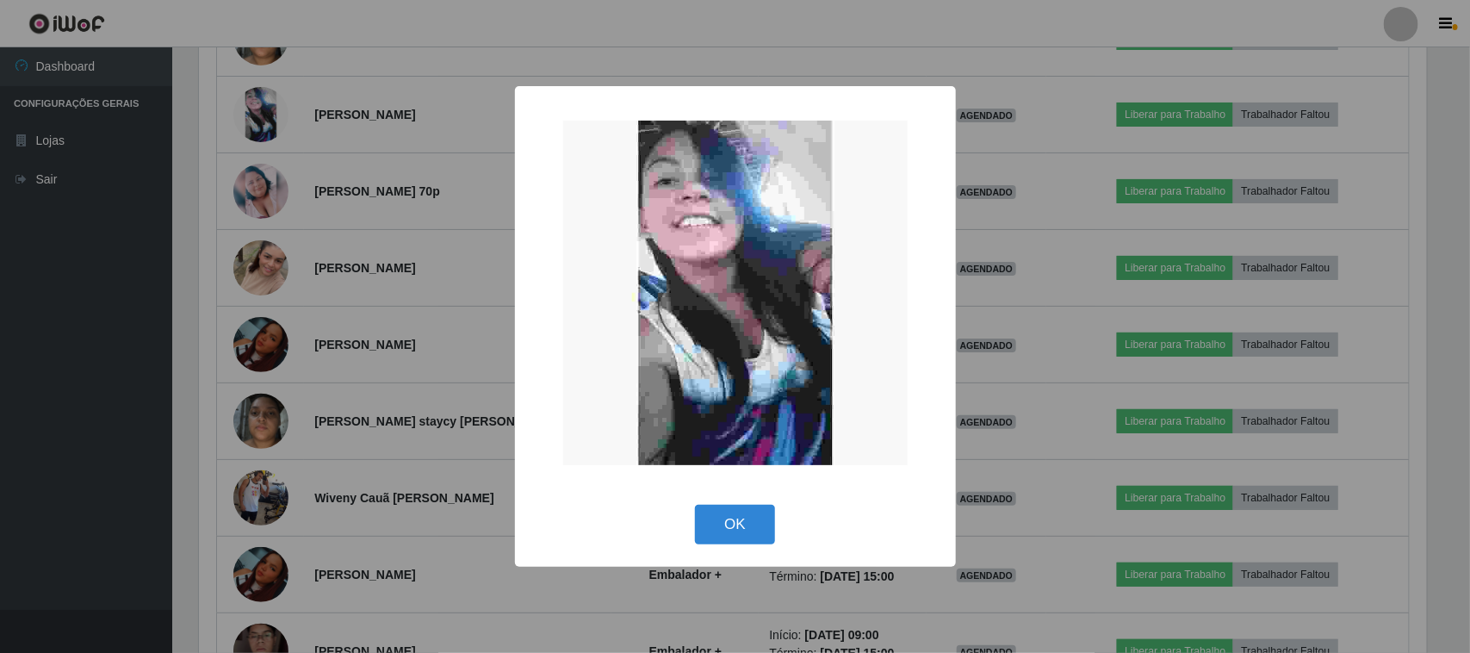
click at [238, 311] on div "× OK Cancel" at bounding box center [735, 326] width 1470 height 653
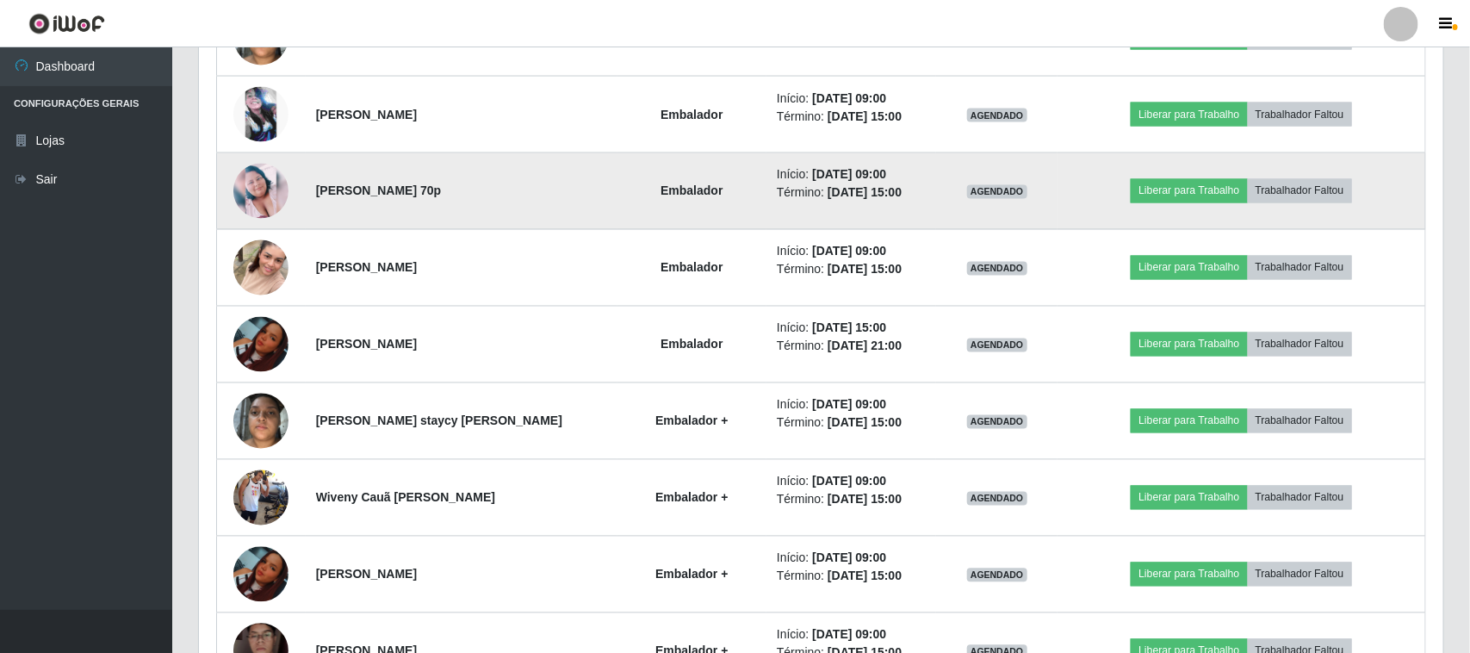
scroll to position [358, 1240]
click at [274, 164] on td at bounding box center [261, 191] width 89 height 77
click at [264, 201] on img at bounding box center [260, 191] width 55 height 55
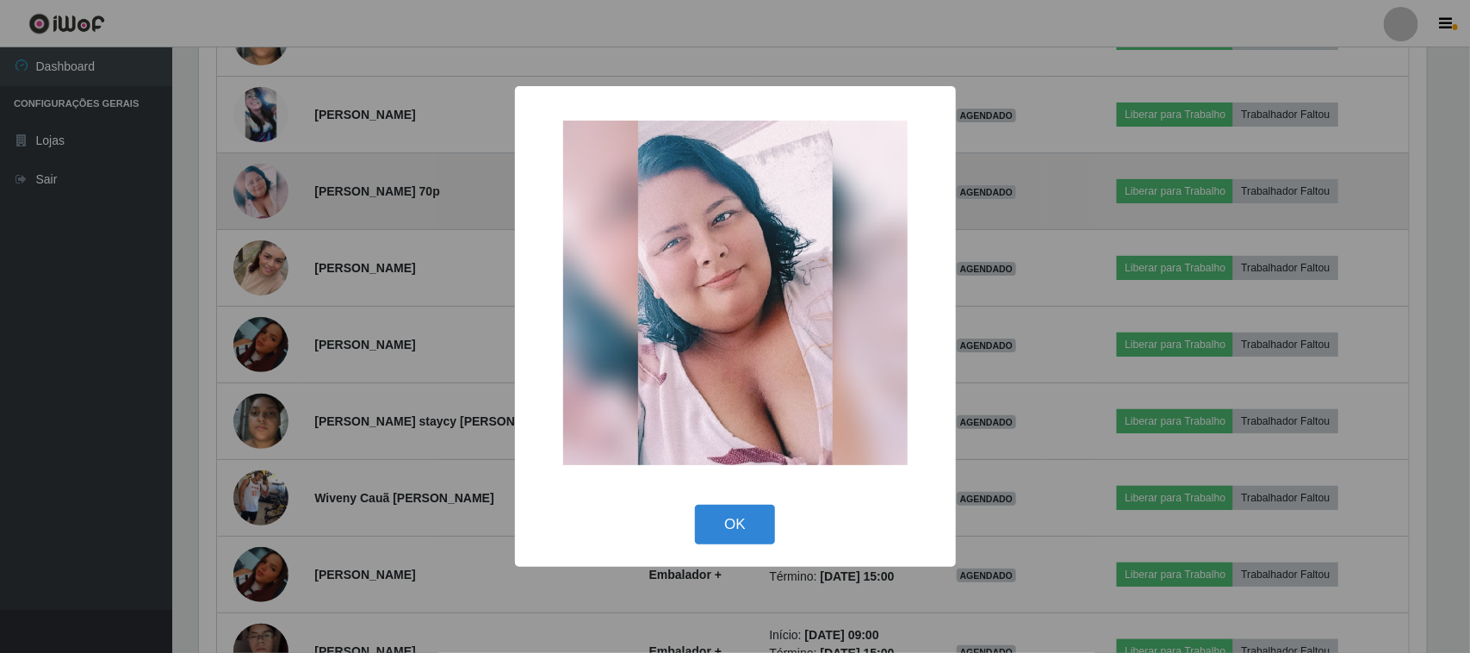
scroll to position [861071, 860200]
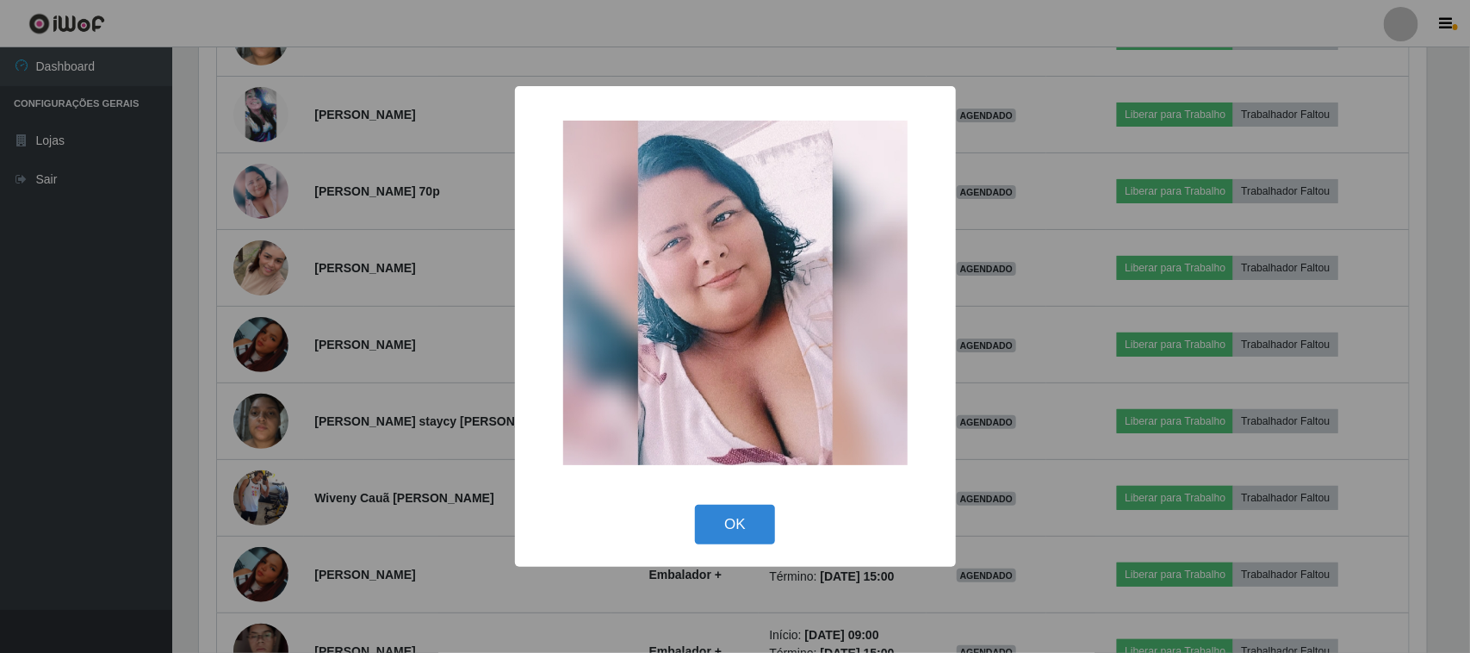
click at [252, 450] on div "× OK Cancel" at bounding box center [735, 326] width 1470 height 653
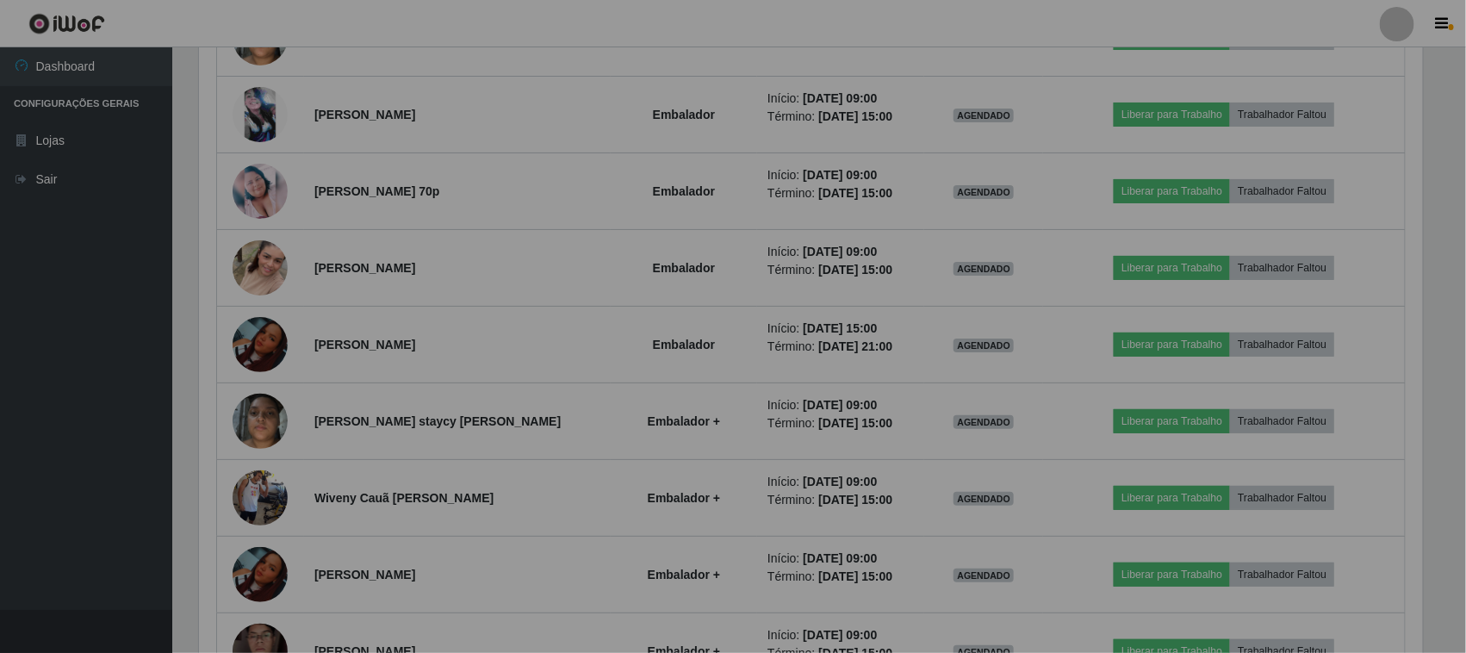
scroll to position [861071, 860188]
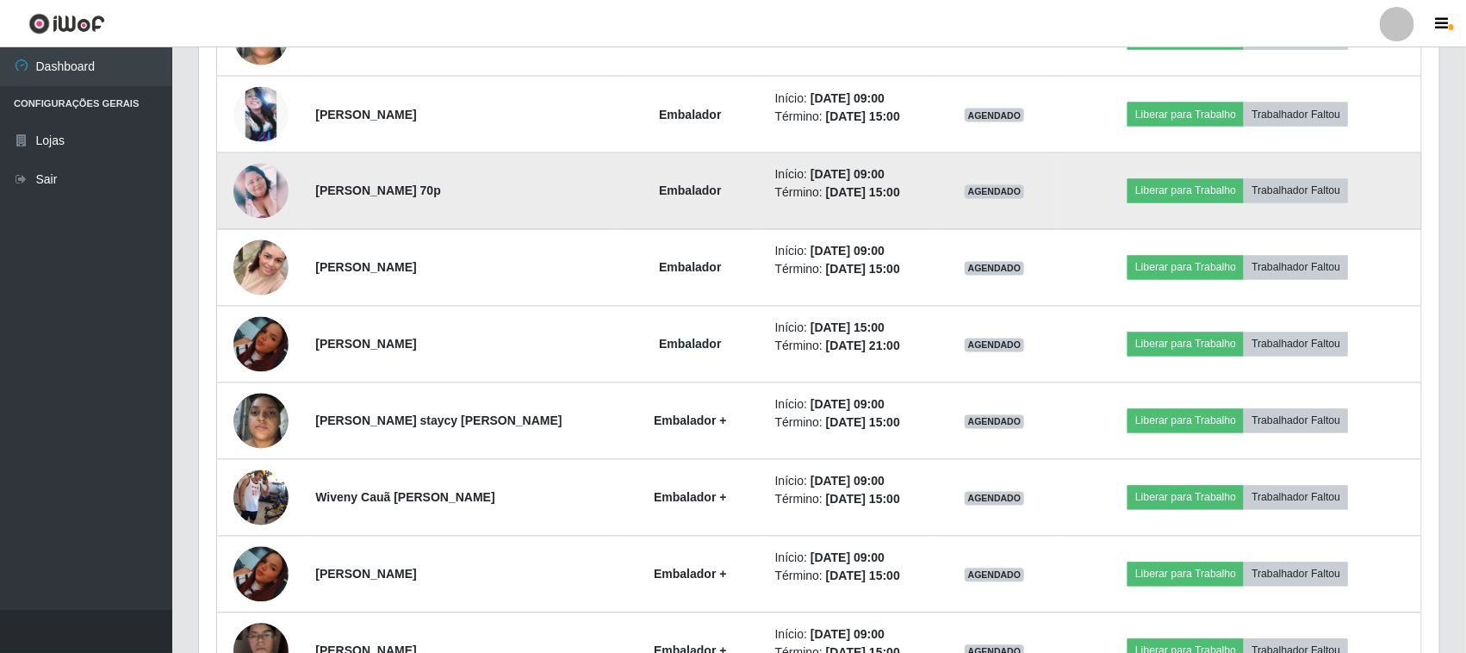
click at [250, 182] on img at bounding box center [260, 191] width 55 height 55
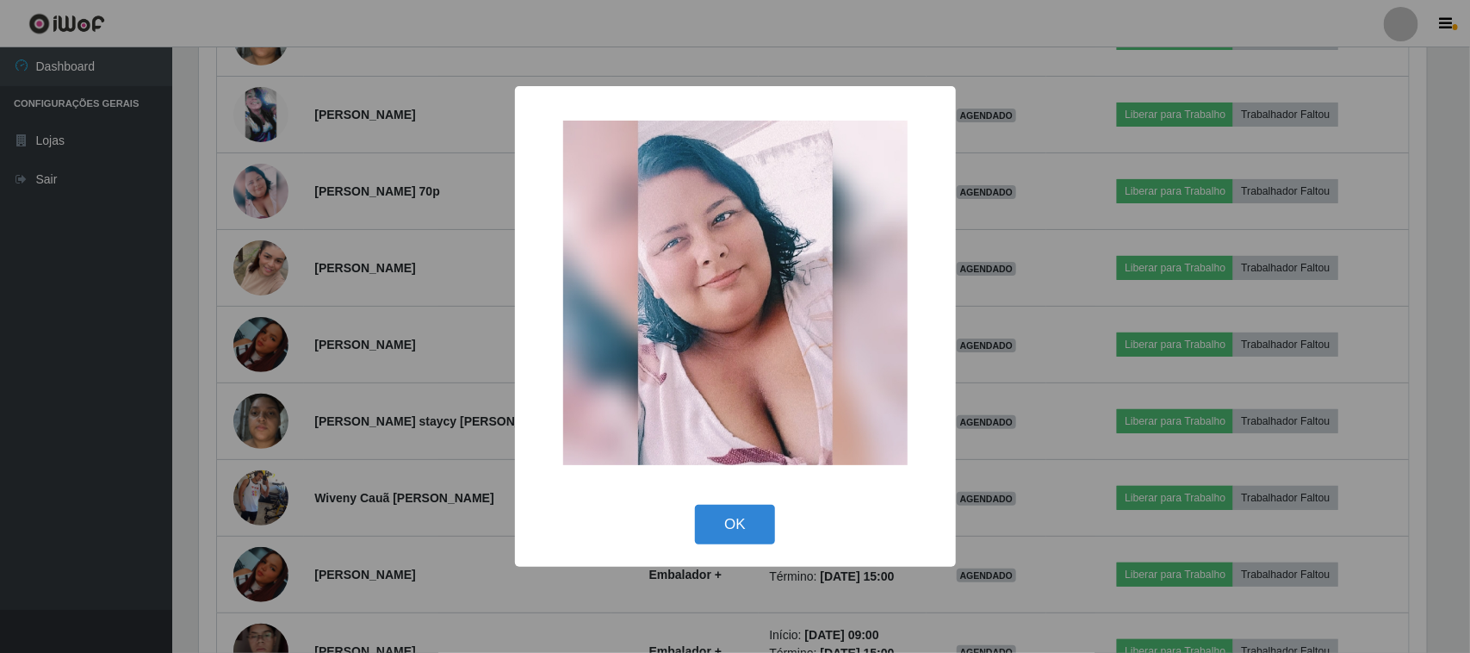
click at [252, 383] on div "× OK Cancel" at bounding box center [735, 326] width 1470 height 653
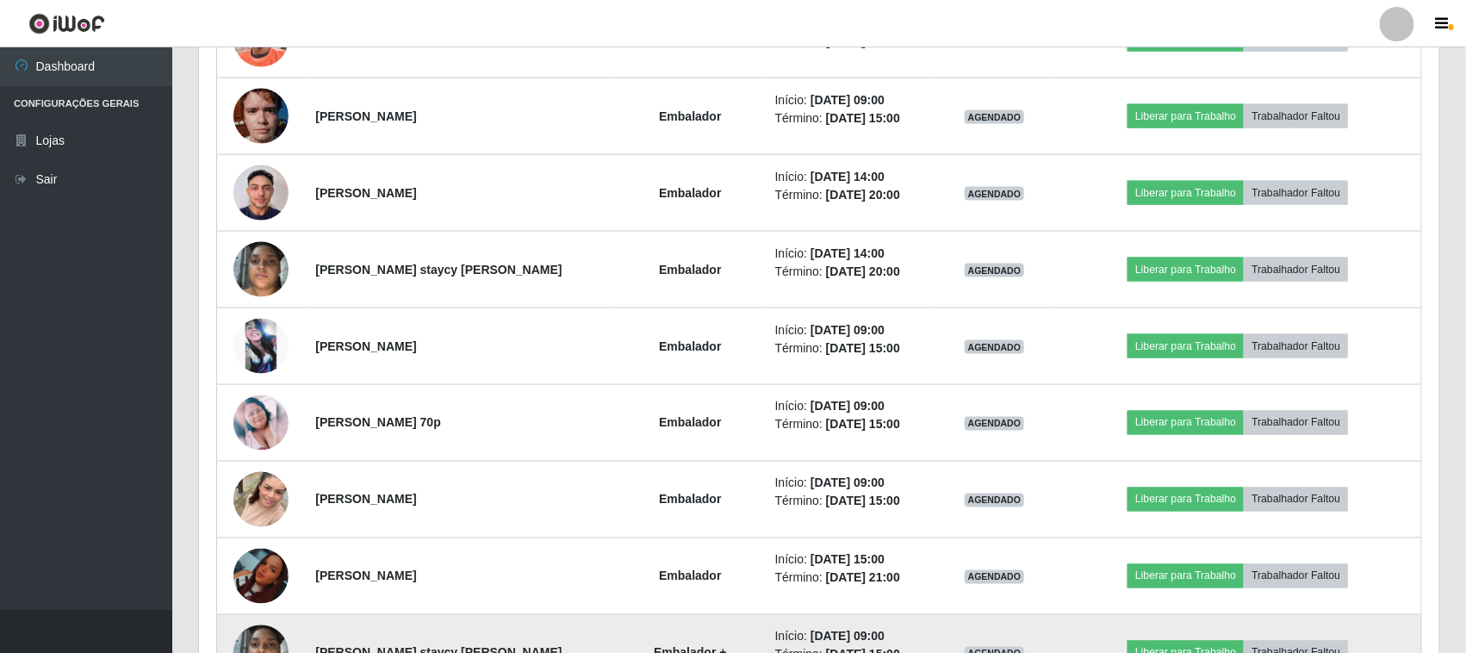
scroll to position [754, 0]
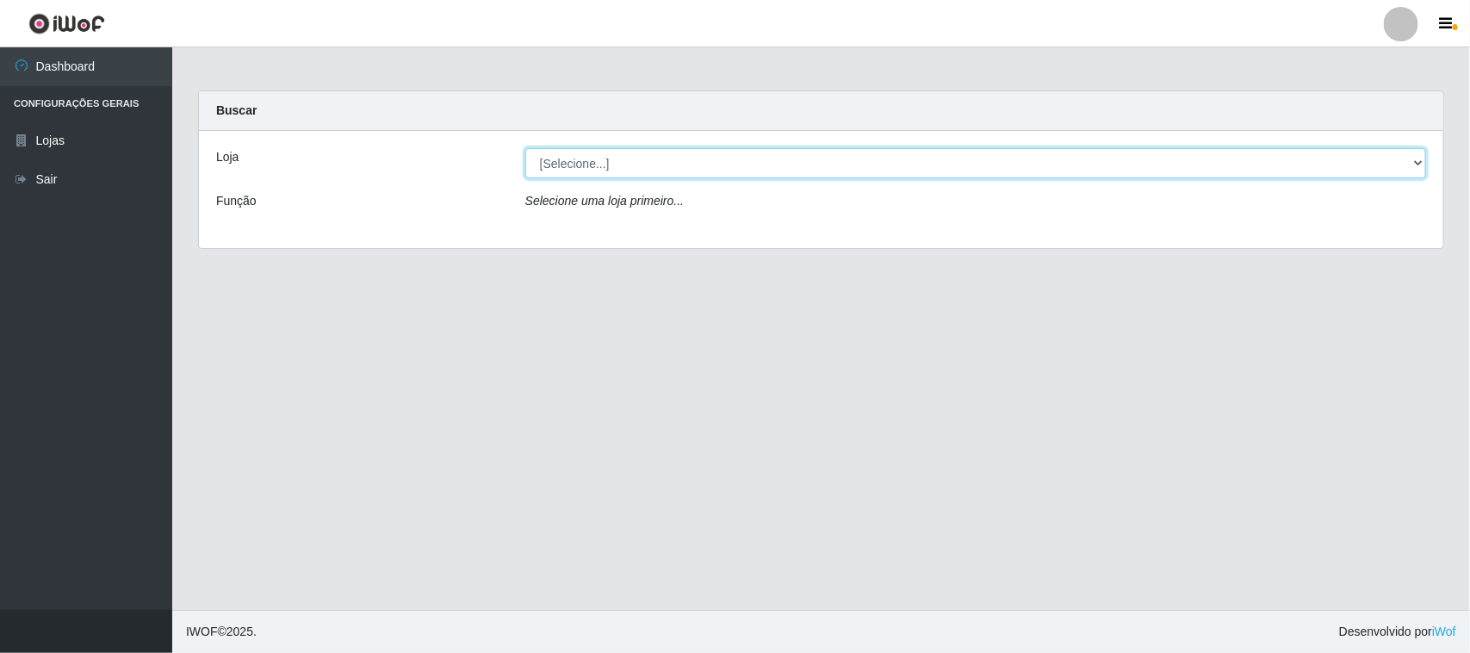
click at [1406, 168] on select "[Selecione...] Hiper Queiroz - [GEOGRAPHIC_DATA]" at bounding box center [975, 163] width 901 height 30
select select "515"
click at [525, 148] on select "[Selecione...] Hiper Queiroz - [GEOGRAPHIC_DATA]" at bounding box center [975, 163] width 901 height 30
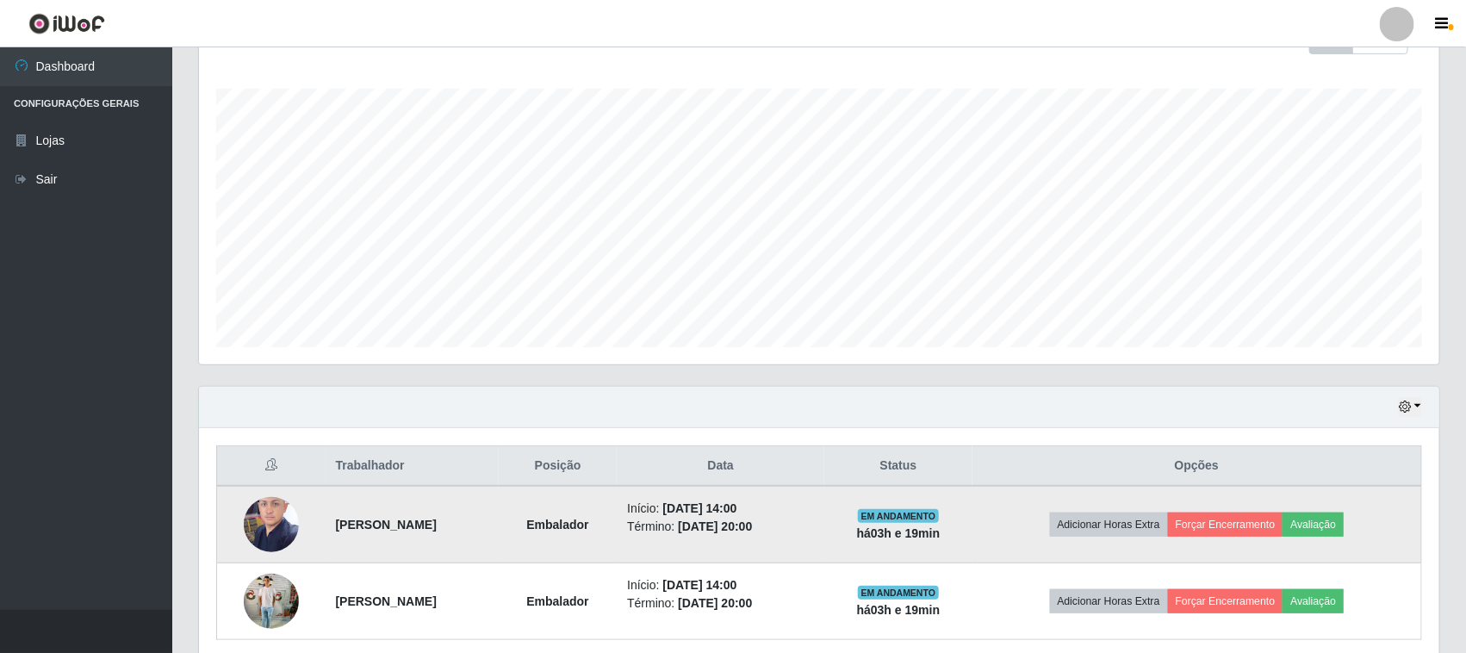
scroll to position [231, 0]
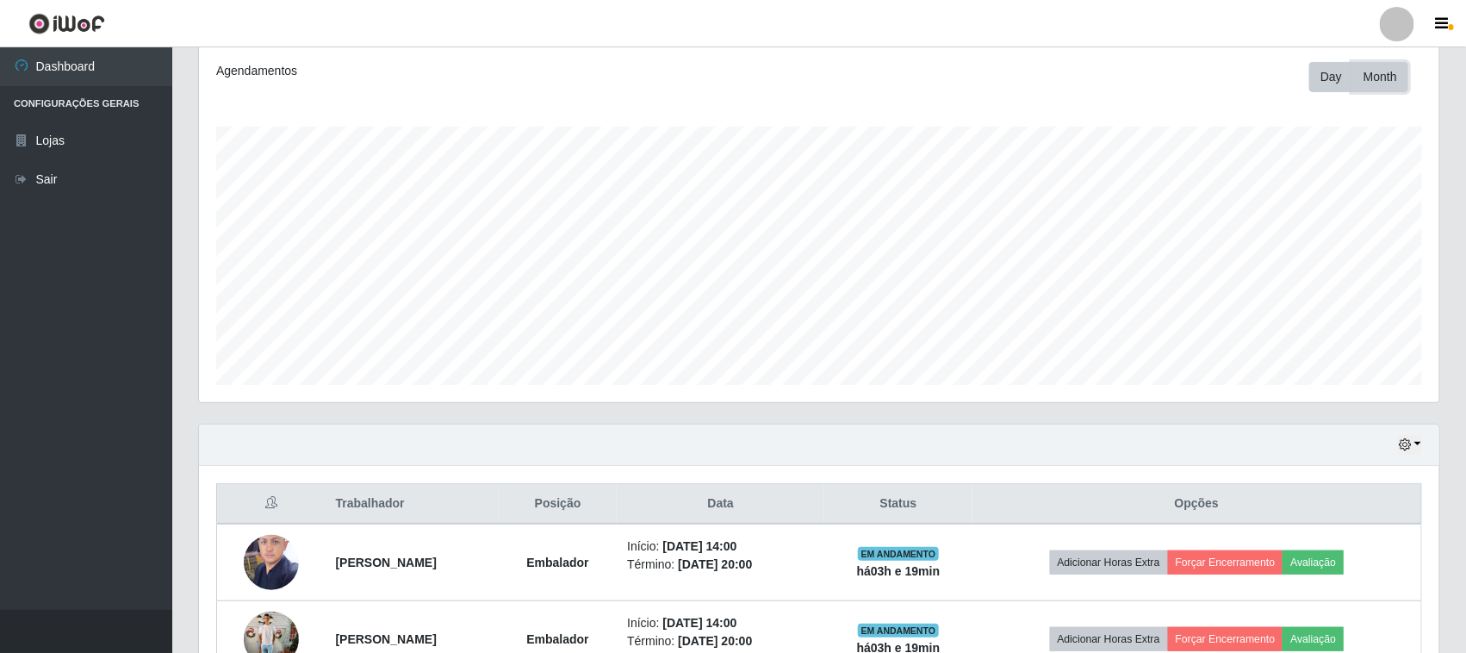
click at [1372, 74] on button "Month" at bounding box center [1380, 77] width 56 height 30
click at [1318, 78] on button "Day" at bounding box center [1331, 77] width 44 height 30
click at [1414, 445] on button "button" at bounding box center [1410, 445] width 24 height 20
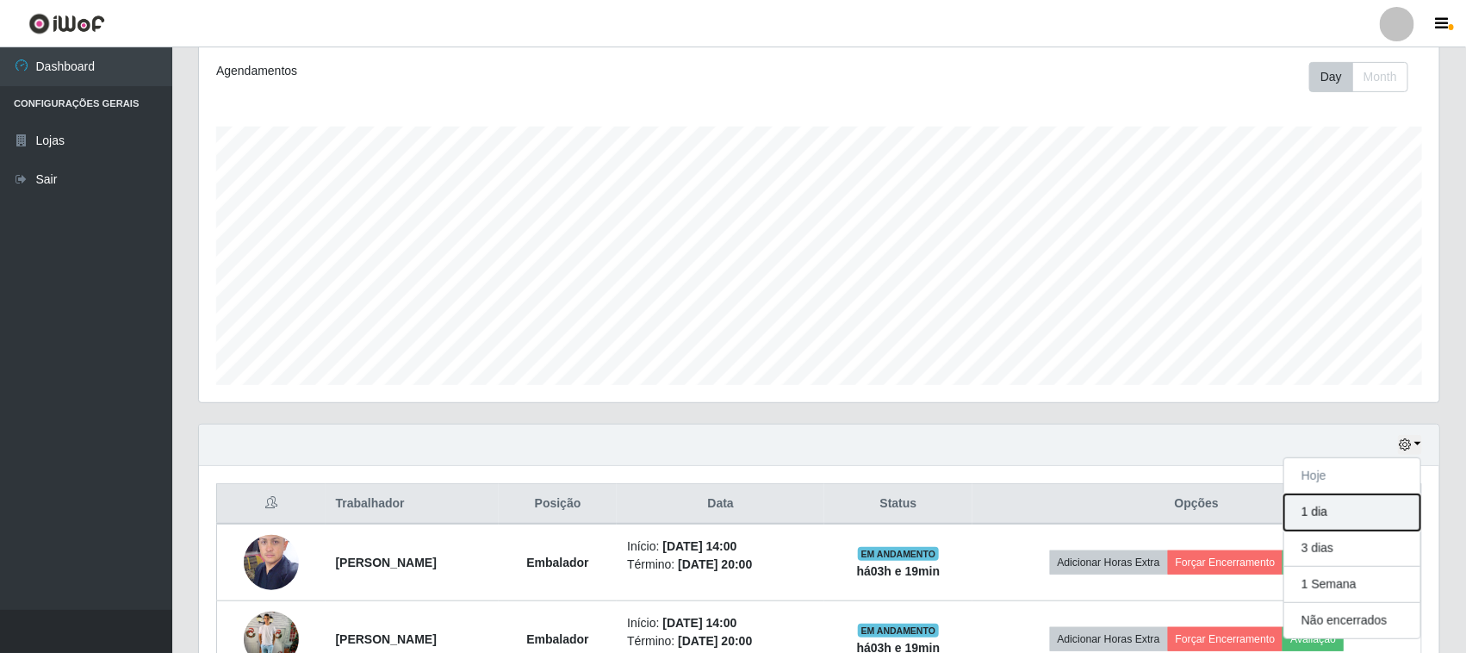
click at [1358, 506] on button "1 dia" at bounding box center [1352, 512] width 136 height 36
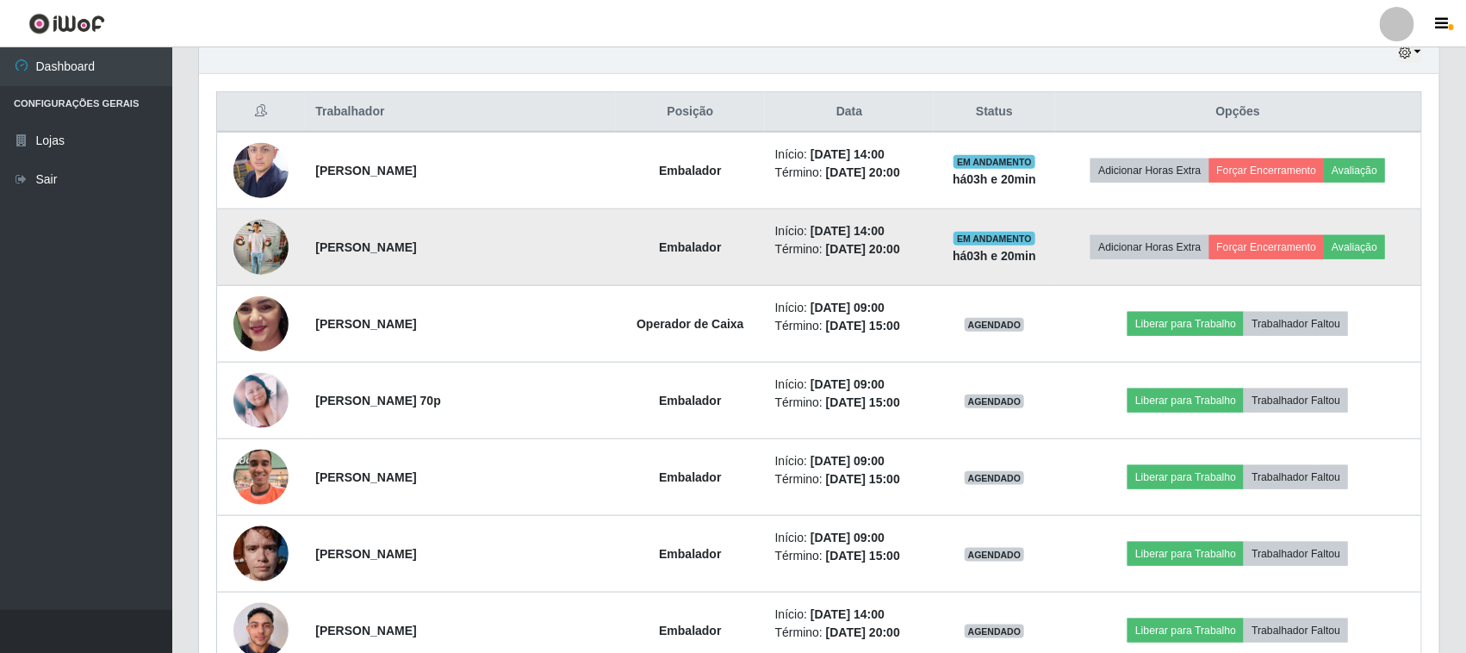
scroll to position [586, 0]
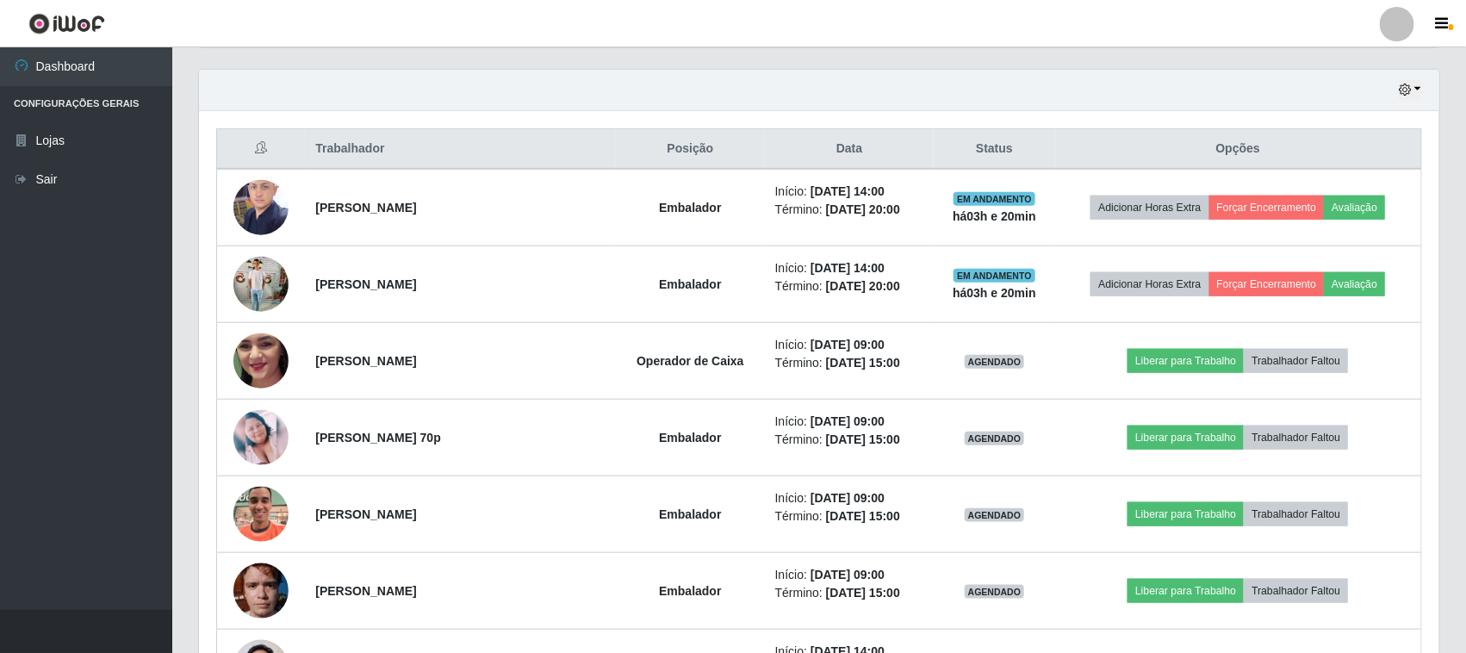
click at [1426, 92] on div "Hoje 1 dia 3 dias 1 Semana Não encerrados" at bounding box center [819, 90] width 1240 height 41
click at [1420, 92] on button "button" at bounding box center [1410, 90] width 24 height 20
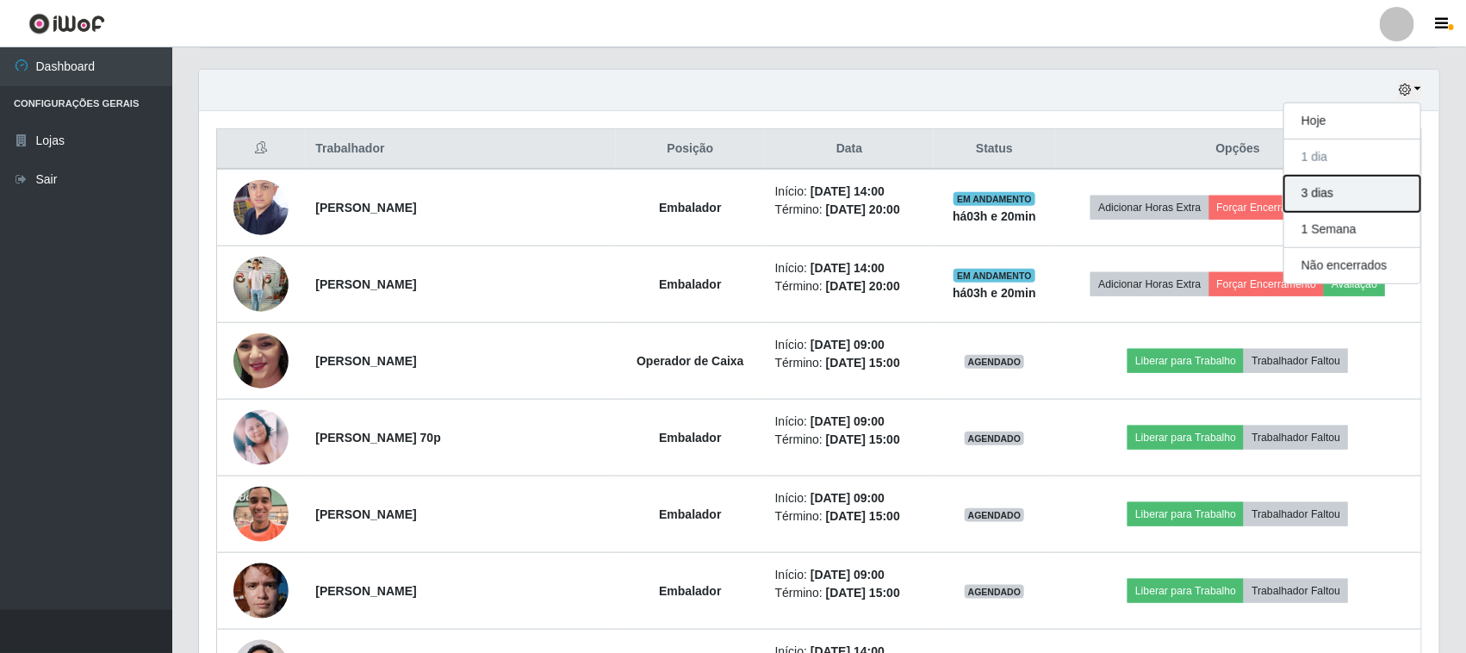
click at [1319, 200] on button "3 dias" at bounding box center [1352, 194] width 136 height 36
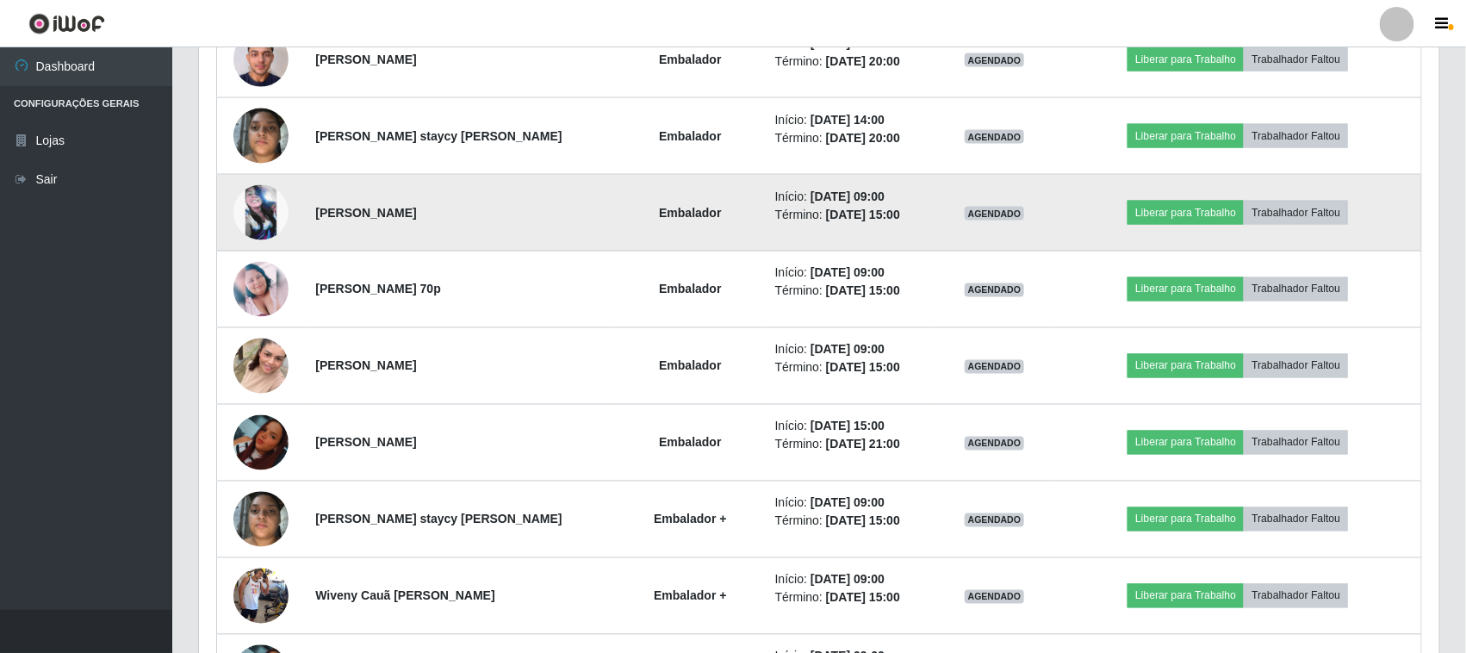
scroll to position [1232, 0]
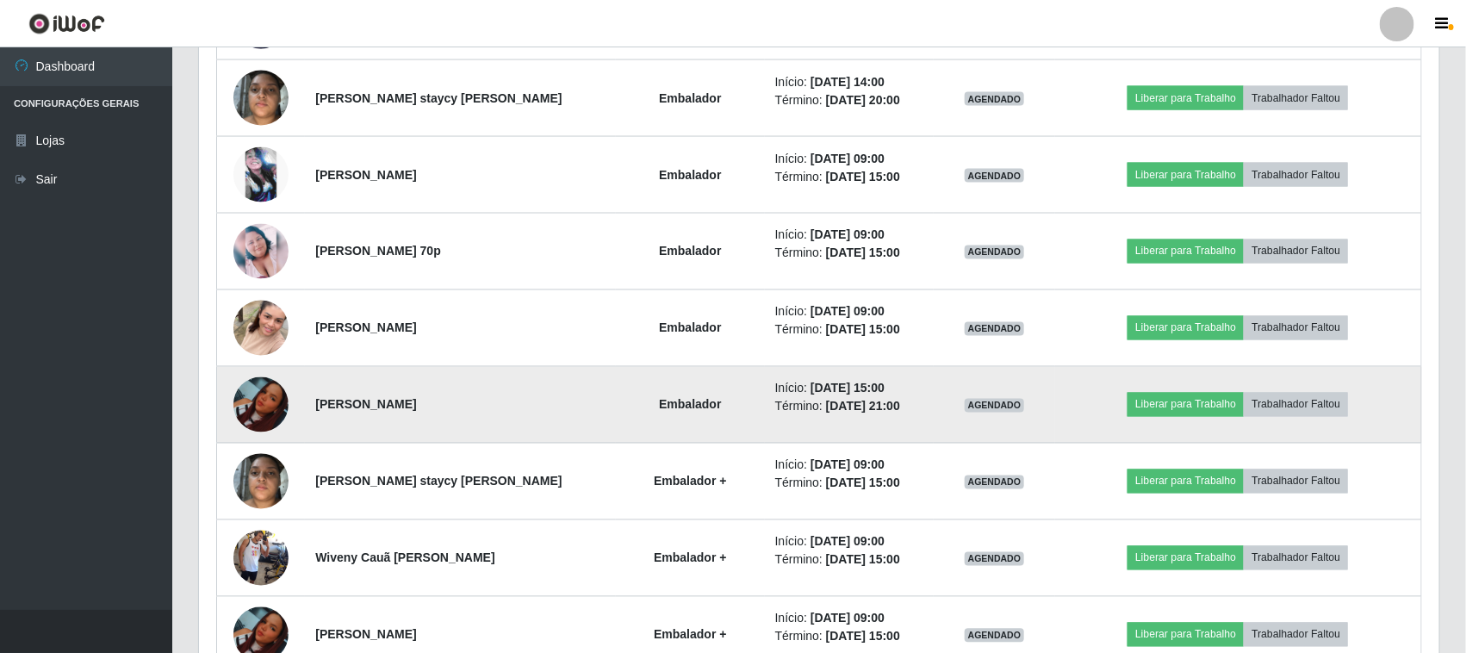
click at [264, 407] on img at bounding box center [260, 404] width 55 height 55
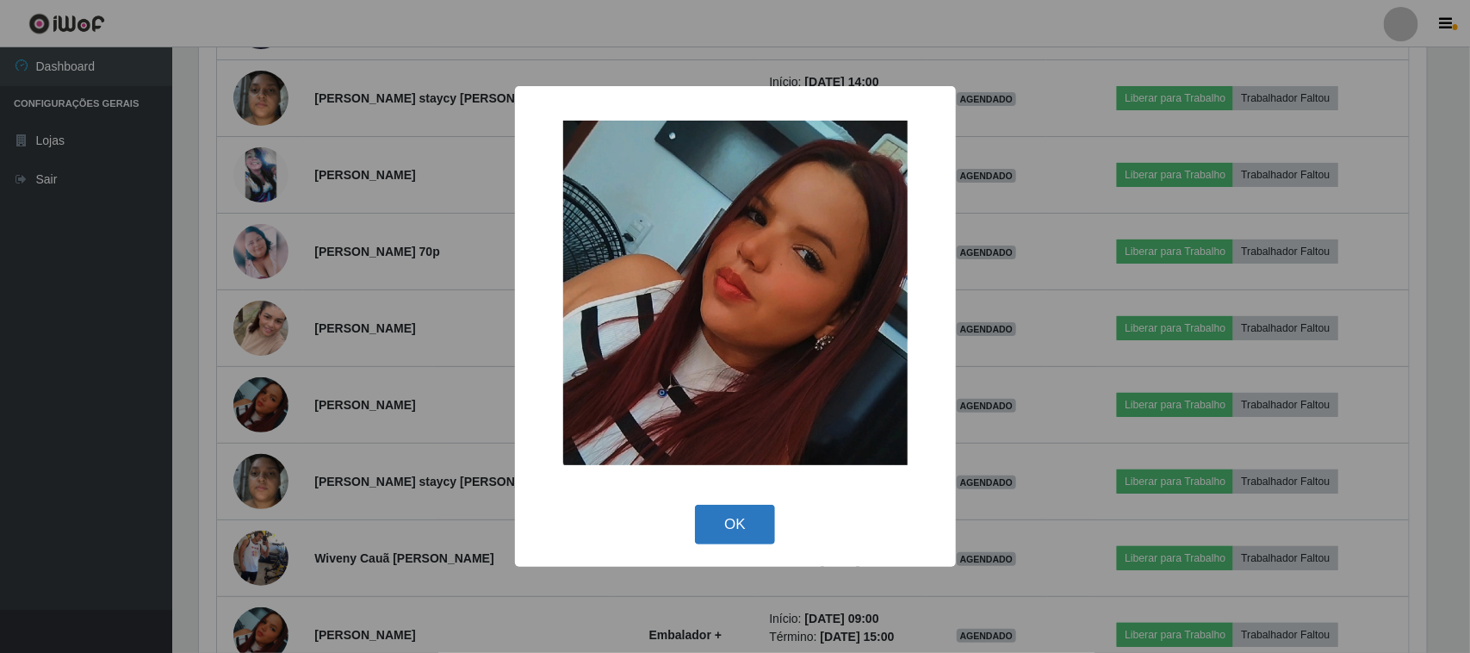
click at [743, 525] on button "OK" at bounding box center [735, 525] width 80 height 40
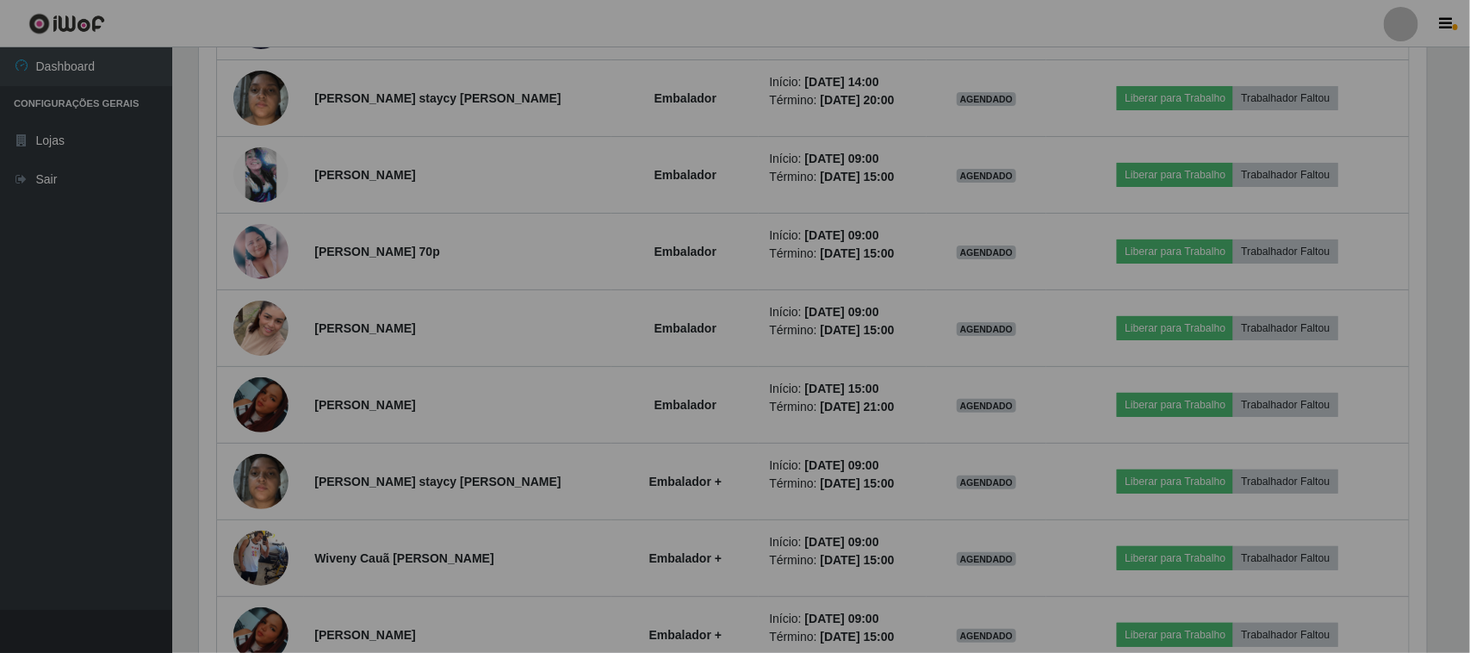
scroll to position [358, 1240]
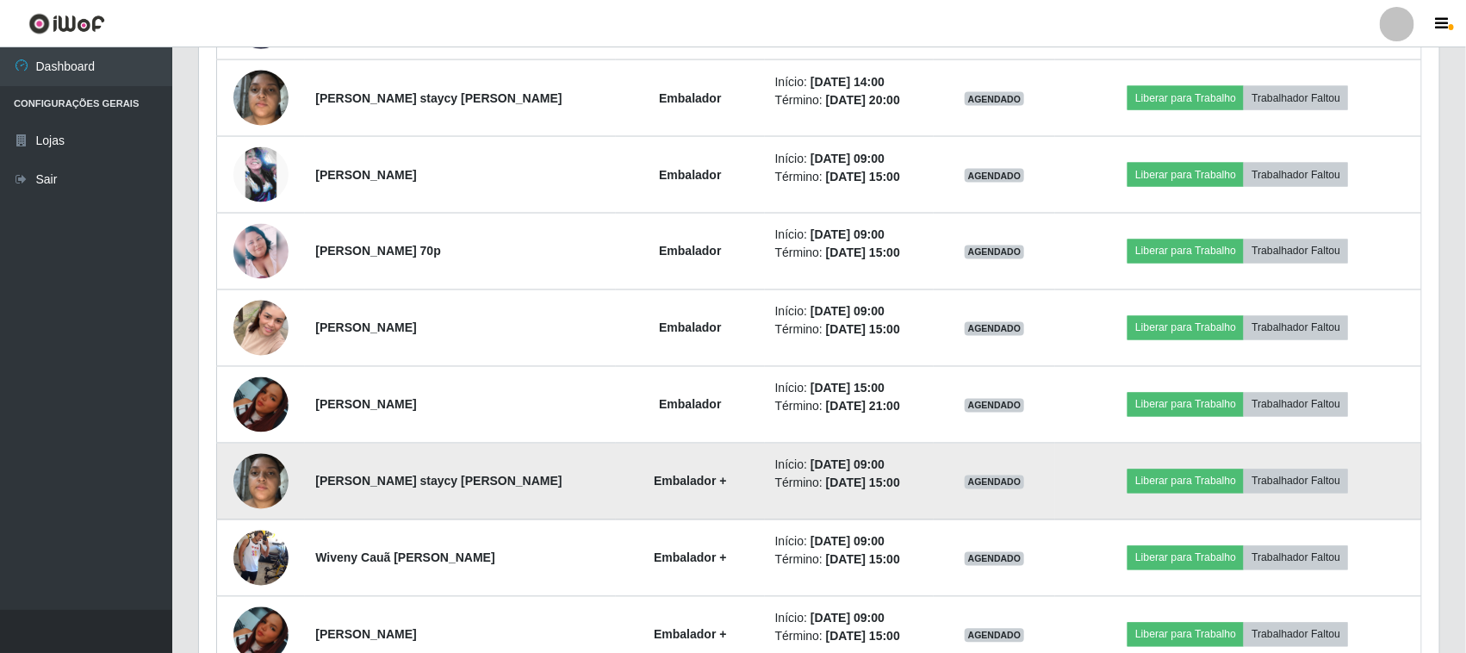
click at [239, 474] on img at bounding box center [260, 480] width 55 height 73
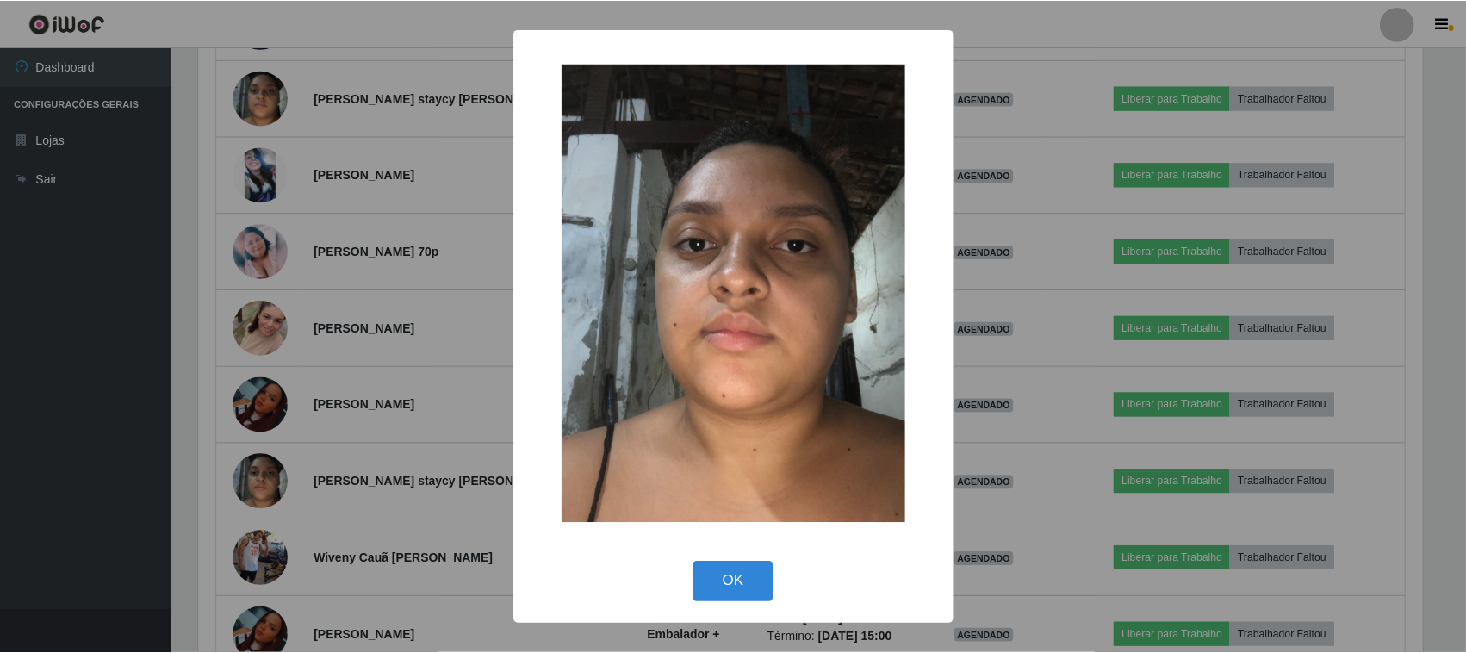
scroll to position [358, 1228]
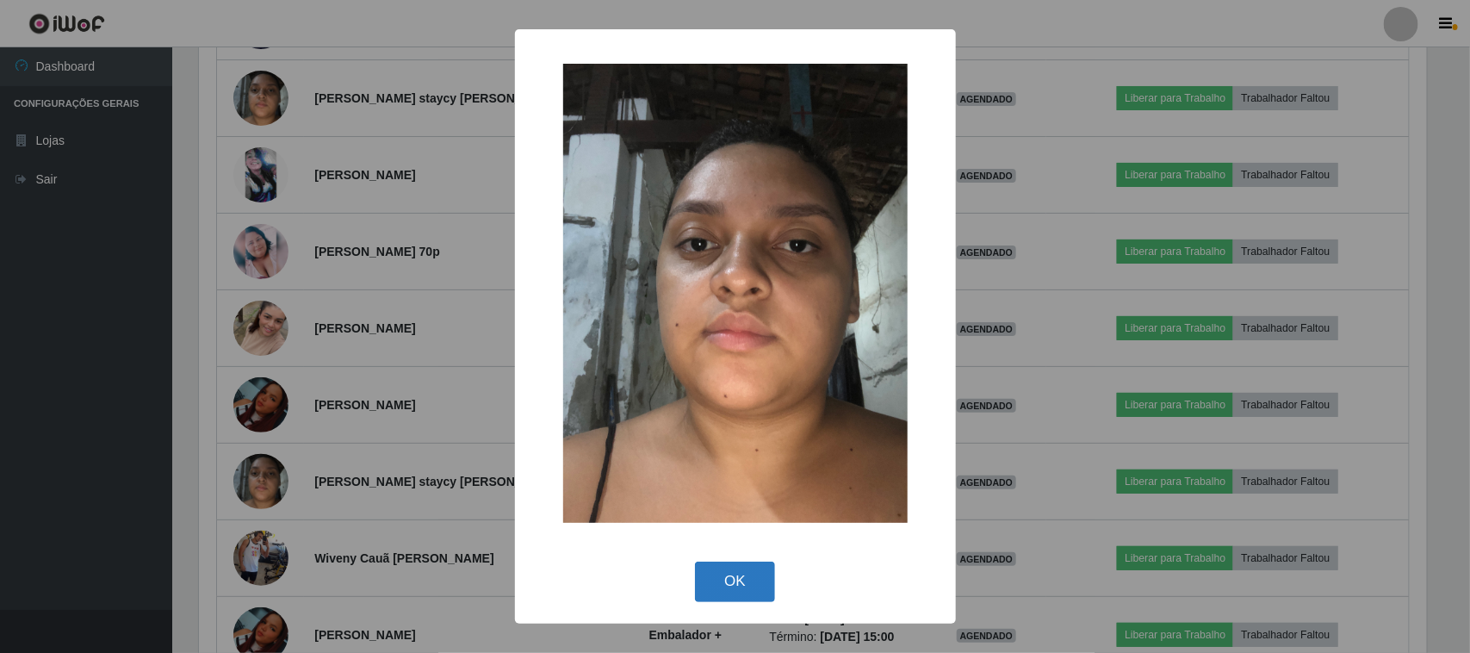
click at [722, 588] on button "OK" at bounding box center [735, 582] width 80 height 40
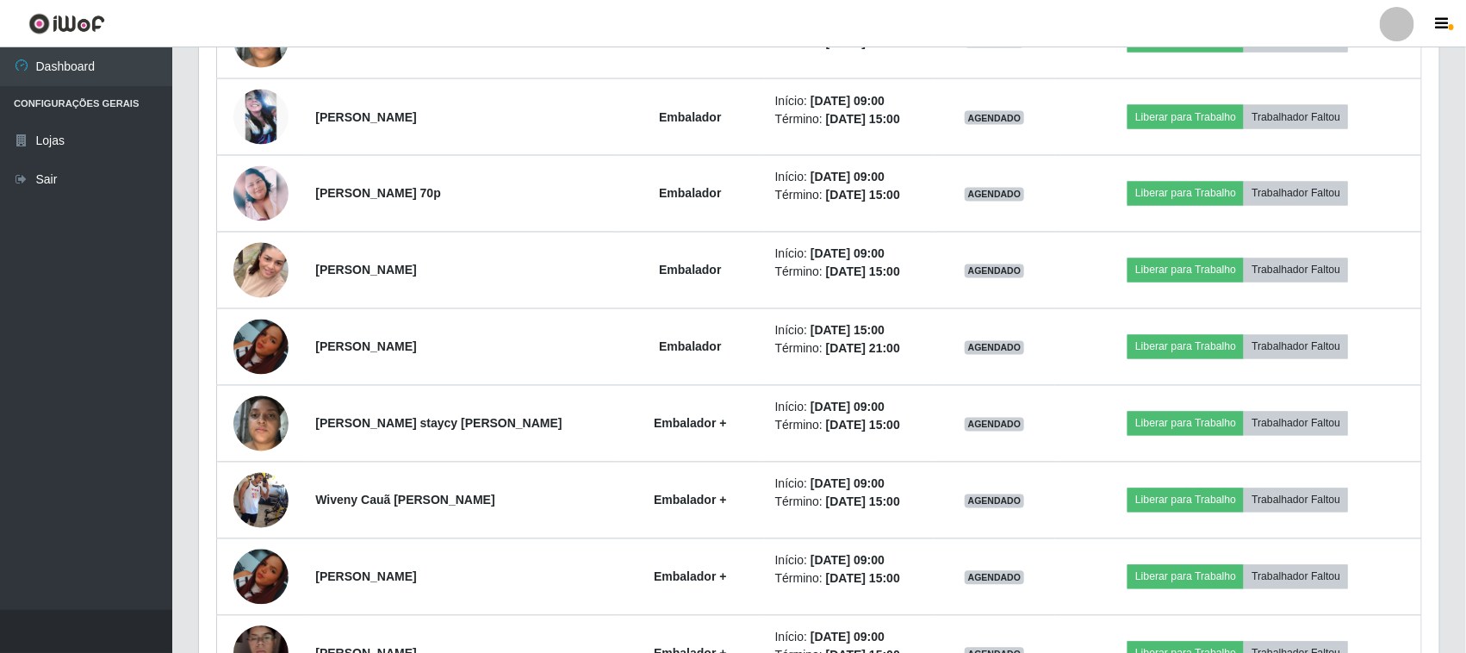
scroll to position [1340, 0]
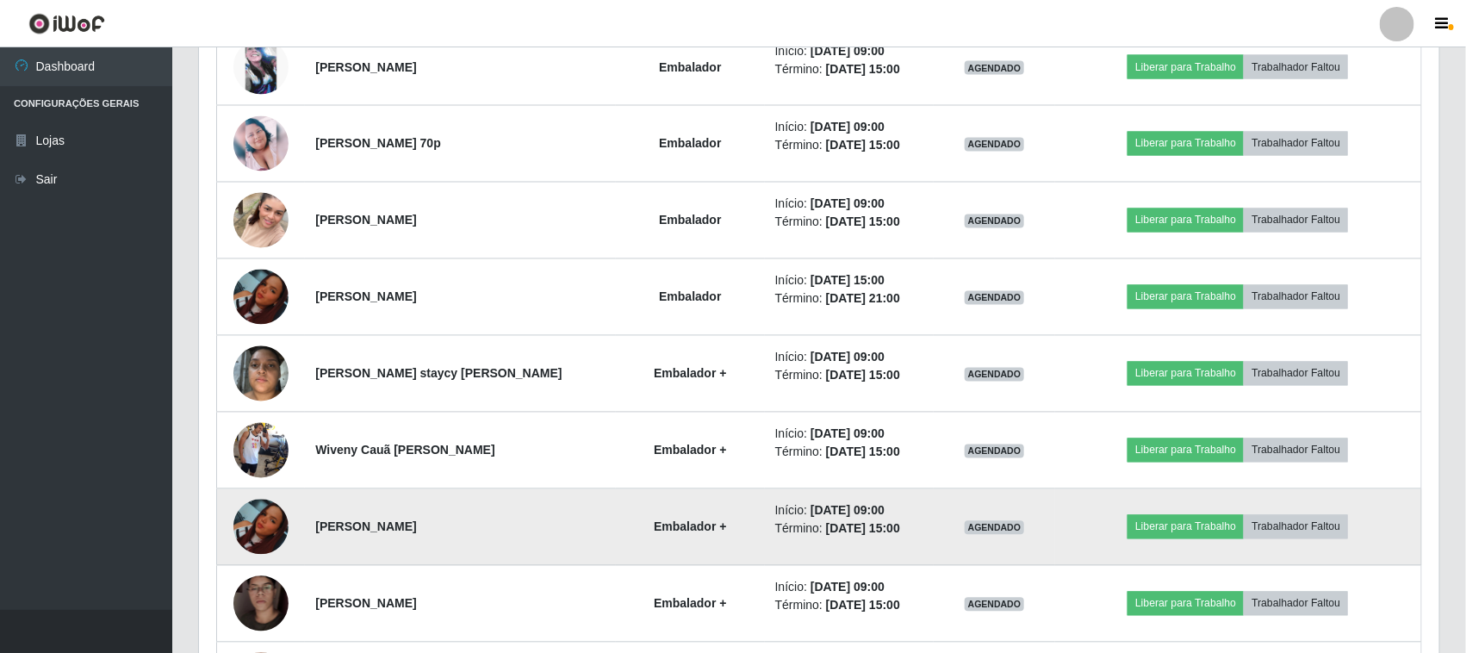
click at [257, 511] on img at bounding box center [260, 527] width 55 height 55
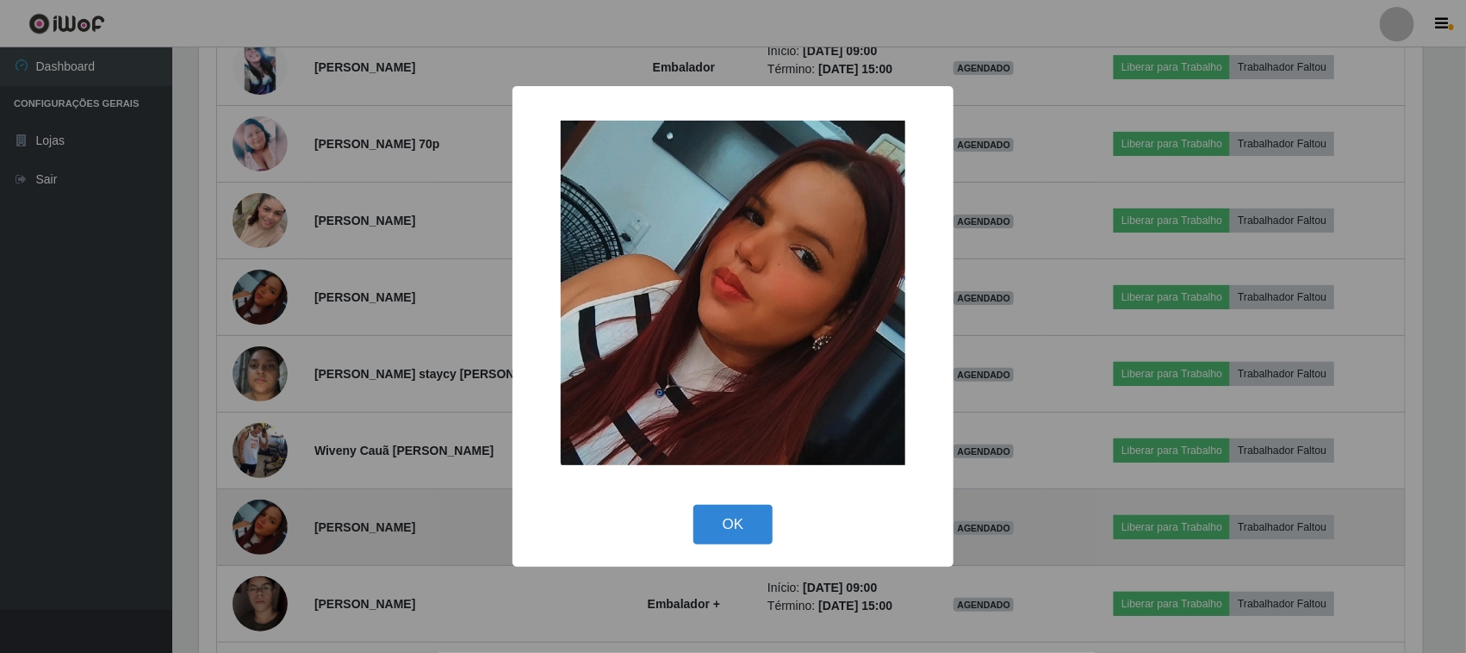
scroll to position [358, 1228]
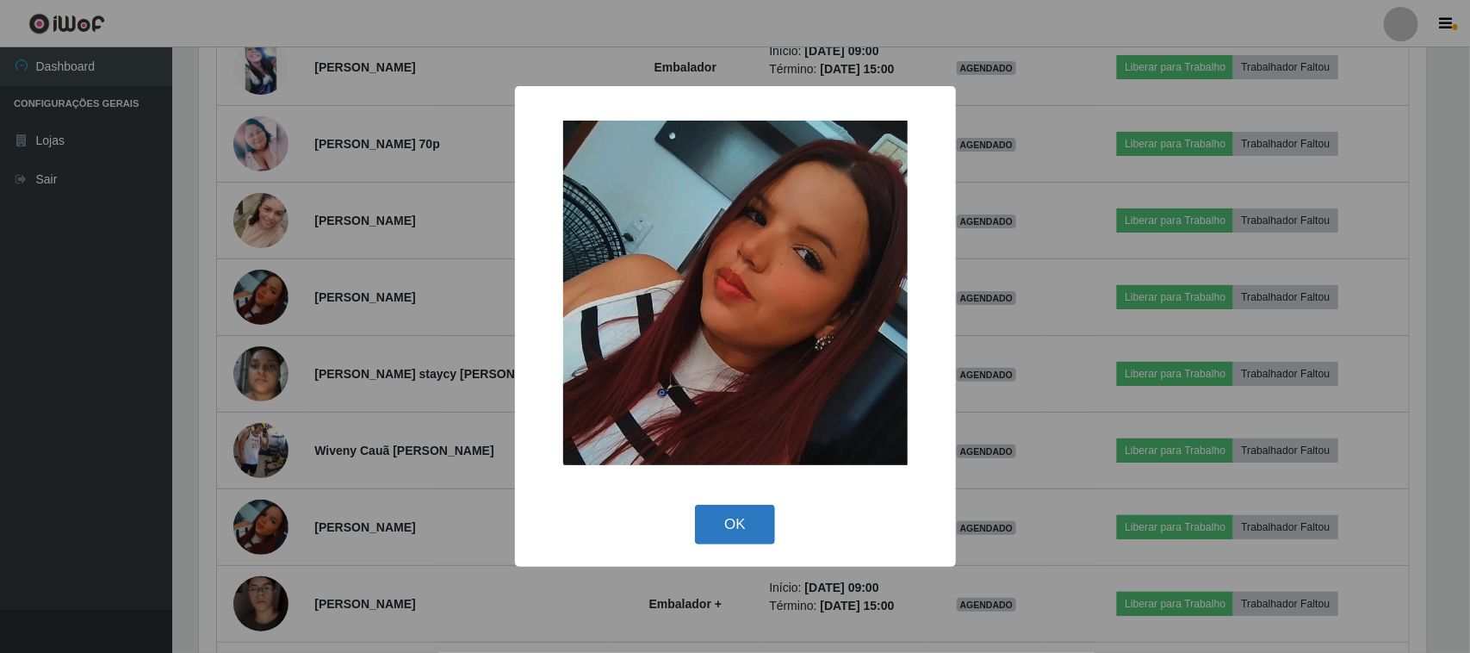
click at [728, 530] on button "OK" at bounding box center [735, 525] width 80 height 40
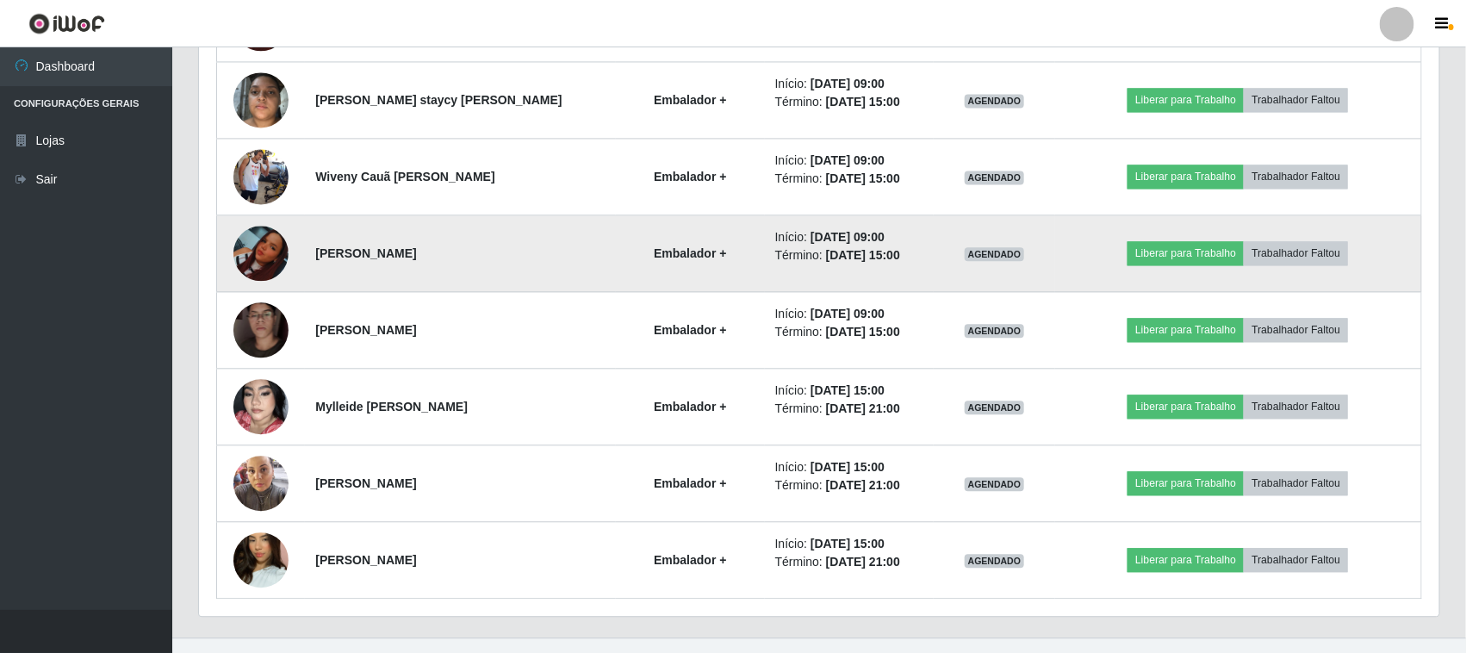
scroll to position [1646, 0]
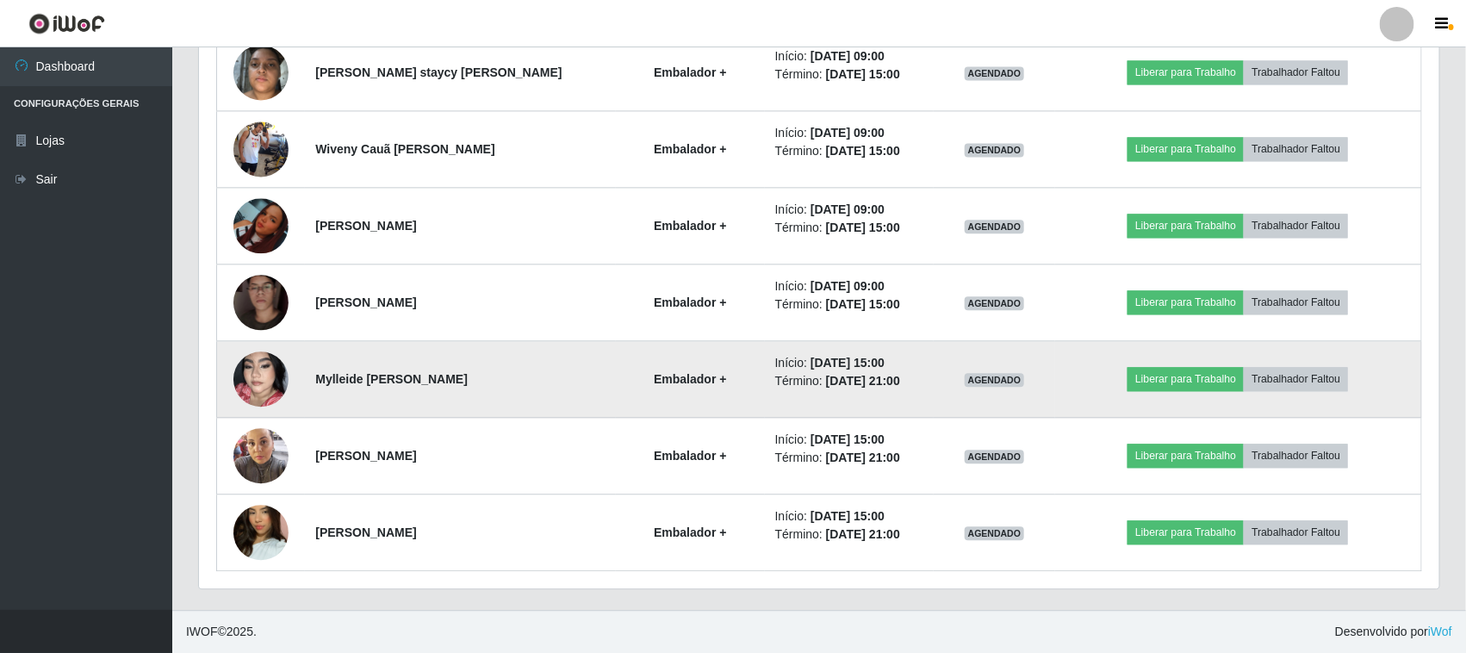
click at [254, 371] on img at bounding box center [260, 379] width 55 height 98
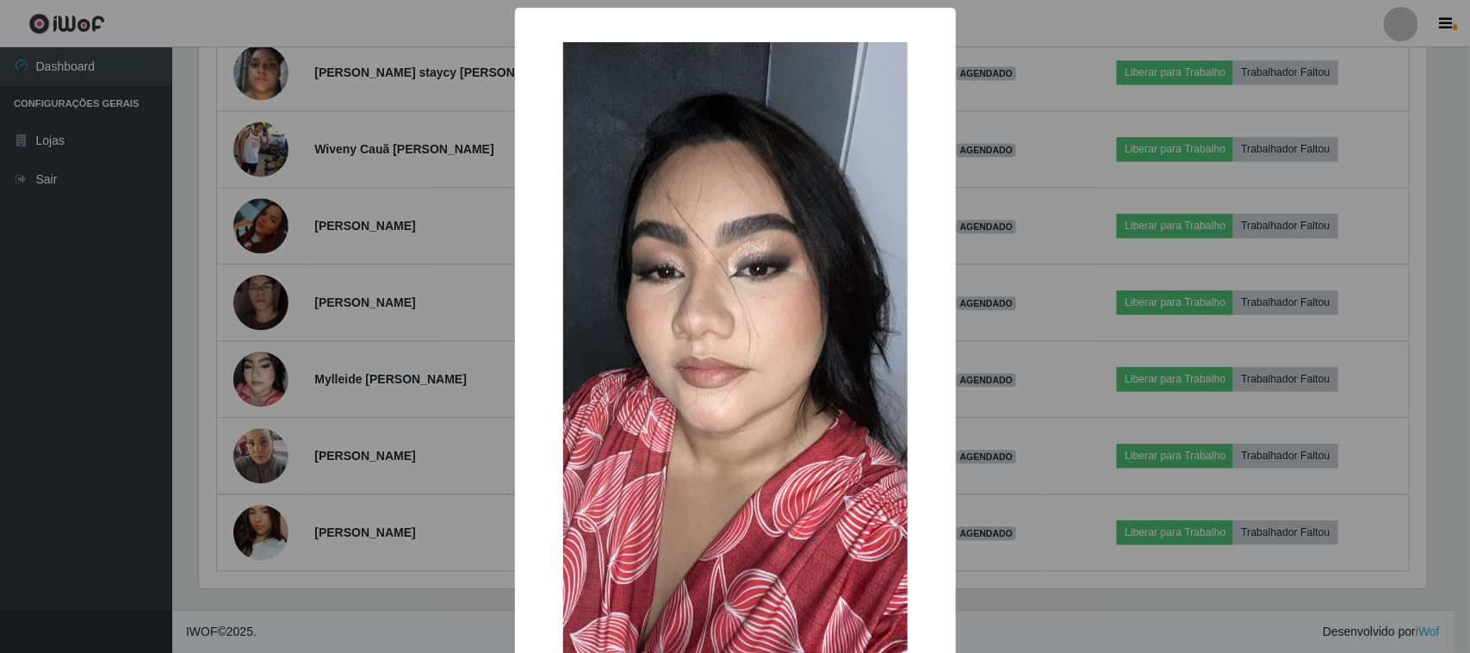
click at [347, 431] on div "× OK Cancel" at bounding box center [735, 326] width 1470 height 653
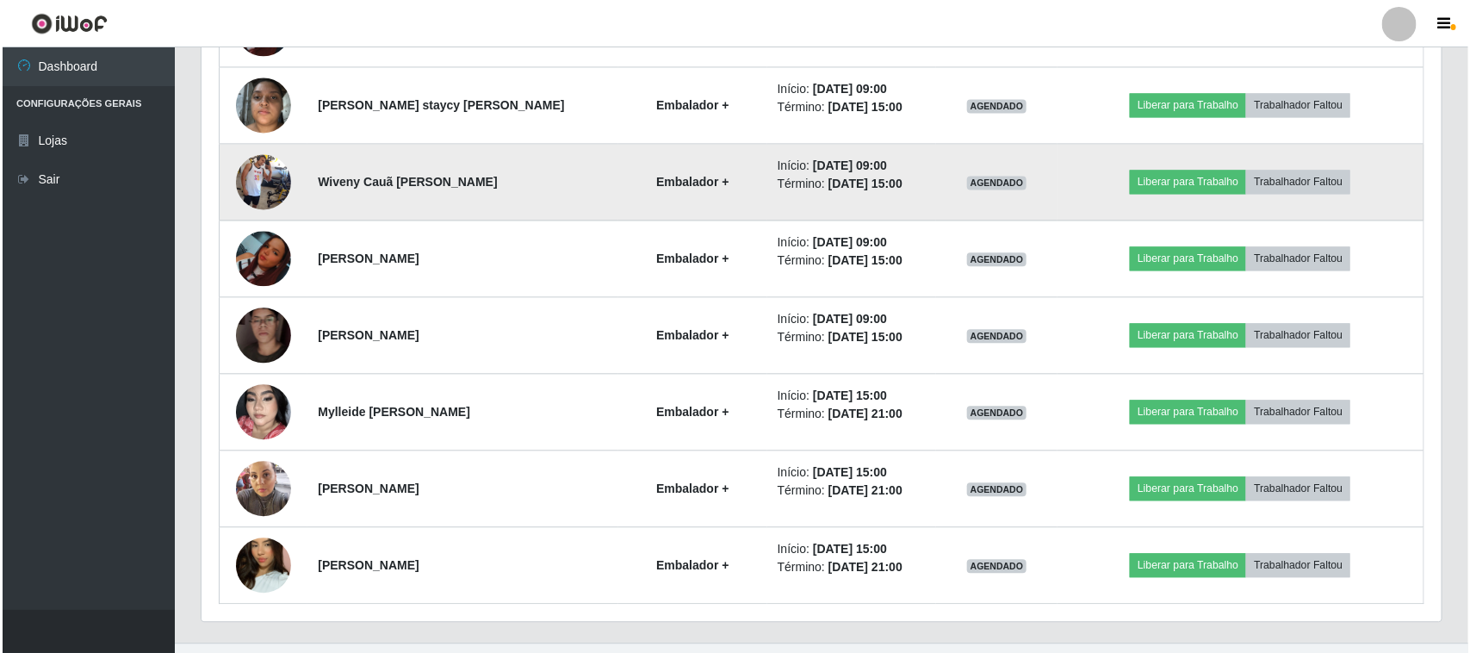
scroll to position [1646, 0]
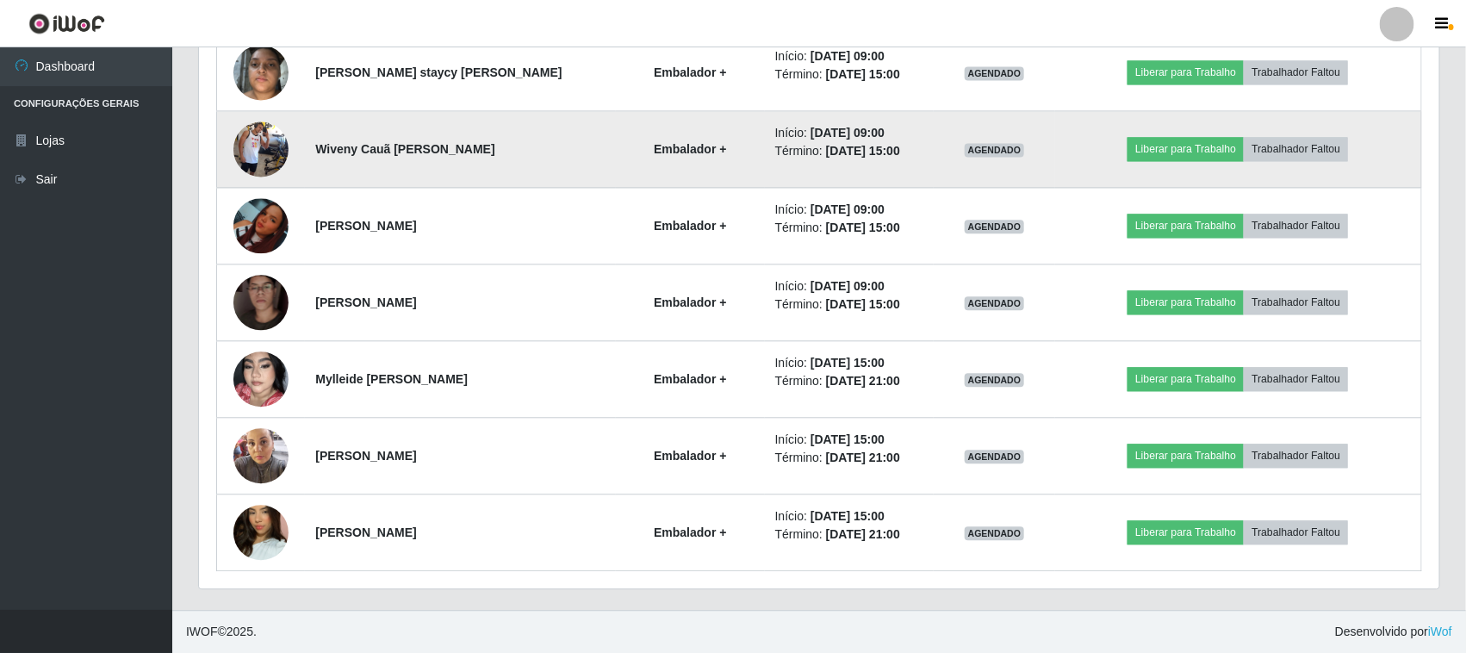
click at [252, 144] on img at bounding box center [260, 149] width 55 height 98
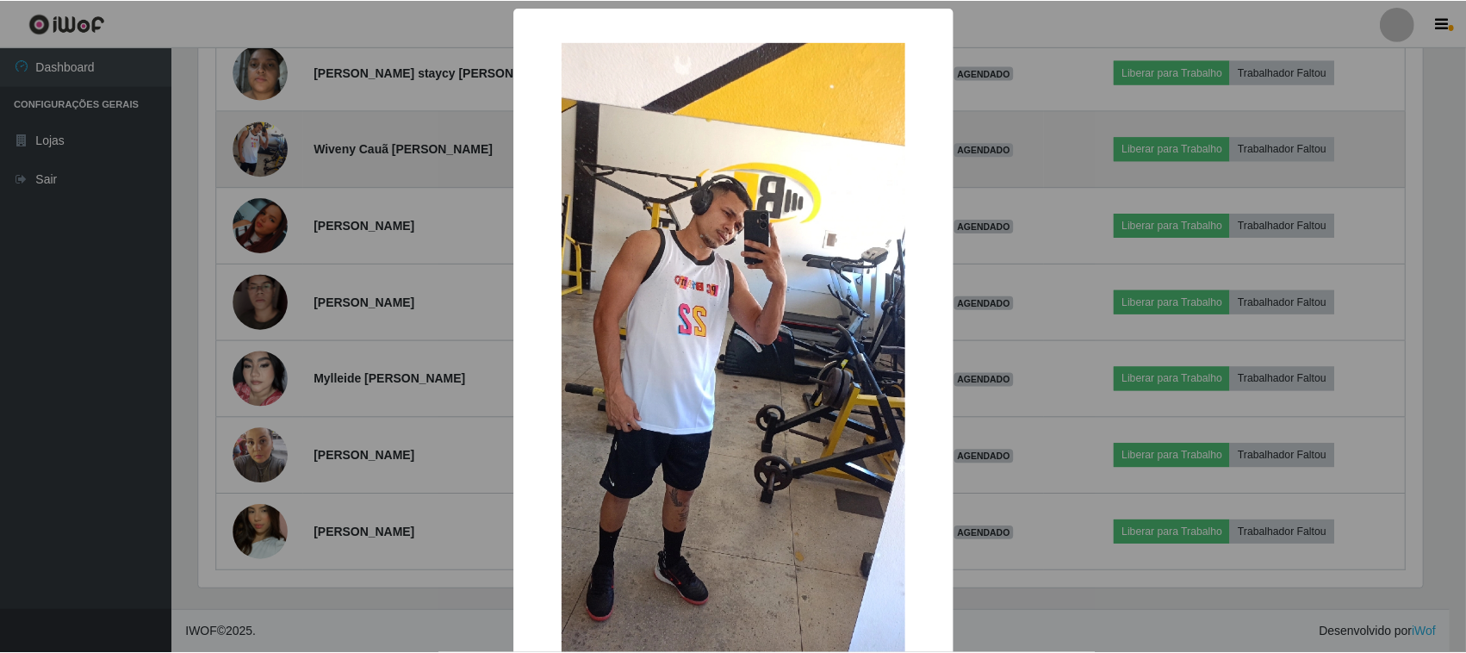
scroll to position [358, 1228]
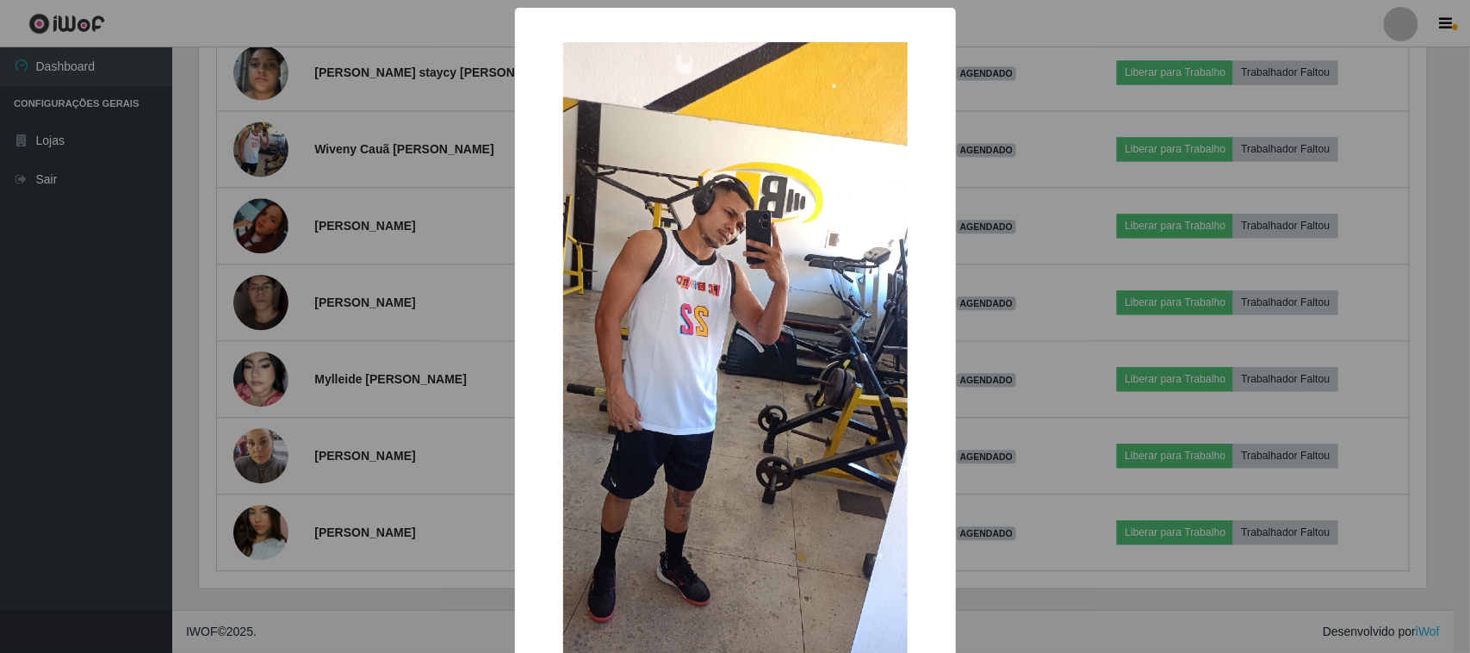
click at [377, 285] on div "× OK Cancel" at bounding box center [735, 326] width 1470 height 653
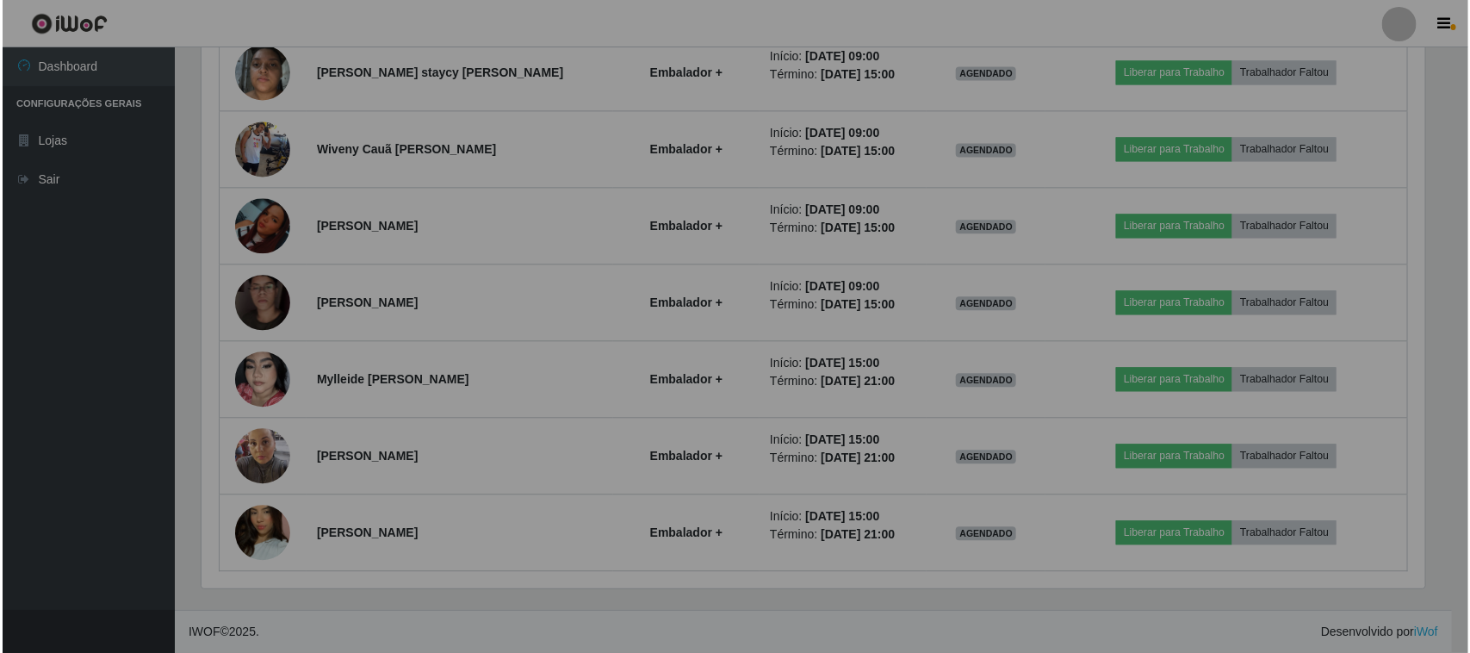
scroll to position [358, 1240]
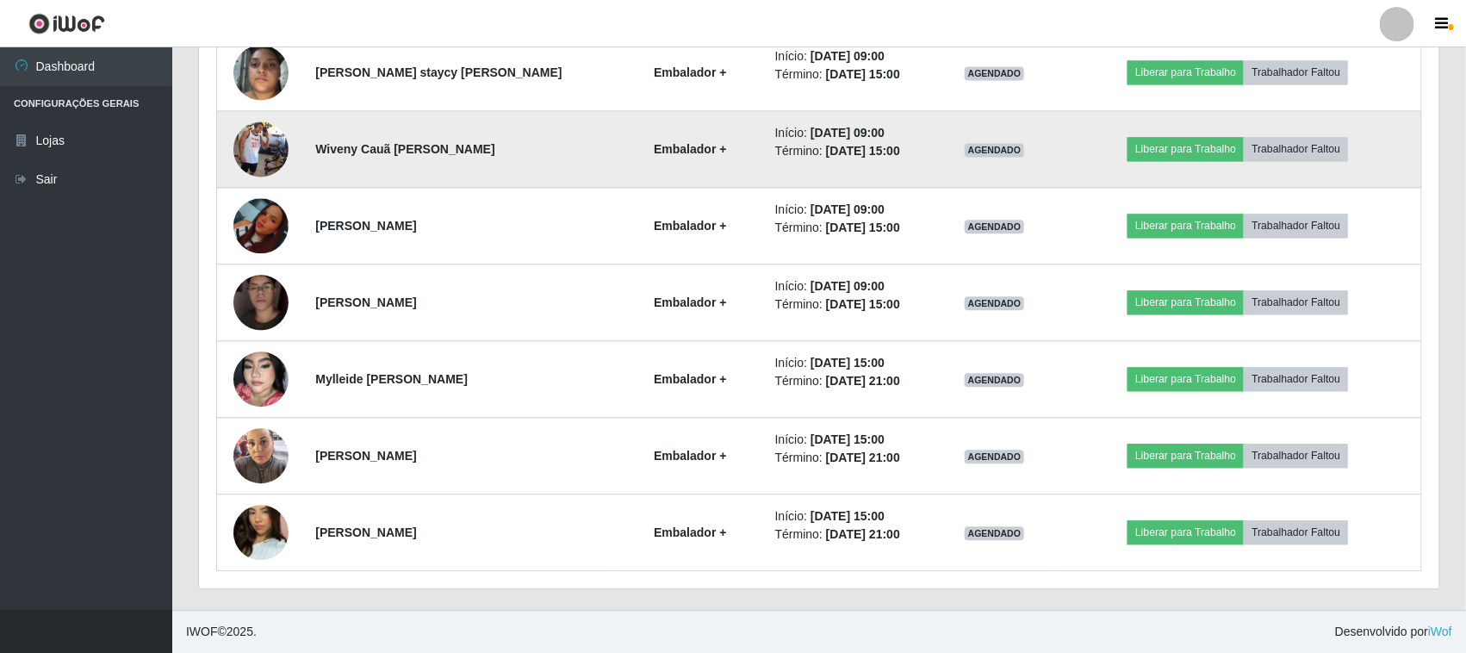
click at [268, 140] on img at bounding box center [260, 149] width 55 height 98
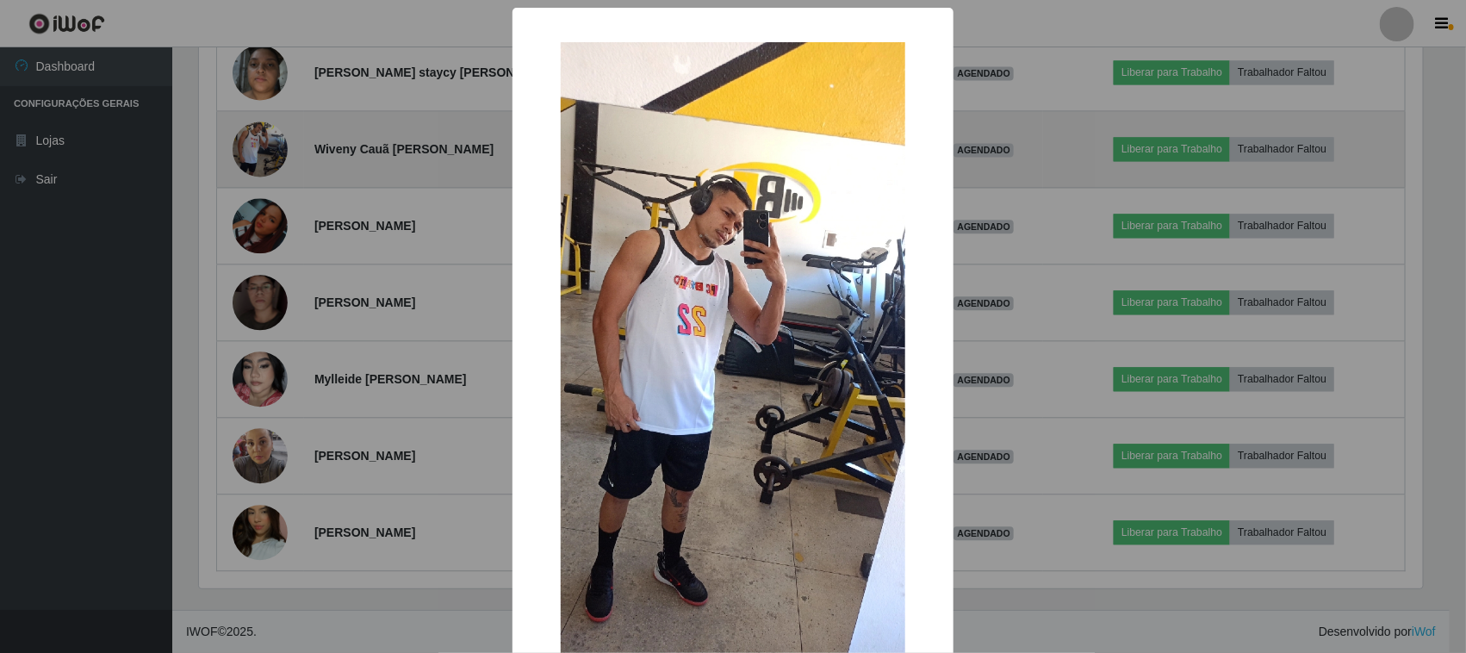
scroll to position [358, 1228]
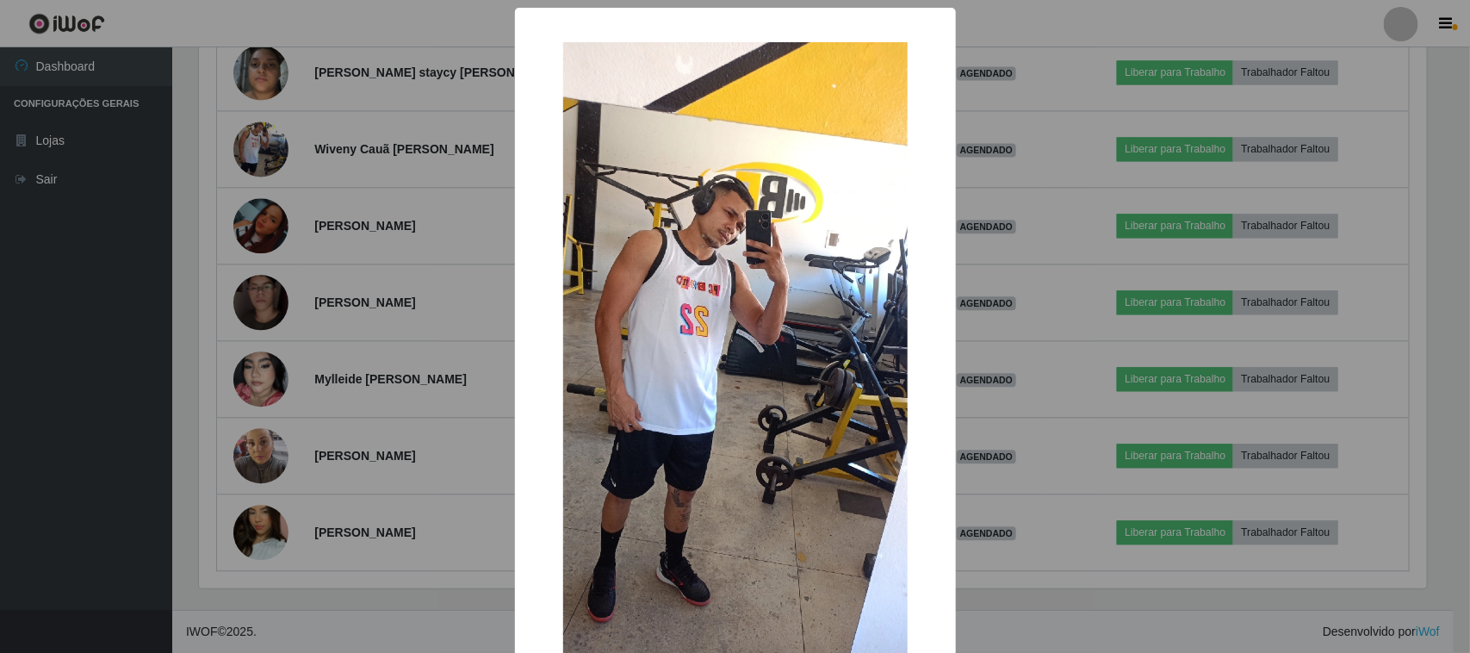
click at [389, 229] on div "× OK Cancel" at bounding box center [735, 326] width 1470 height 653
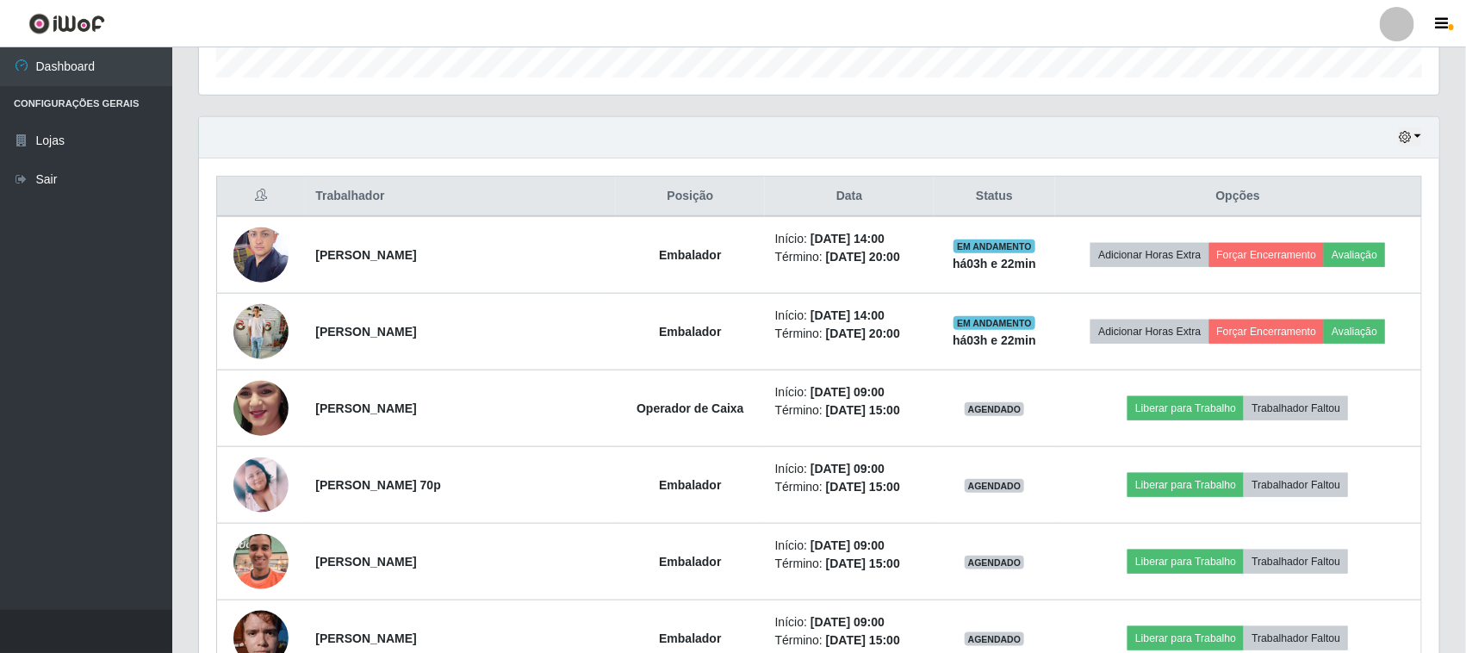
scroll to position [323, 0]
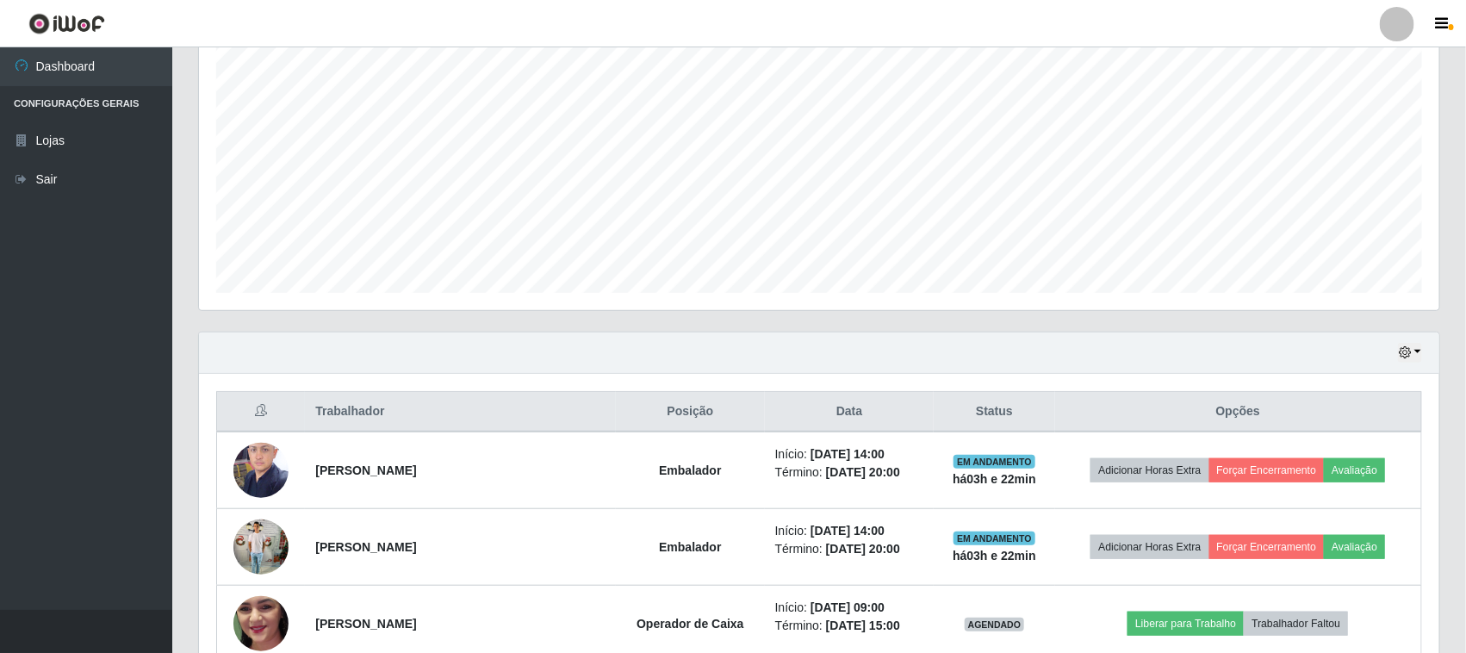
click at [1408, 342] on div "Hoje 1 dia 3 dias 1 Semana Não encerrados" at bounding box center [819, 353] width 1240 height 41
click at [1414, 358] on button "button" at bounding box center [1410, 353] width 24 height 20
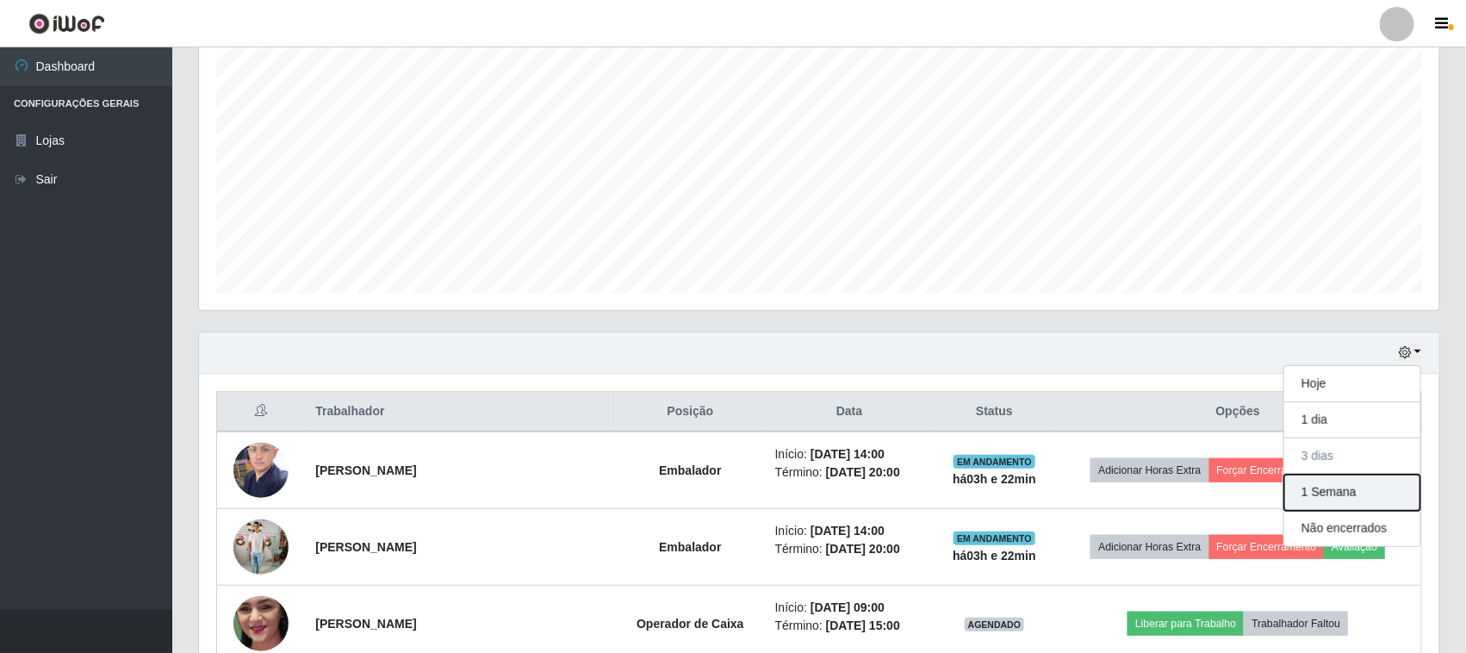
click at [1349, 497] on button "1 Semana" at bounding box center [1352, 493] width 136 height 36
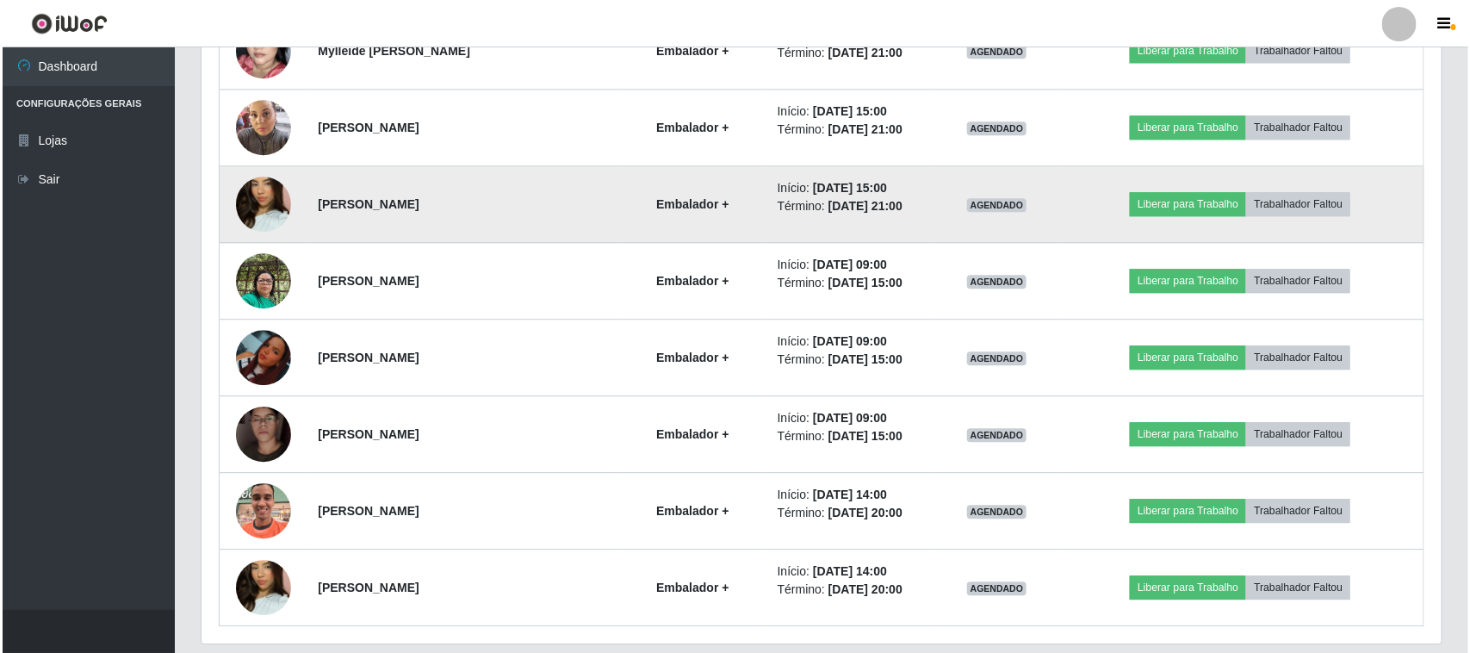
scroll to position [2030, 0]
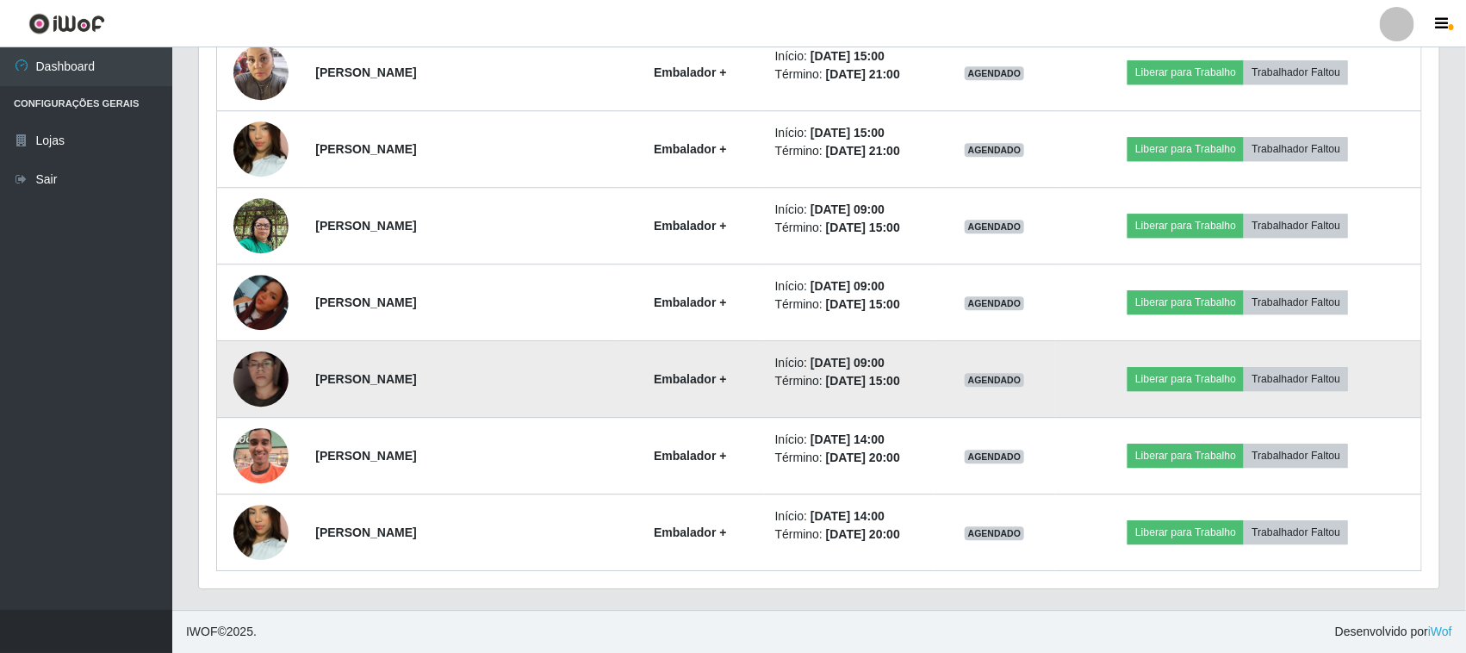
click at [264, 388] on img at bounding box center [260, 379] width 55 height 98
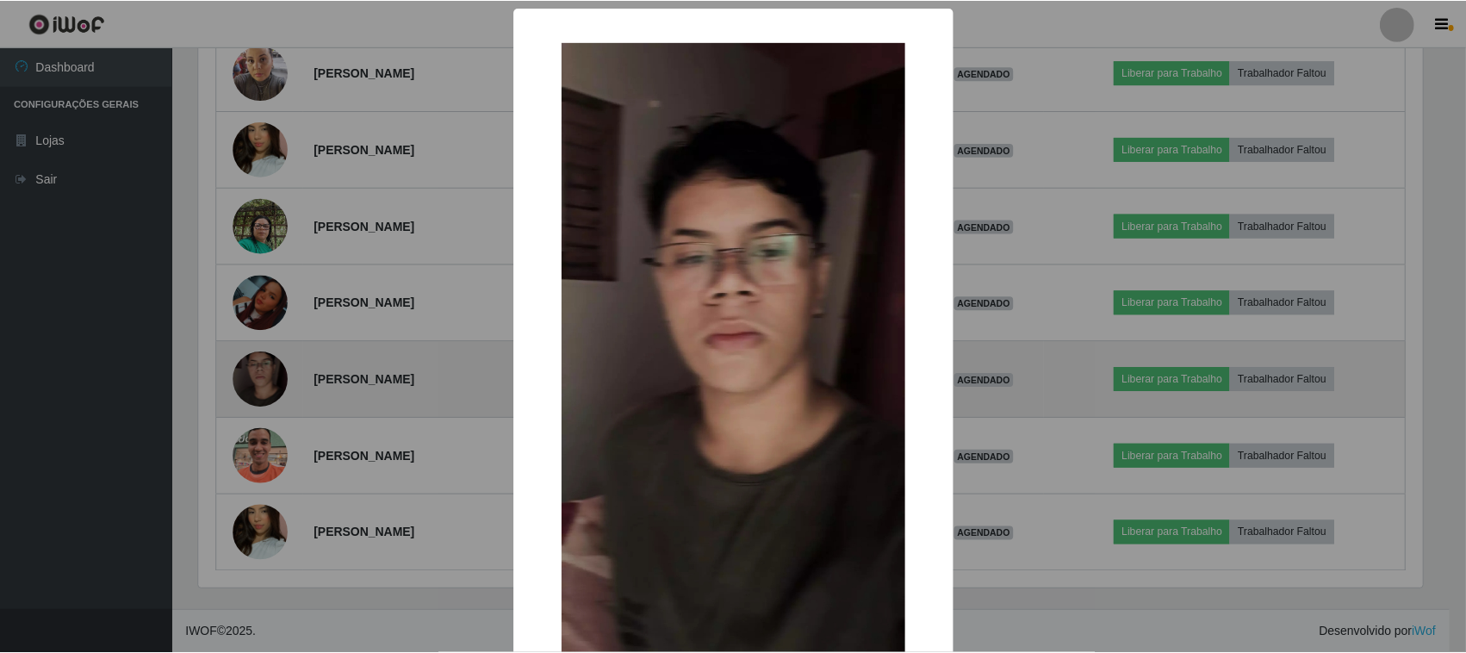
scroll to position [358, 1228]
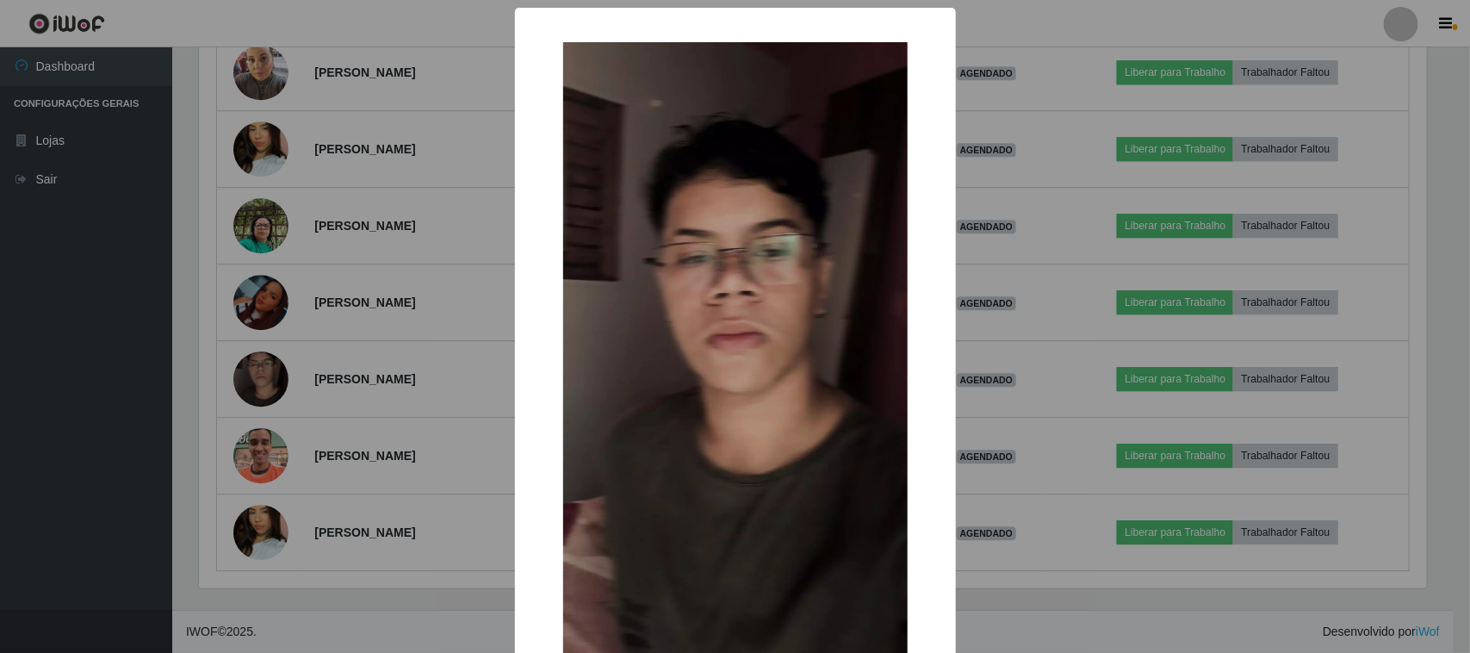
click at [395, 389] on div "× OK Cancel" at bounding box center [735, 326] width 1470 height 653
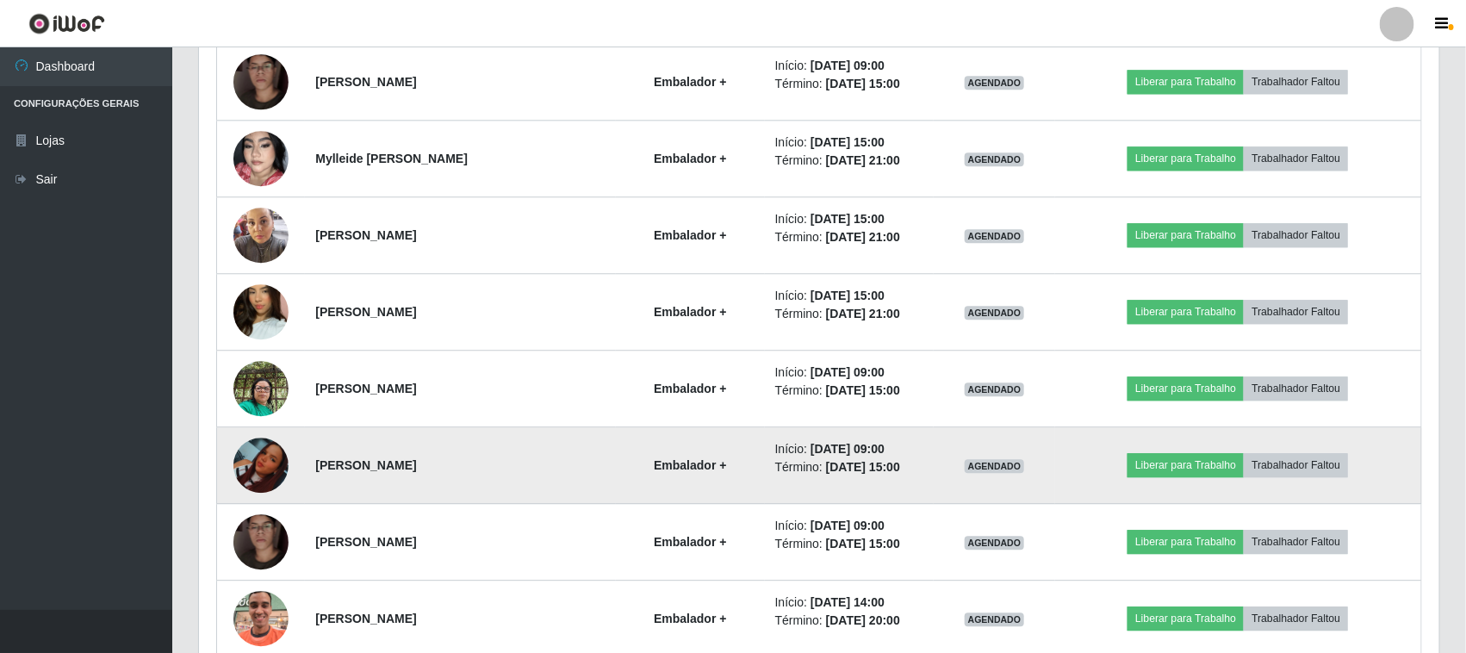
scroll to position [1815, 0]
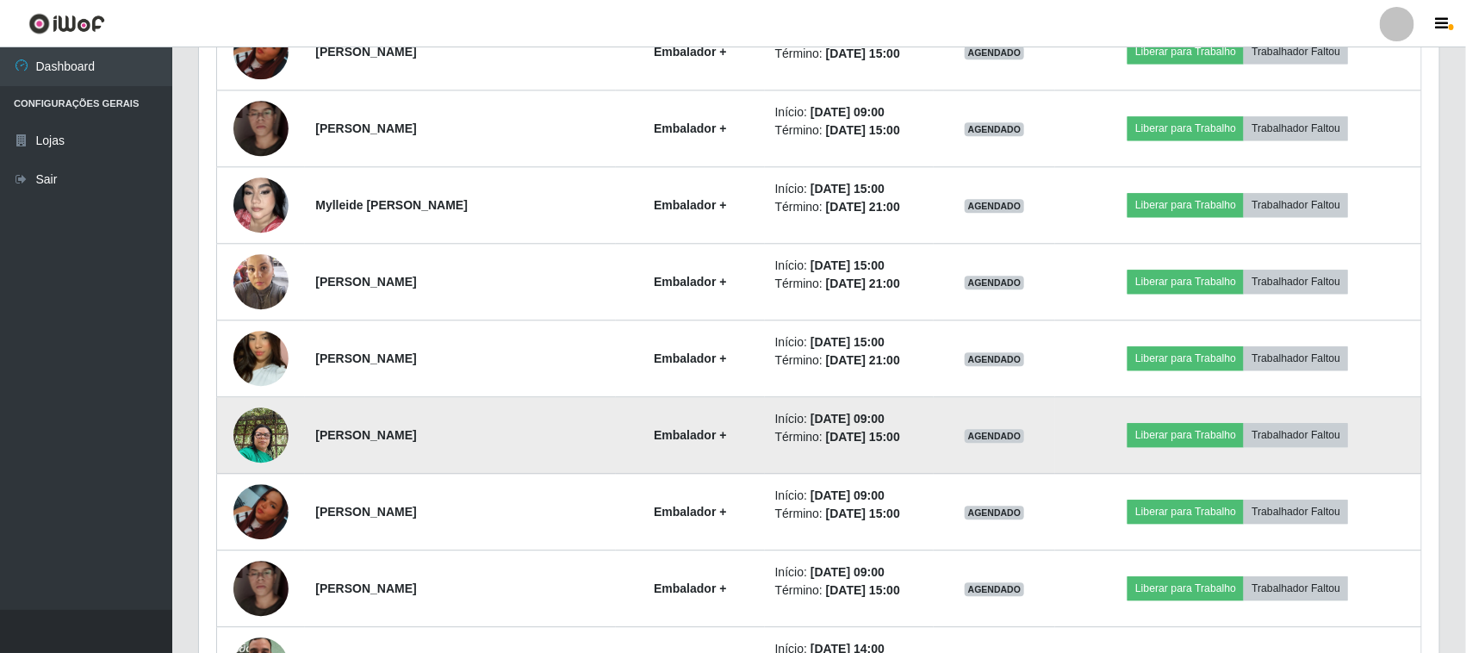
click at [246, 438] on img at bounding box center [260, 434] width 55 height 73
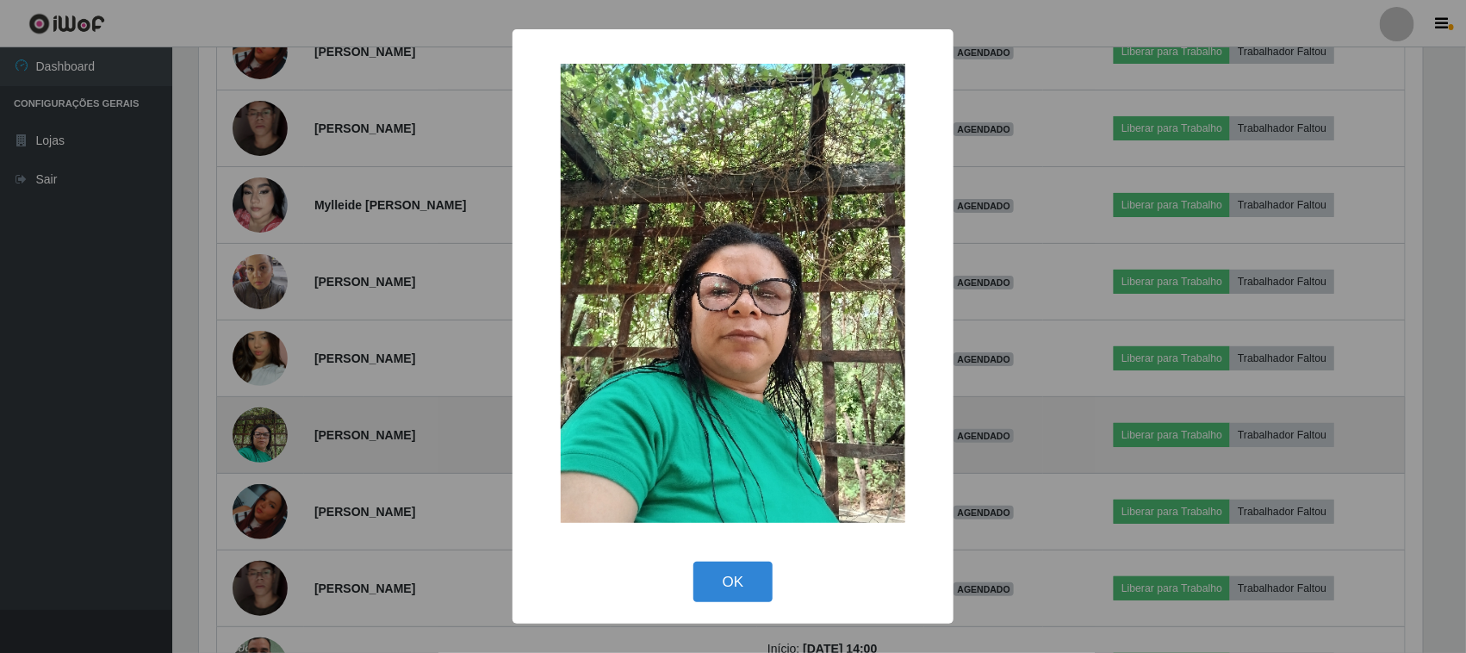
scroll to position [358, 1228]
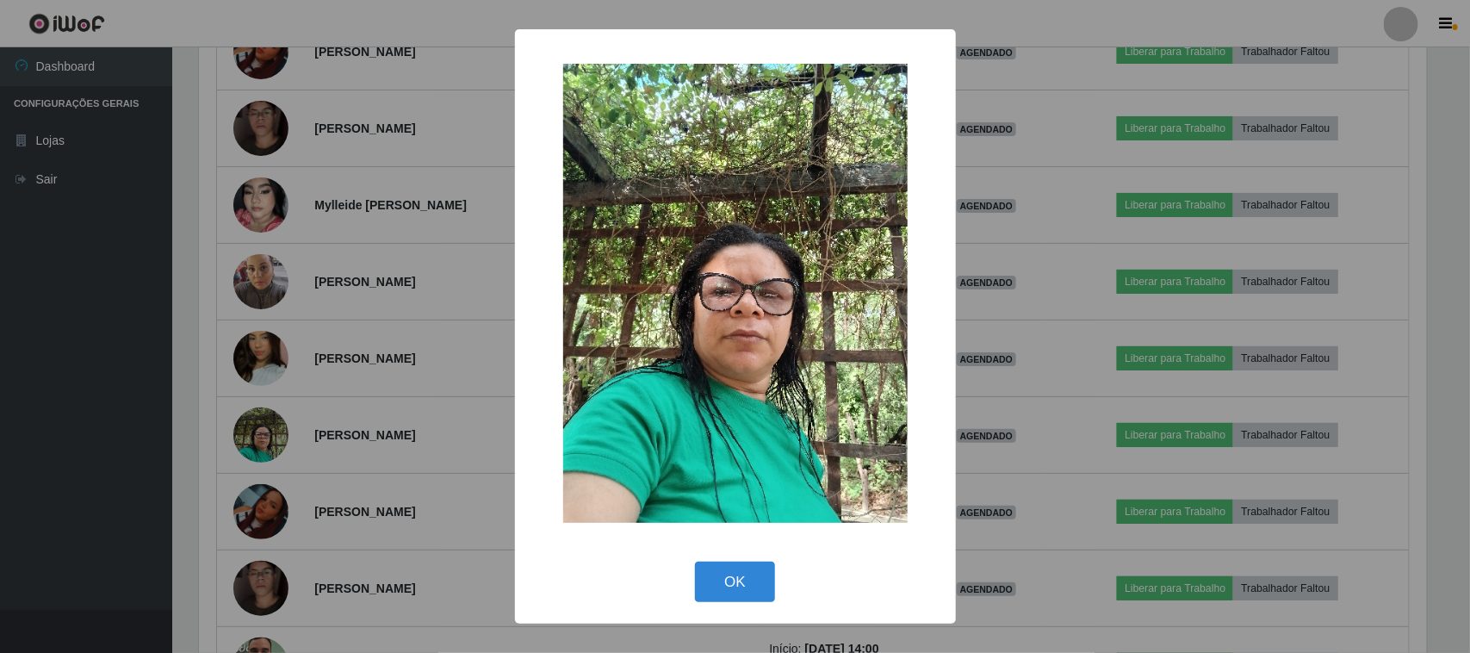
click at [386, 399] on div "× OK Cancel" at bounding box center [735, 326] width 1470 height 653
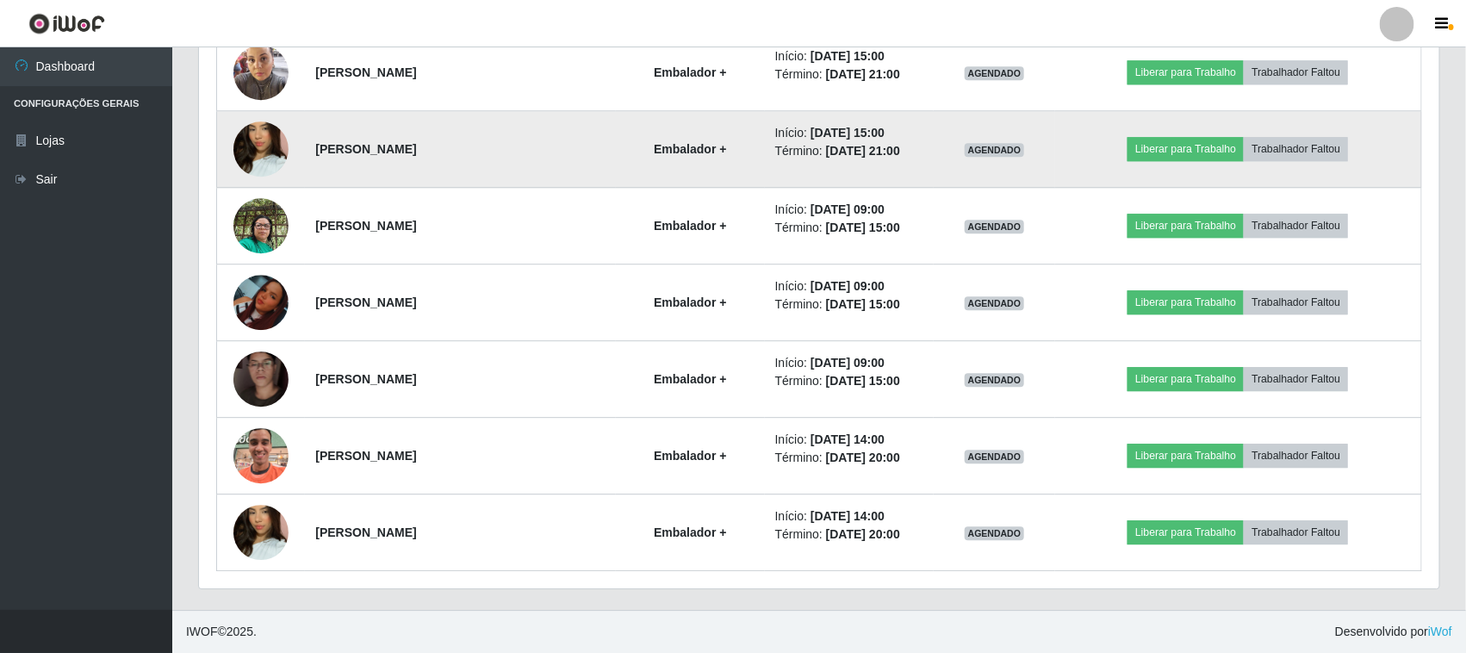
scroll to position [2030, 0]
